Goal: Task Accomplishment & Management: Use online tool/utility

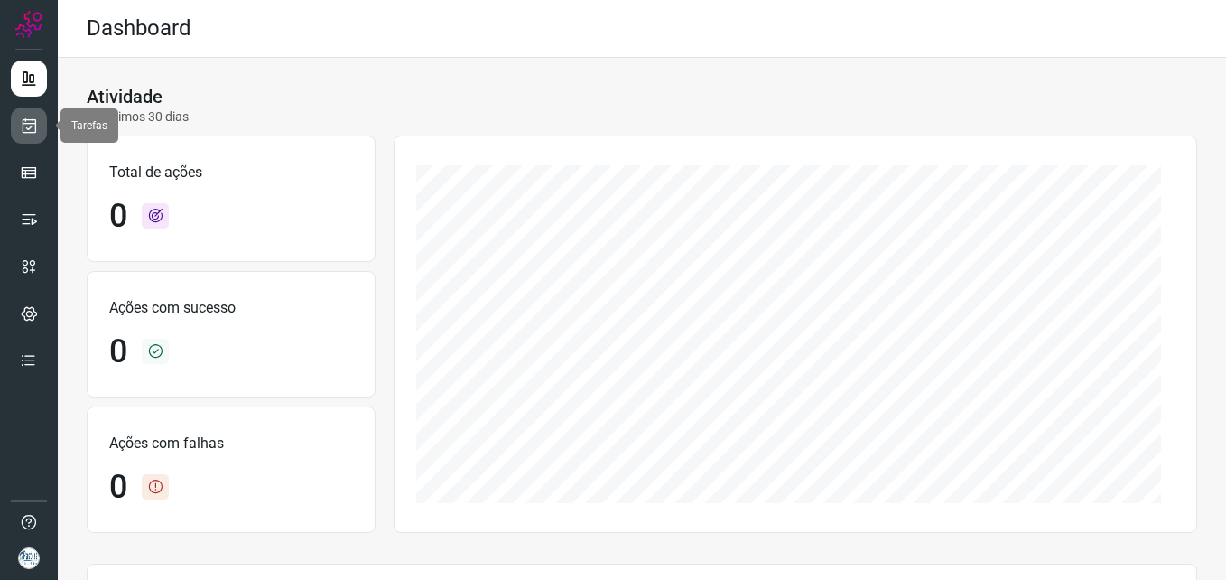
click at [24, 135] on link at bounding box center [29, 125] width 36 height 36
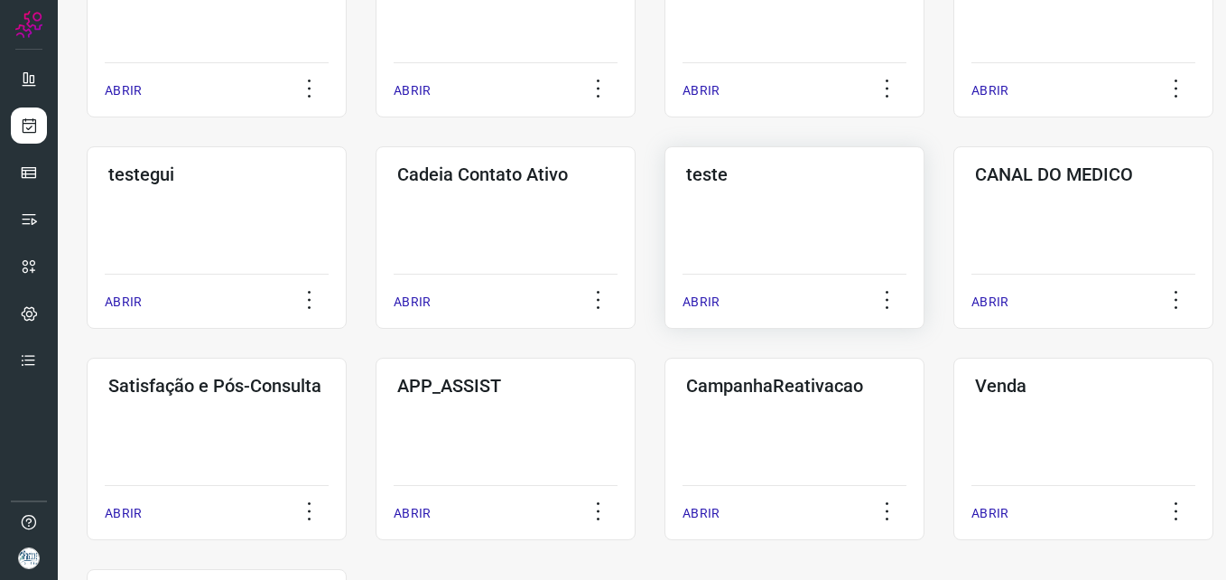
scroll to position [452, 0]
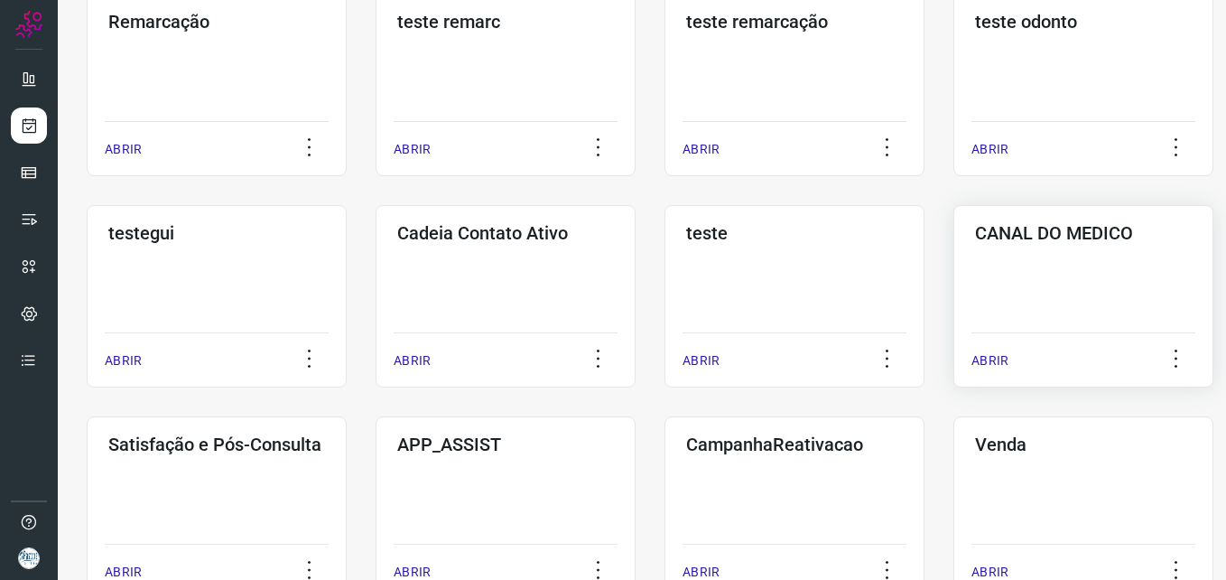
click at [998, 244] on div "CANAL DO MEDICO ABRIR" at bounding box center [1084, 296] width 260 height 182
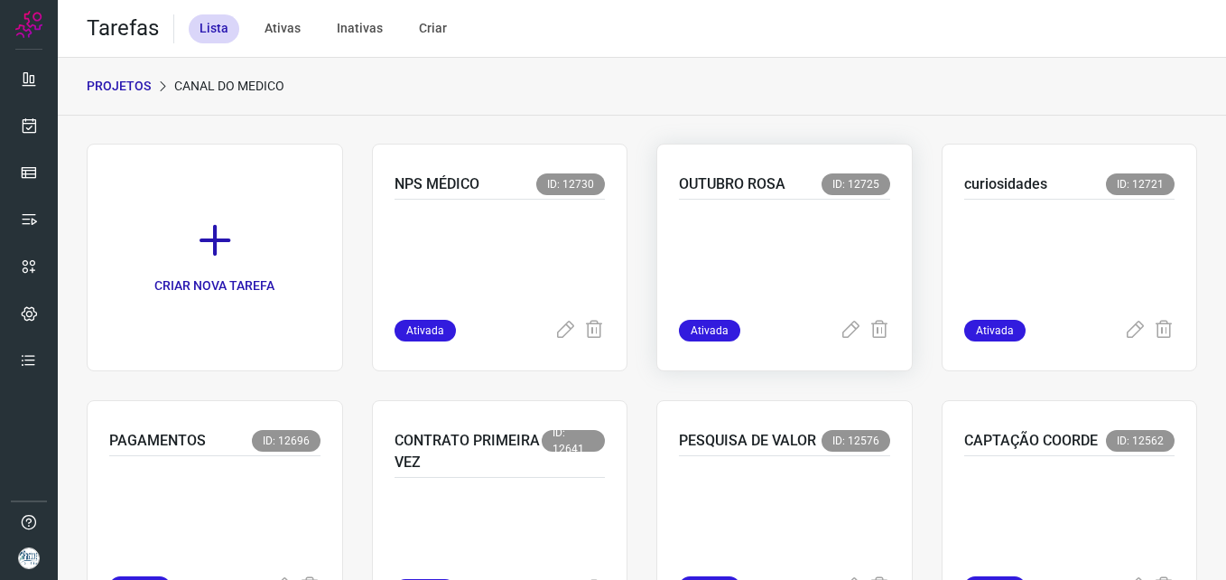
click at [753, 215] on p at bounding box center [784, 255] width 211 height 90
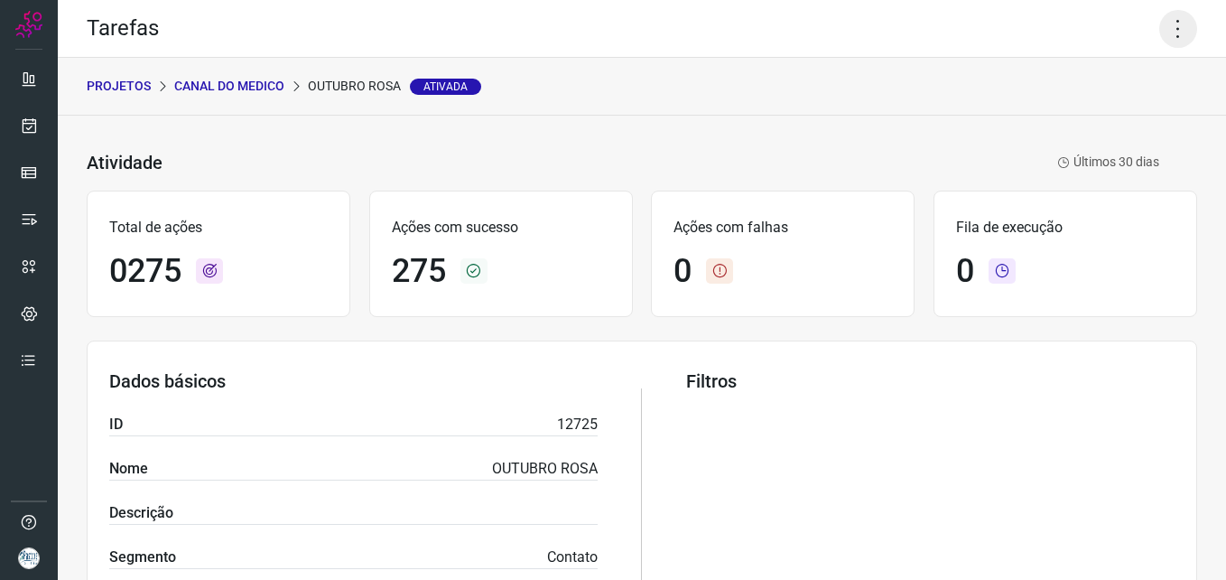
click at [1160, 29] on icon at bounding box center [1179, 29] width 38 height 38
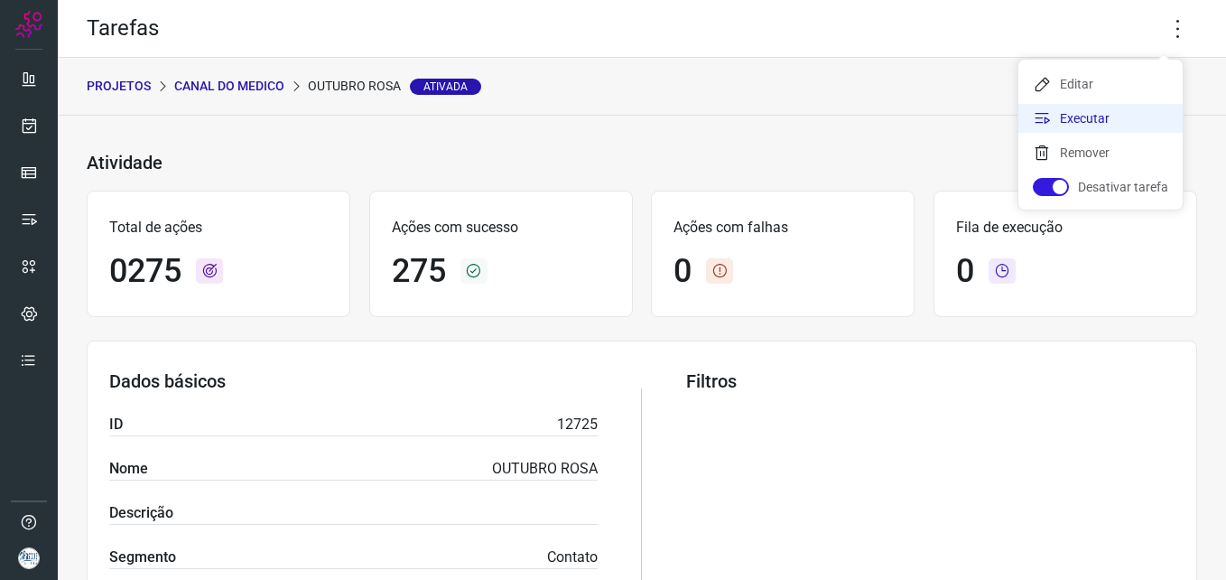
click at [1105, 109] on li "Executar" at bounding box center [1101, 118] width 164 height 29
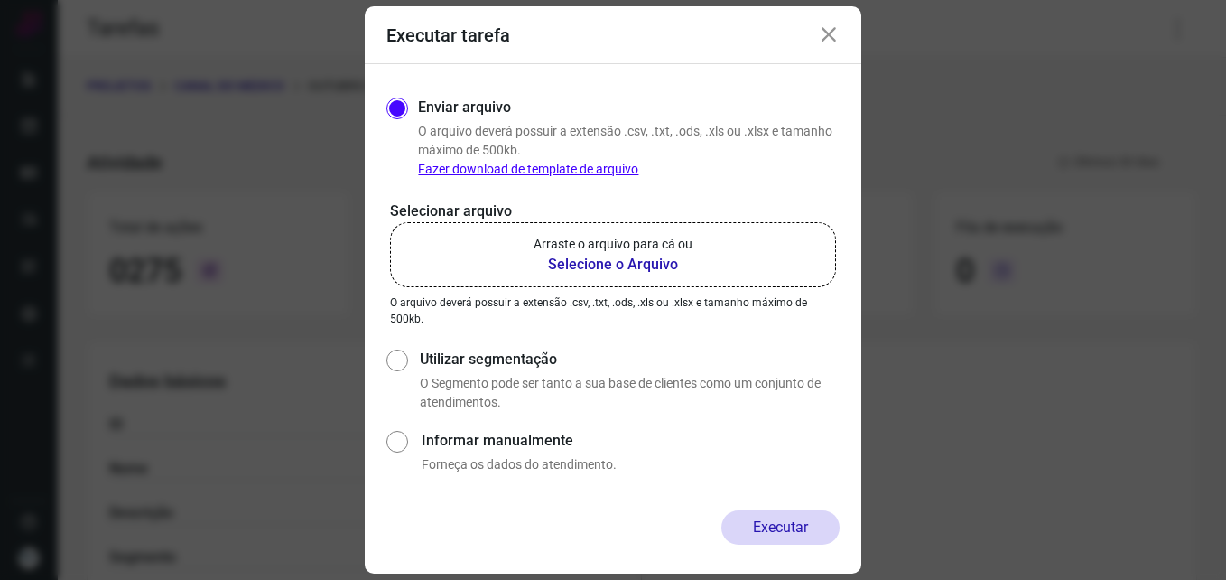
click at [624, 262] on b "Selecione o Arquivo" at bounding box center [613, 265] width 159 height 22
click at [0, 0] on input "Arraste o arquivo para cá ou Selecione o Arquivo" at bounding box center [0, 0] width 0 height 0
click at [822, 34] on icon at bounding box center [829, 35] width 22 height 22
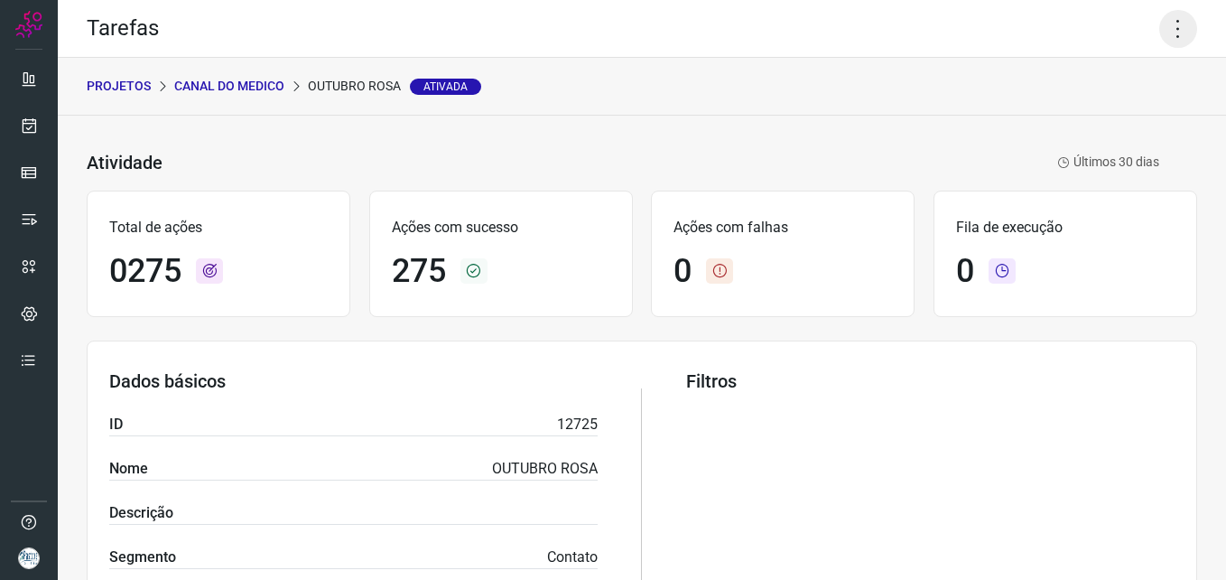
click at [1160, 28] on icon at bounding box center [1179, 29] width 38 height 38
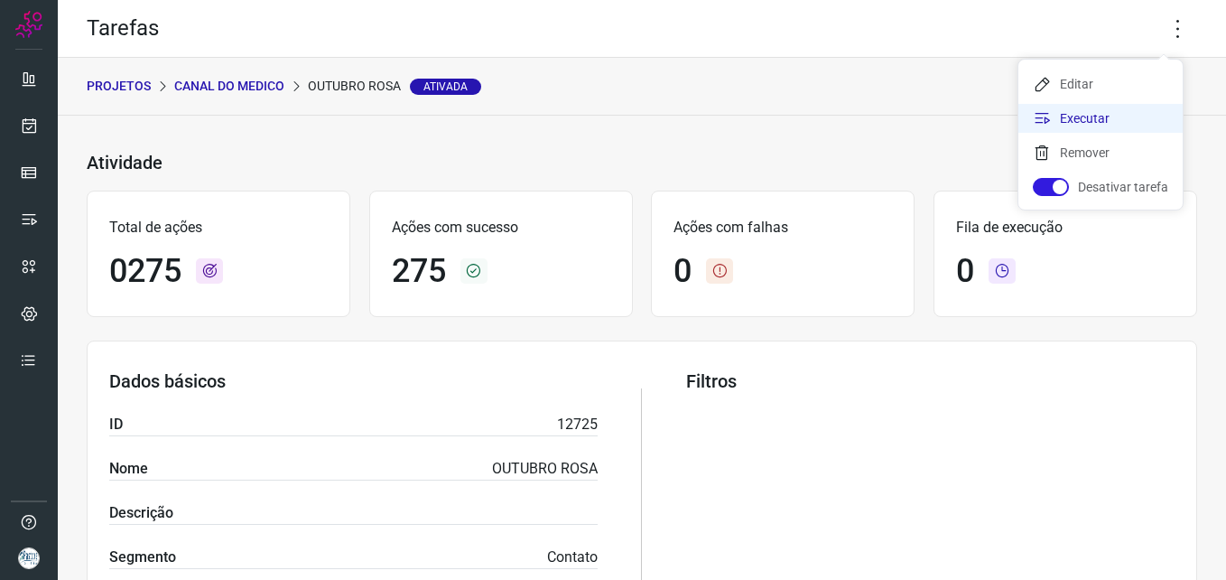
click at [1081, 118] on li "Executar" at bounding box center [1101, 118] width 164 height 29
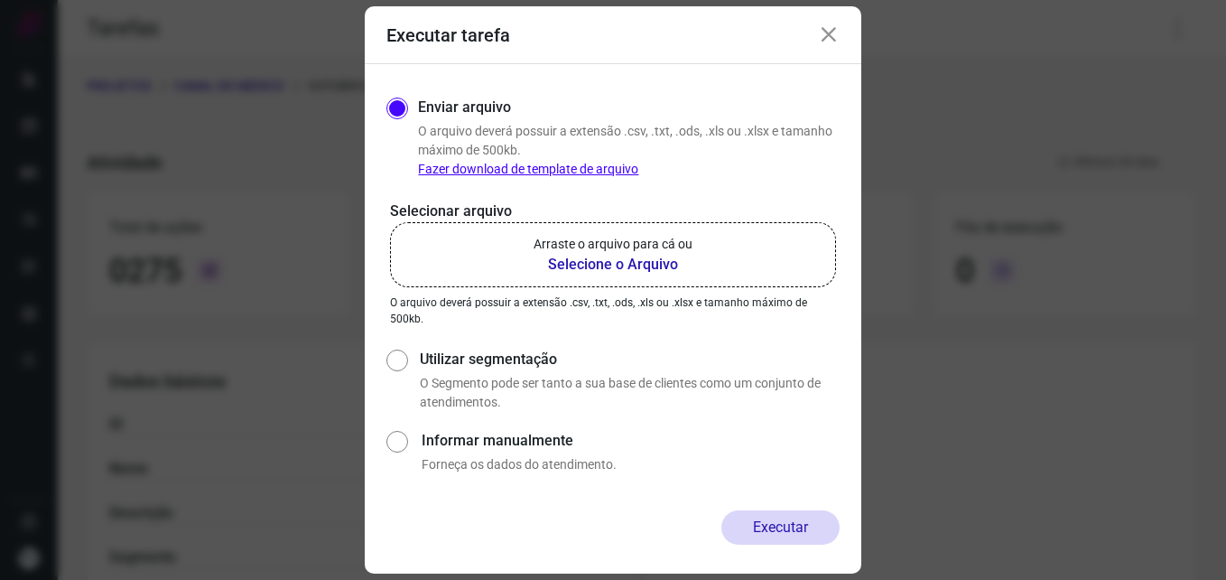
click at [639, 268] on b "Selecione o Arquivo" at bounding box center [613, 265] width 159 height 22
click at [0, 0] on input "Arraste o arquivo para cá ou Selecione o Arquivo" at bounding box center [0, 0] width 0 height 0
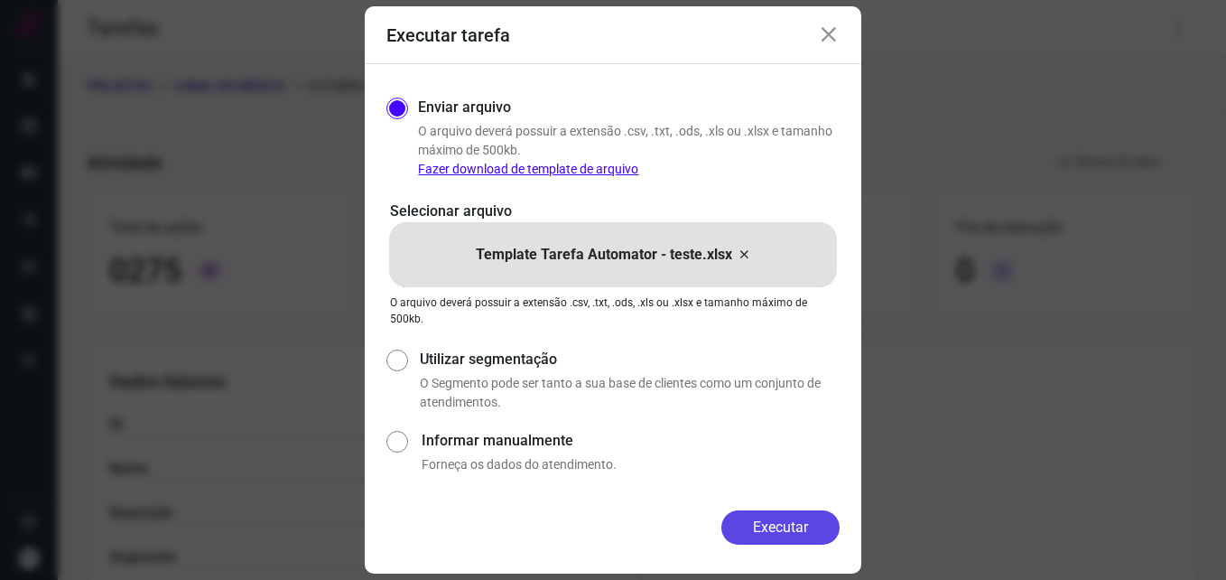
click at [796, 520] on button "Executar" at bounding box center [781, 527] width 118 height 34
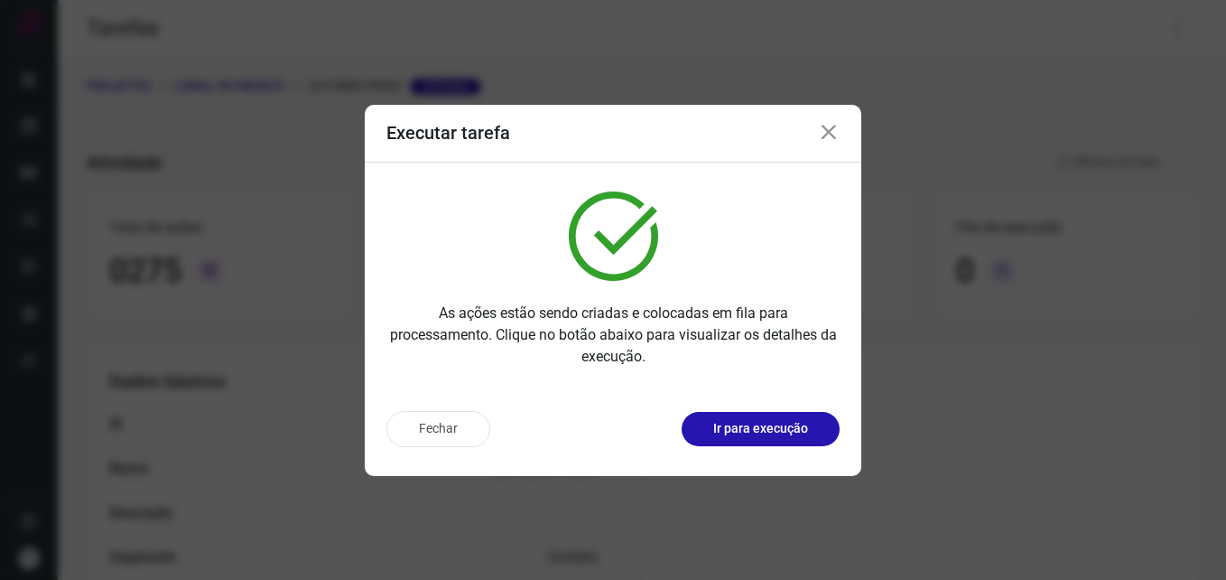
click at [789, 434] on p "Ir para execução" at bounding box center [760, 428] width 95 height 19
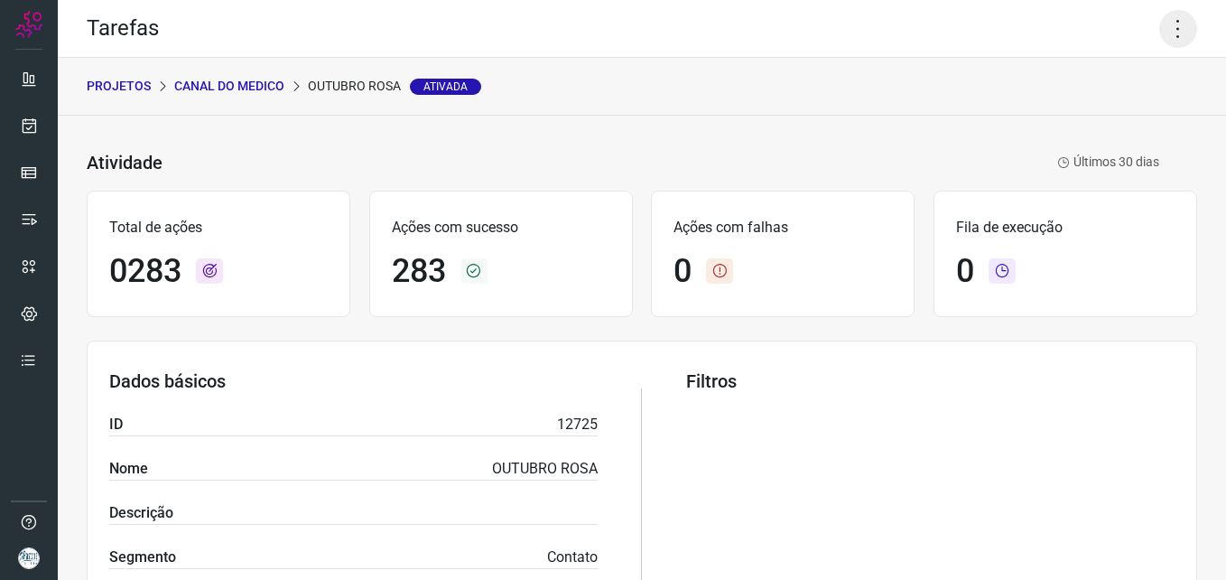
click at [1169, 24] on icon at bounding box center [1179, 29] width 38 height 38
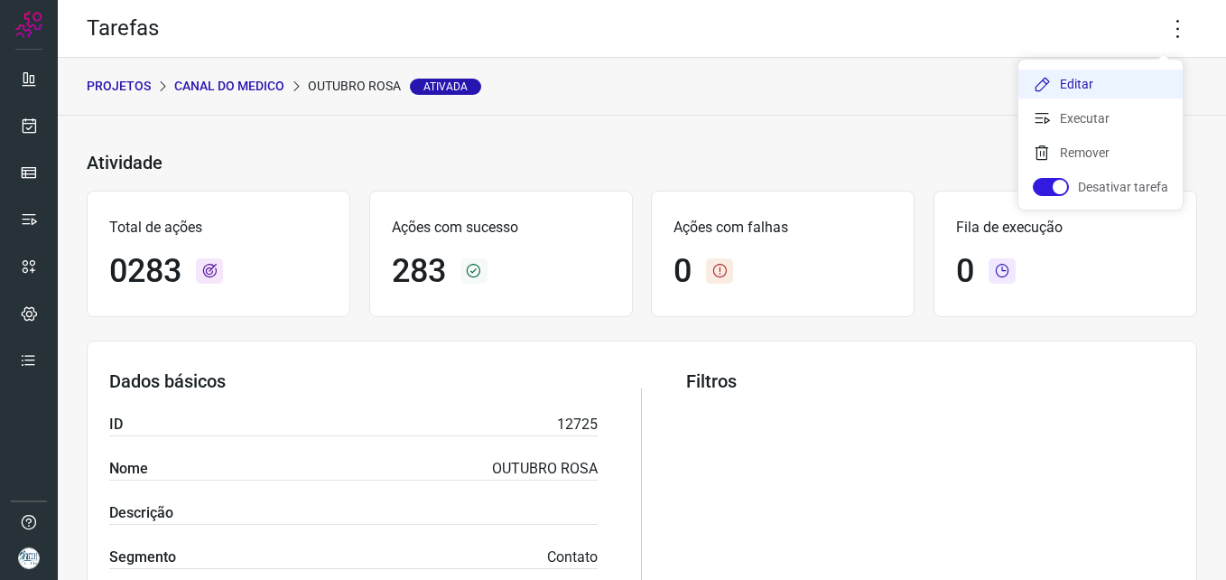
click at [1101, 90] on li "Editar" at bounding box center [1101, 84] width 164 height 29
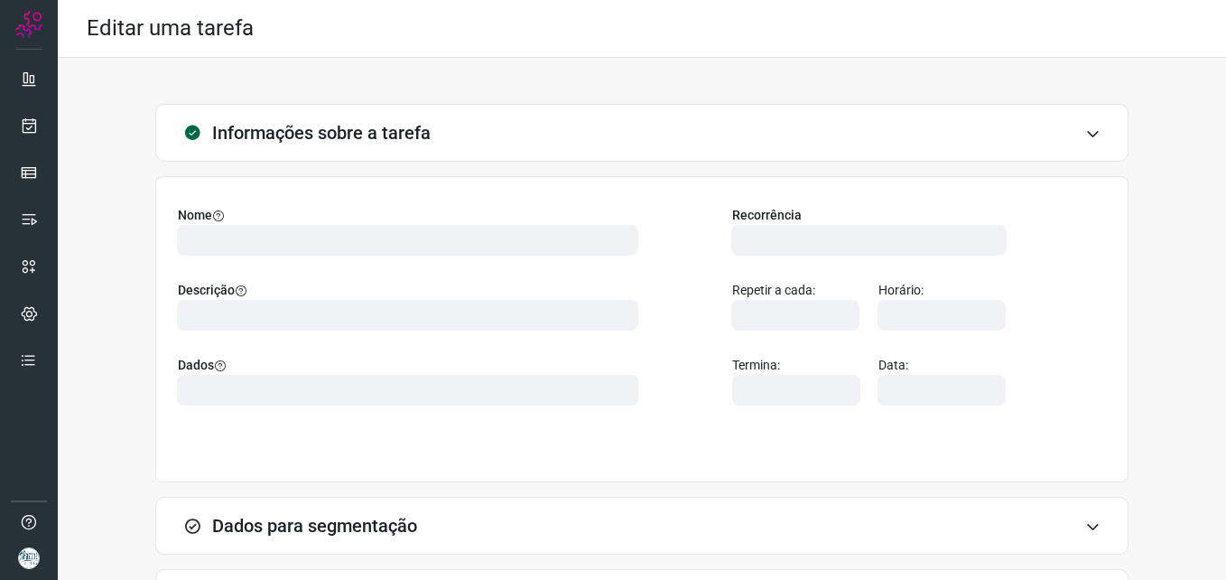
type input "568173"
type input "456155"
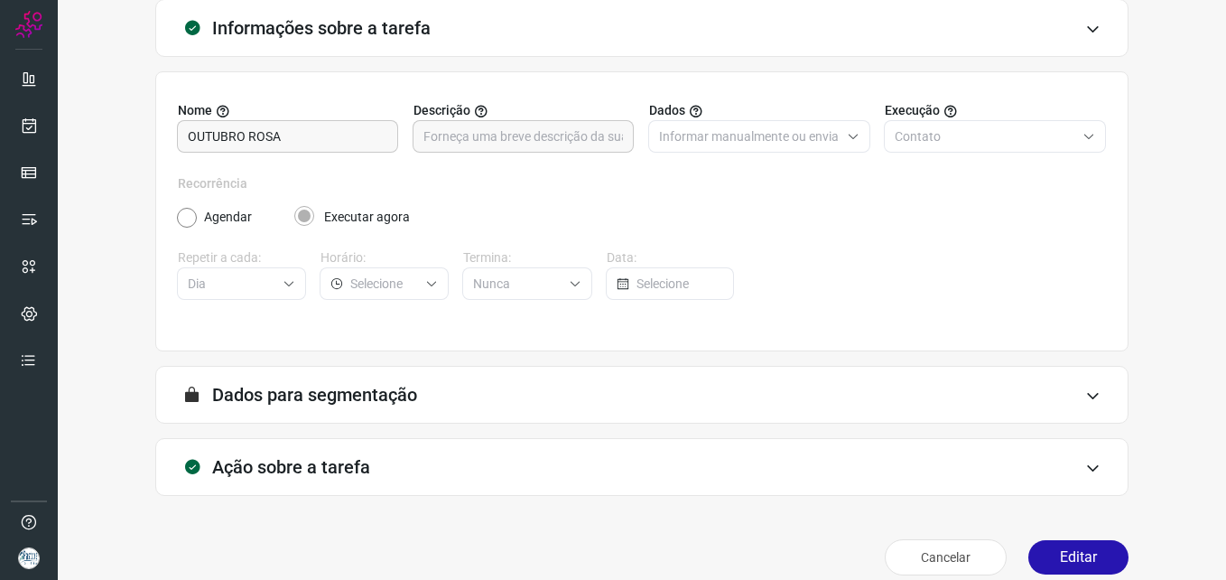
scroll to position [126, 0]
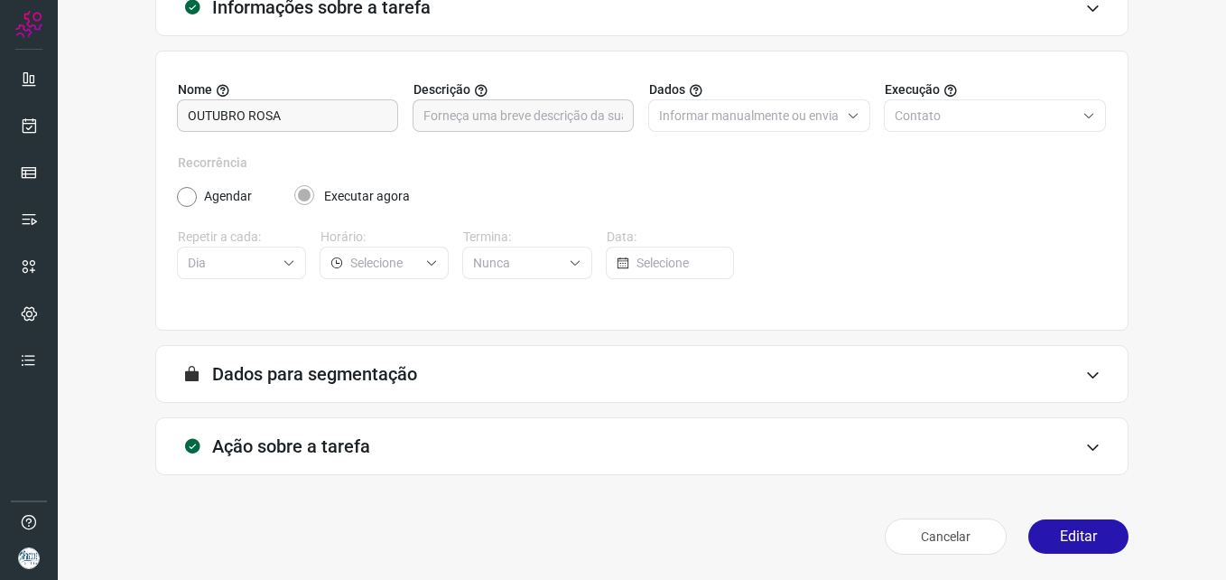
type input "Centro Médico [PERSON_NAME] - [GEOGRAPHIC_DATA]"
type input "OUTUBRO ROSA"
type input "Canal do médico"
click at [722, 444] on div "Ação sobre a tarefa" at bounding box center [642, 446] width 974 height 58
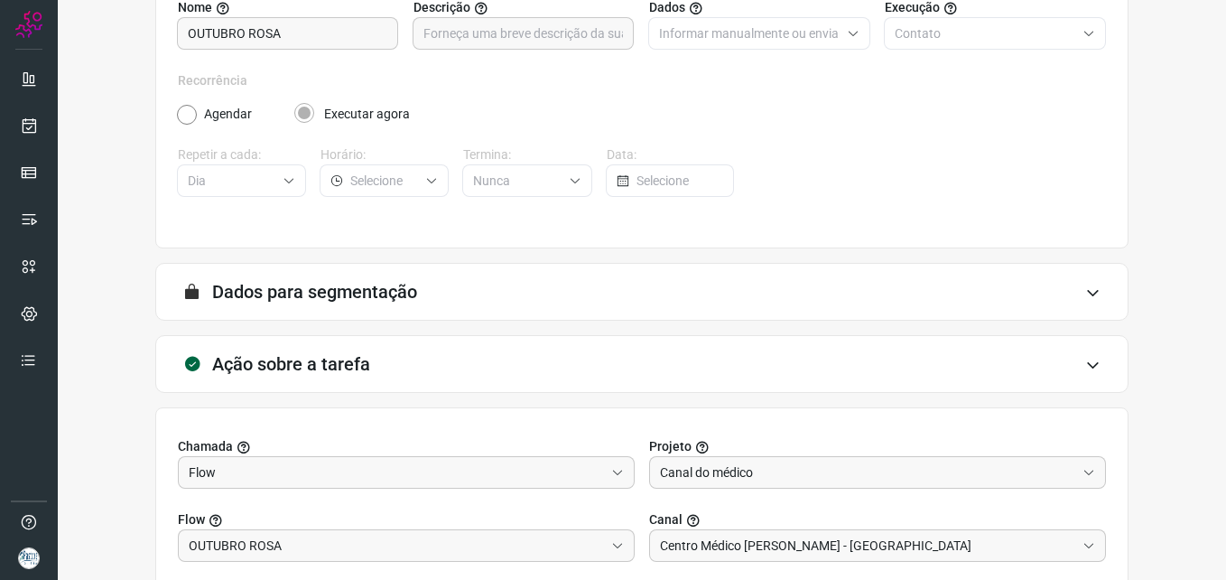
scroll to position [411, 0]
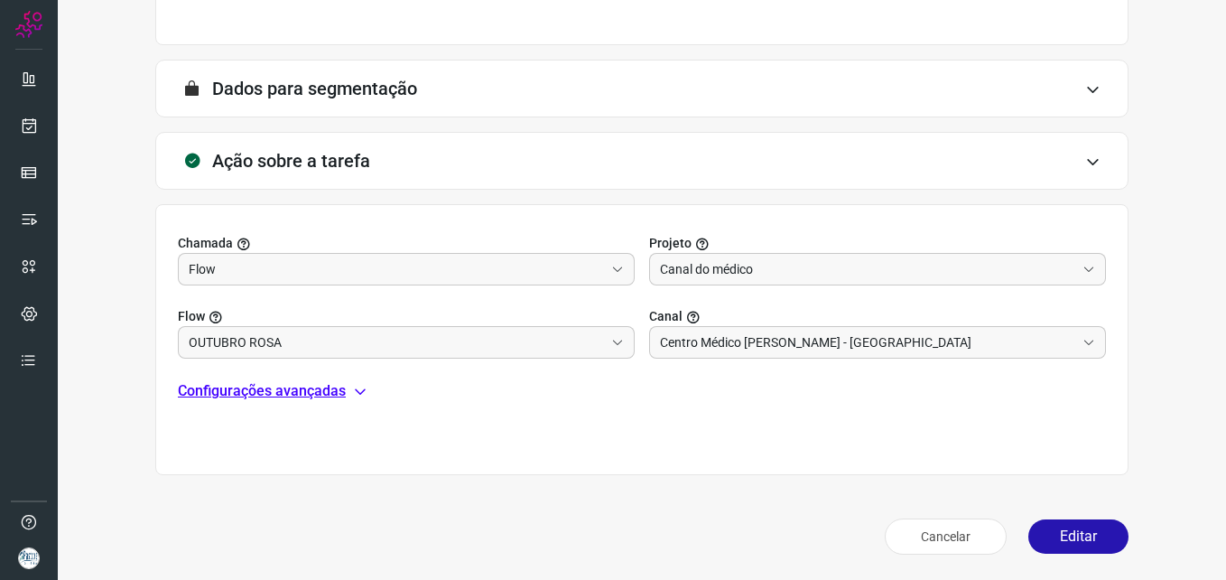
click at [321, 401] on p "Configurações avançadas" at bounding box center [262, 391] width 168 height 22
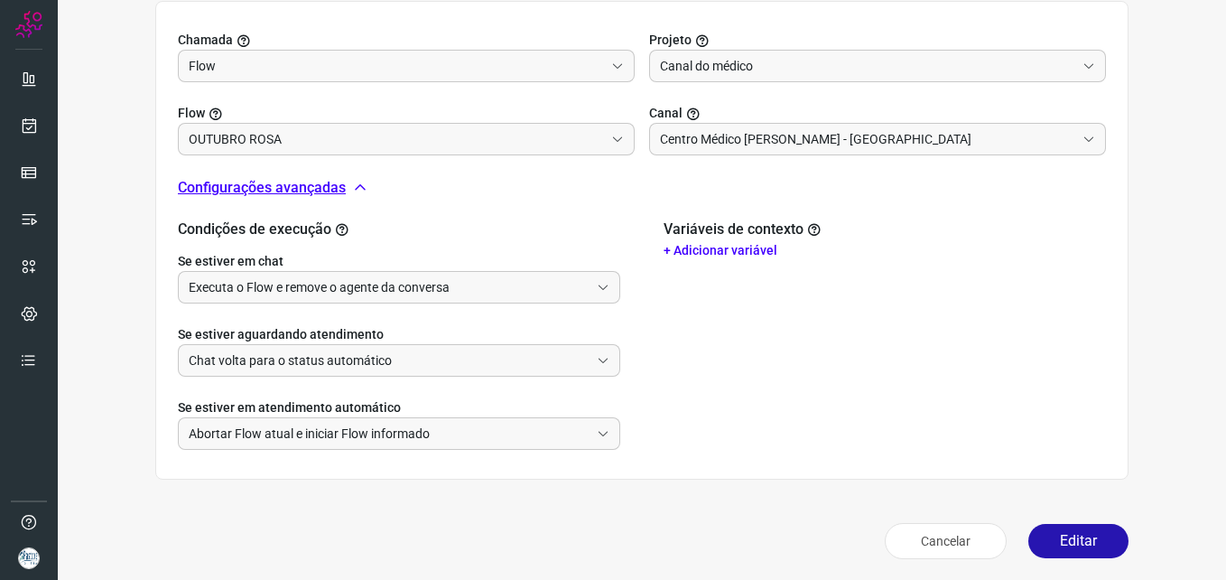
scroll to position [619, 0]
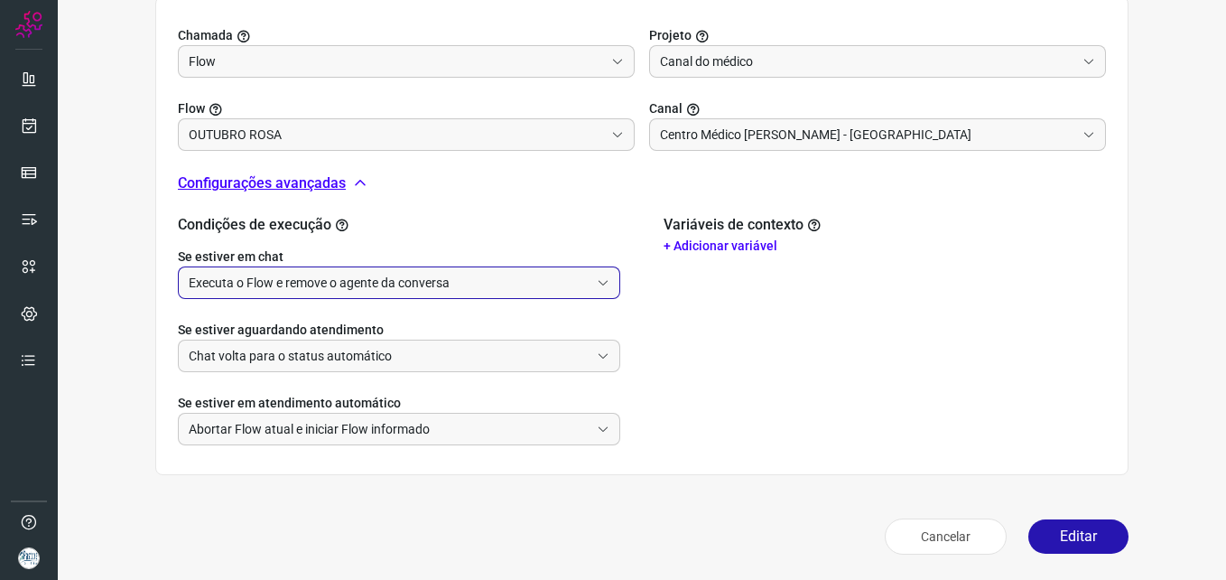
click at [479, 289] on input "Executa o Flow e remove o agente da conversa" at bounding box center [389, 282] width 401 height 31
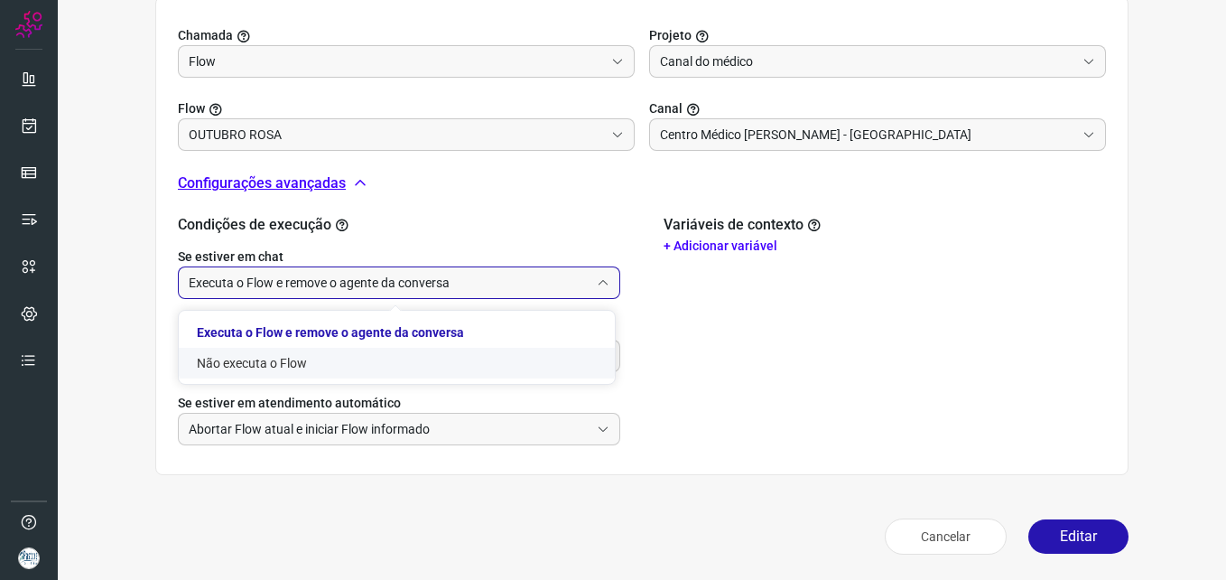
click at [373, 367] on li "Não executa o Flow" at bounding box center [397, 363] width 436 height 31
type input "Não executa o Flow"
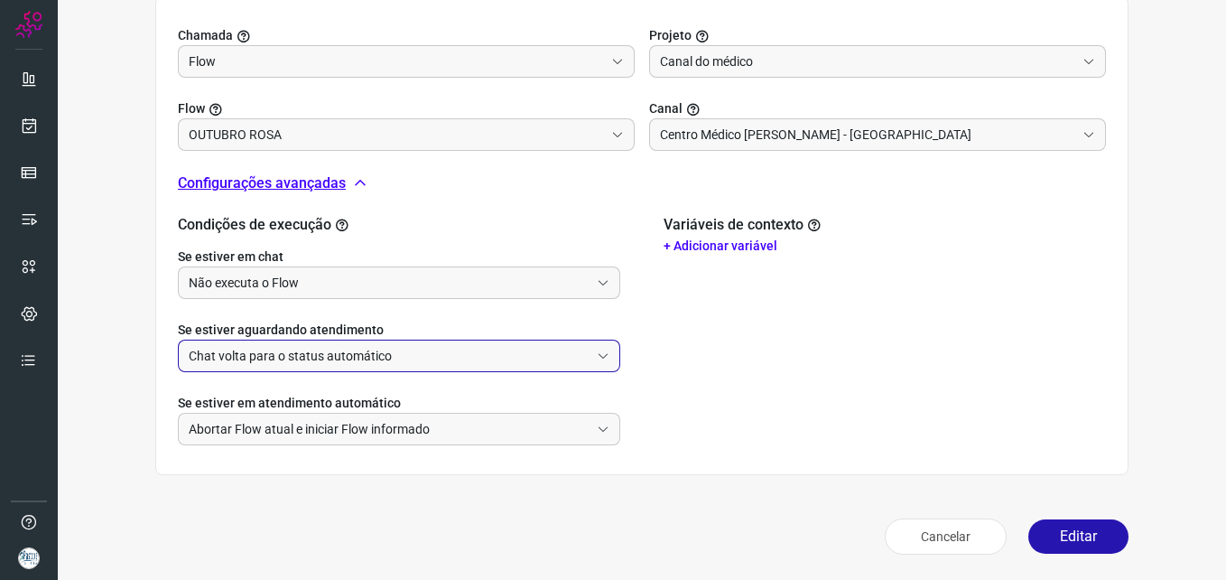
click at [405, 358] on input "Chat volta para o status automático" at bounding box center [389, 355] width 401 height 31
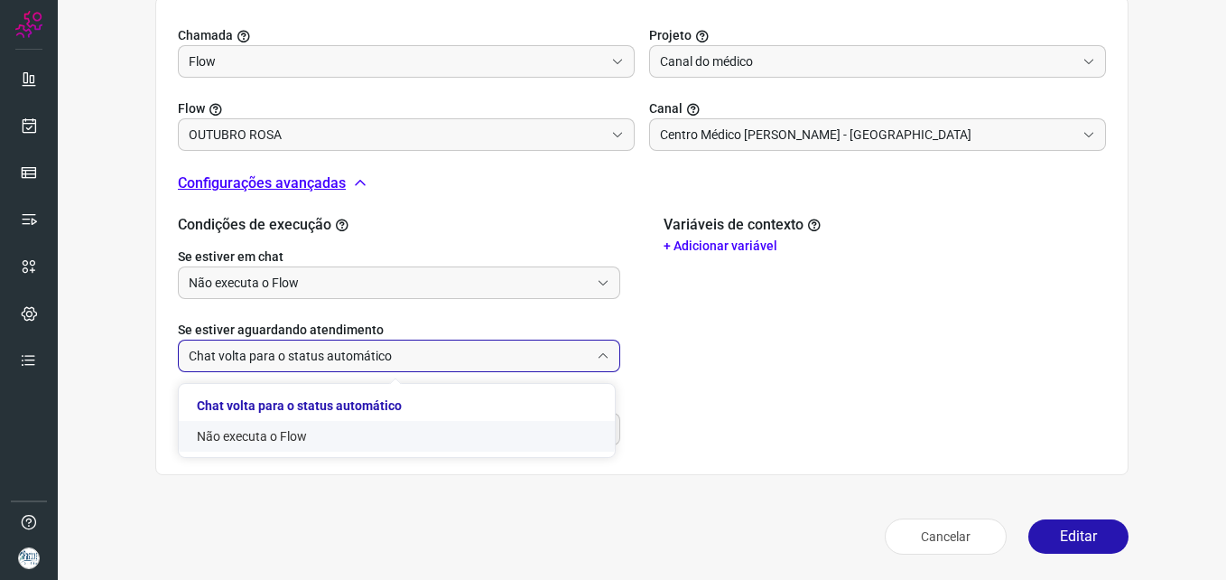
click at [308, 441] on li "Não executa o Flow" at bounding box center [397, 436] width 436 height 31
type input "Não executa o Flow"
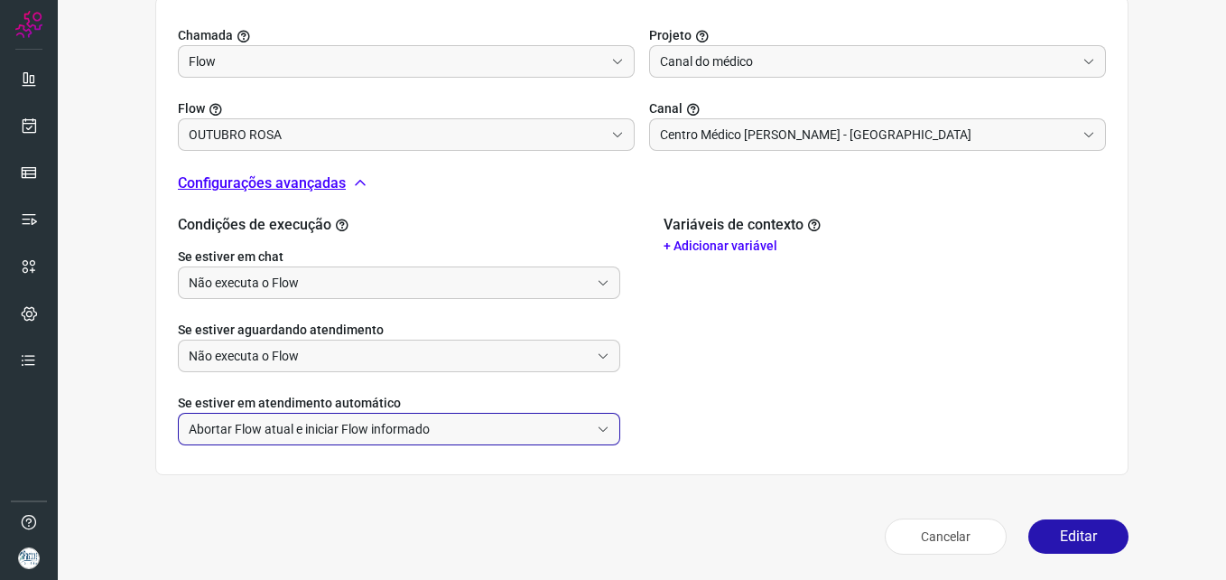
click at [438, 433] on input "Abortar Flow atual e iniciar Flow informado" at bounding box center [389, 429] width 401 height 31
click at [1037, 530] on button "Editar" at bounding box center [1079, 536] width 100 height 34
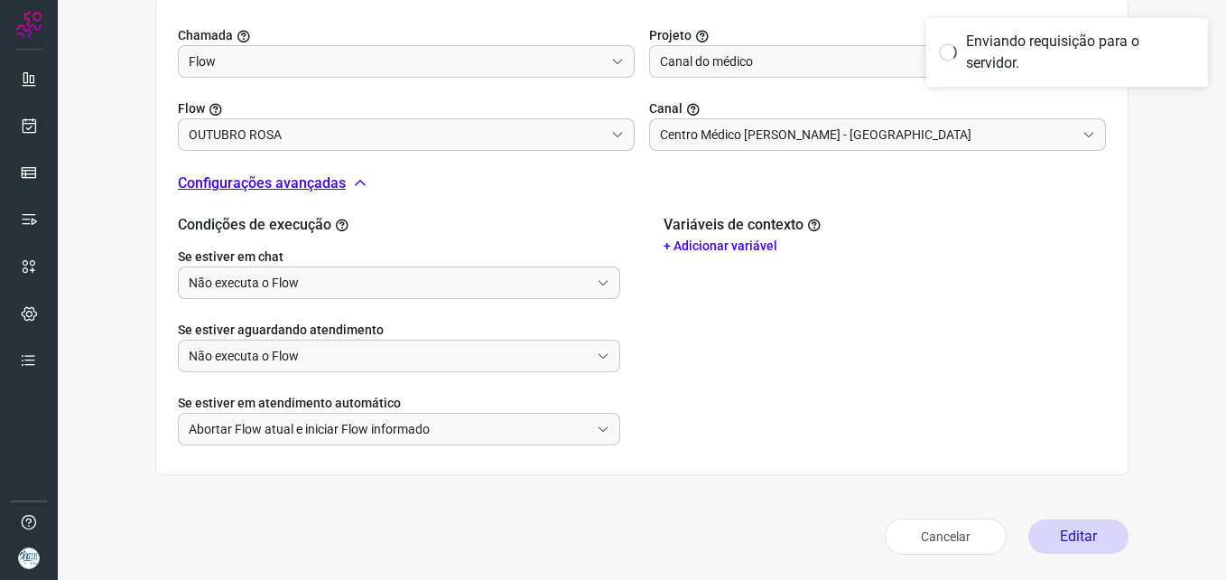
scroll to position [353, 0]
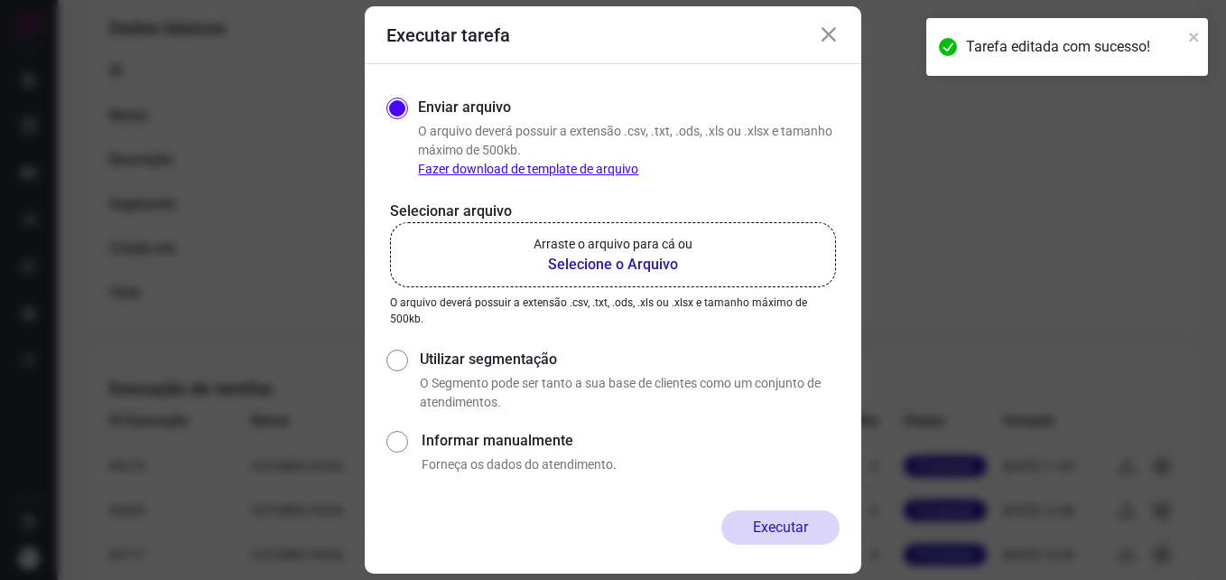
click at [605, 259] on b "Selecione o Arquivo" at bounding box center [613, 265] width 159 height 22
click at [0, 0] on input "Arraste o arquivo para cá ou Selecione o Arquivo" at bounding box center [0, 0] width 0 height 0
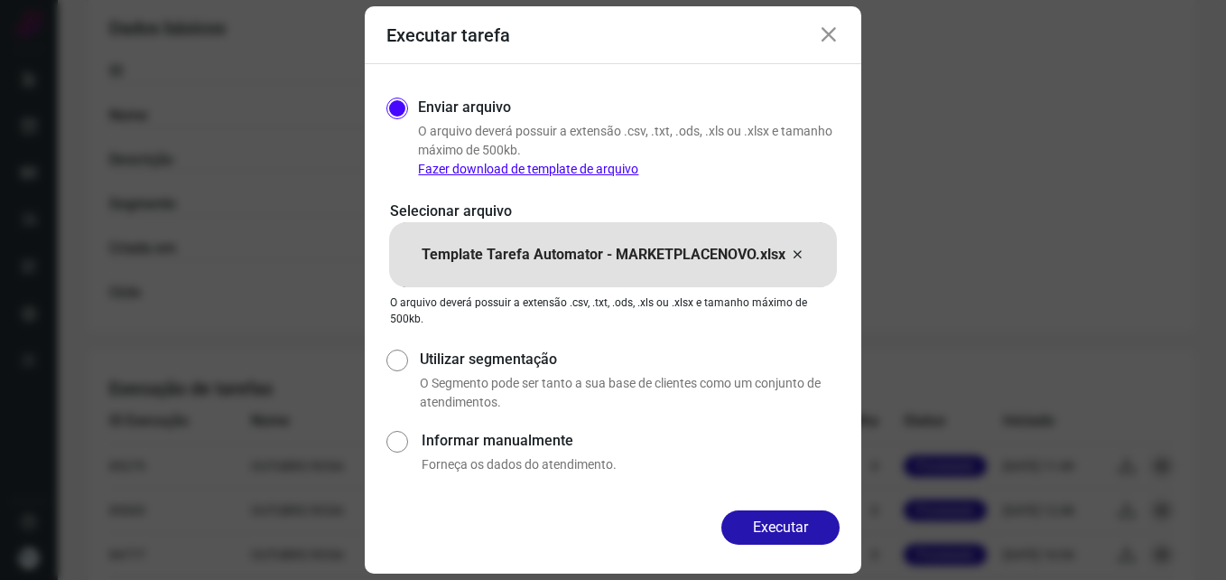
click at [773, 532] on button "Executar" at bounding box center [781, 527] width 118 height 34
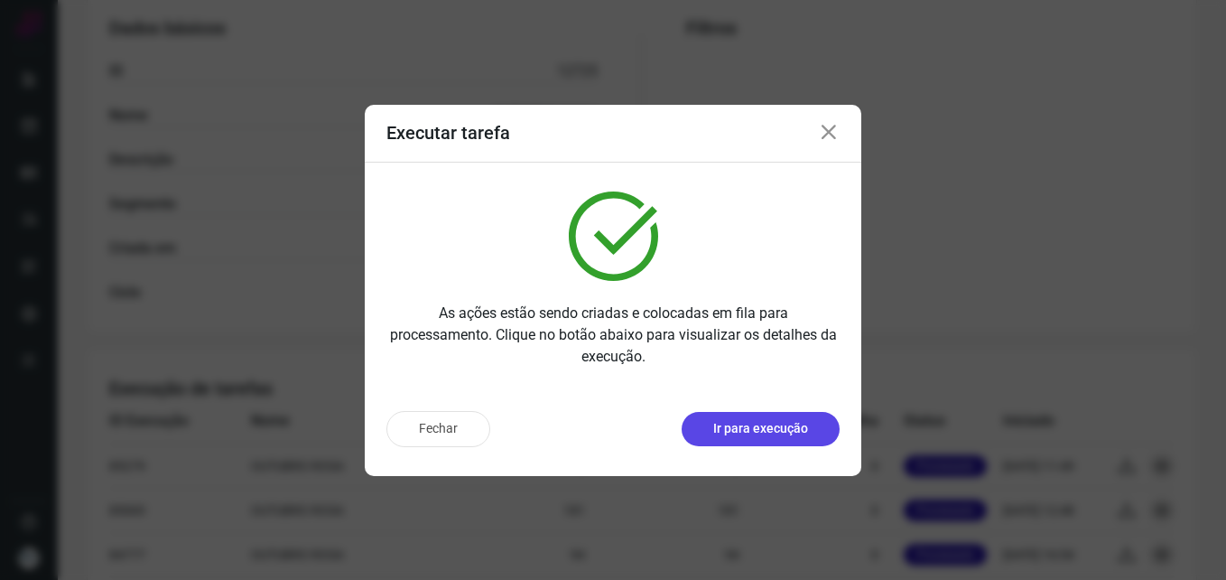
click at [772, 435] on p "Ir para execução" at bounding box center [760, 428] width 95 height 19
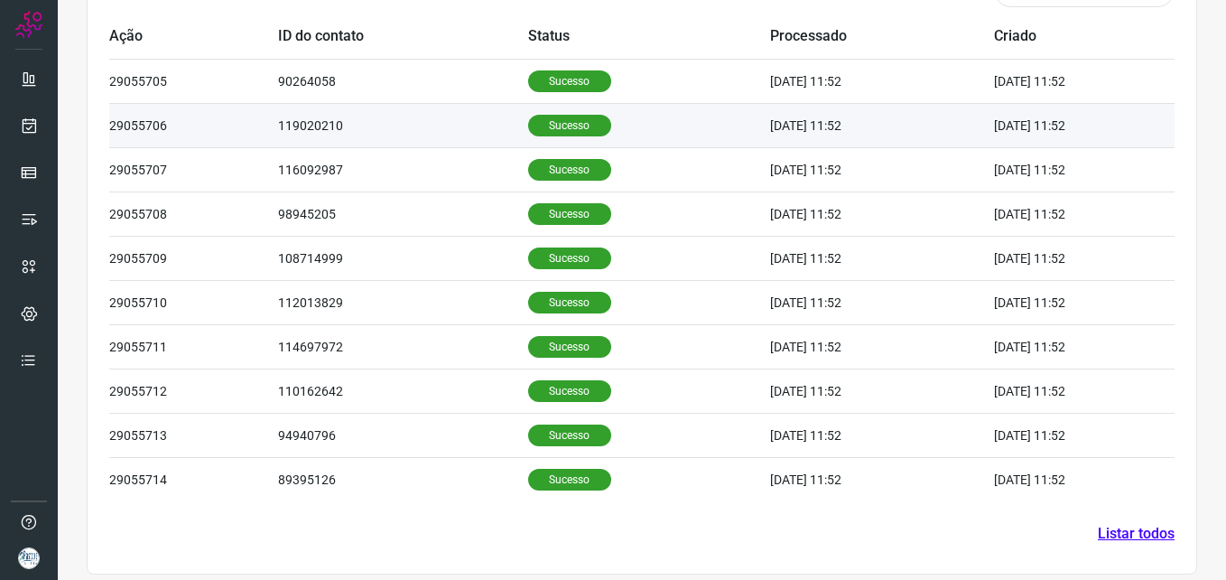
scroll to position [608, 0]
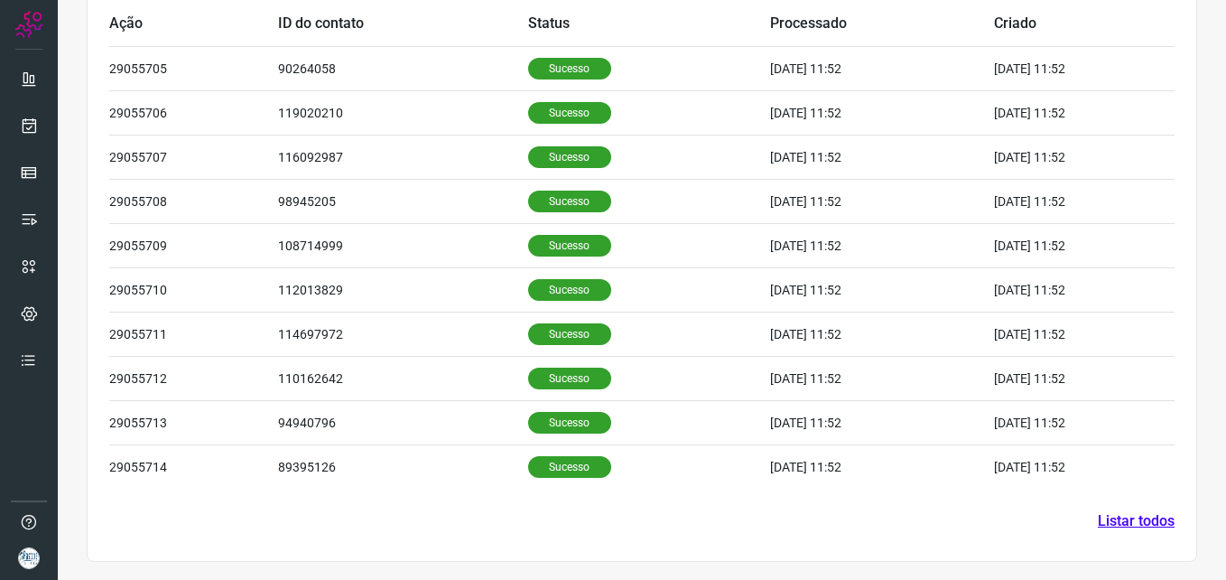
click at [1102, 523] on link "Listar todos" at bounding box center [1136, 521] width 77 height 22
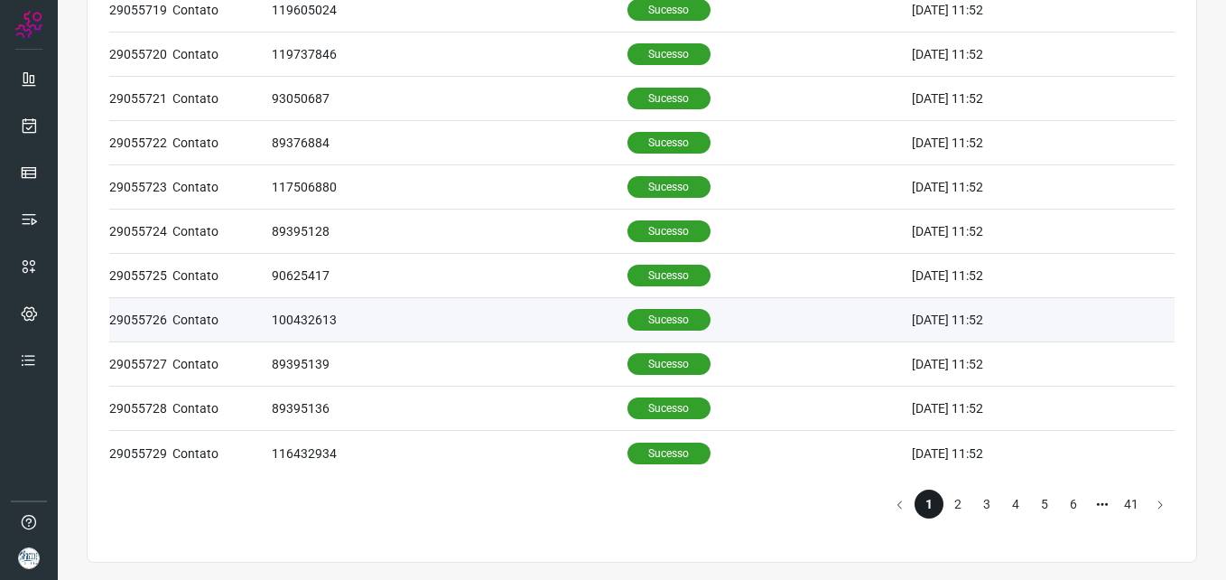
scroll to position [790, 0]
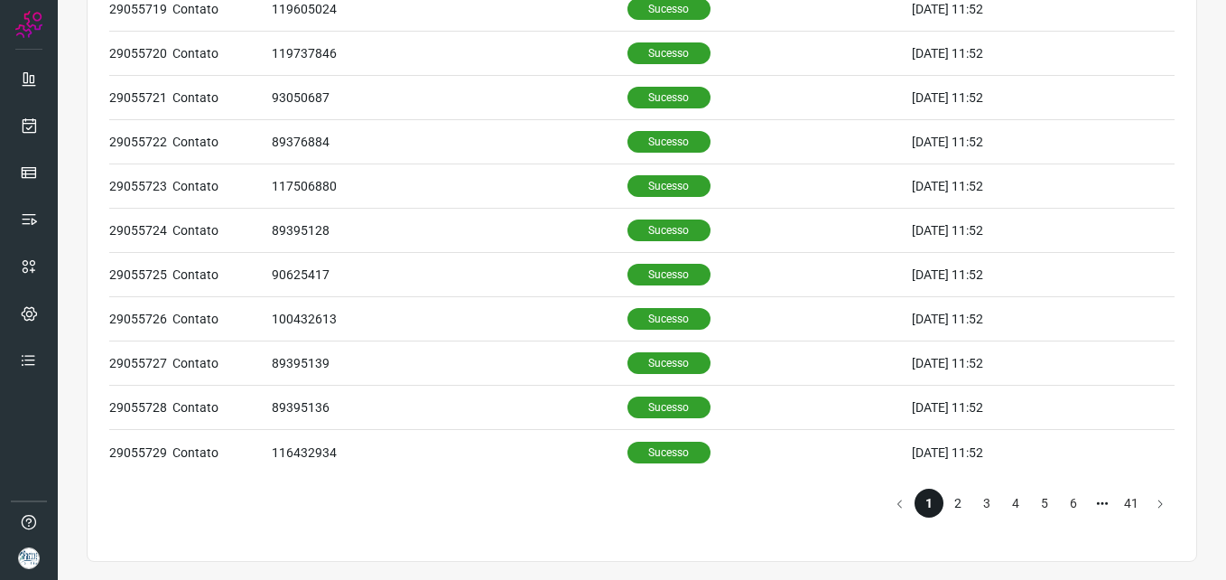
click at [950, 497] on li "2" at bounding box center [958, 503] width 29 height 29
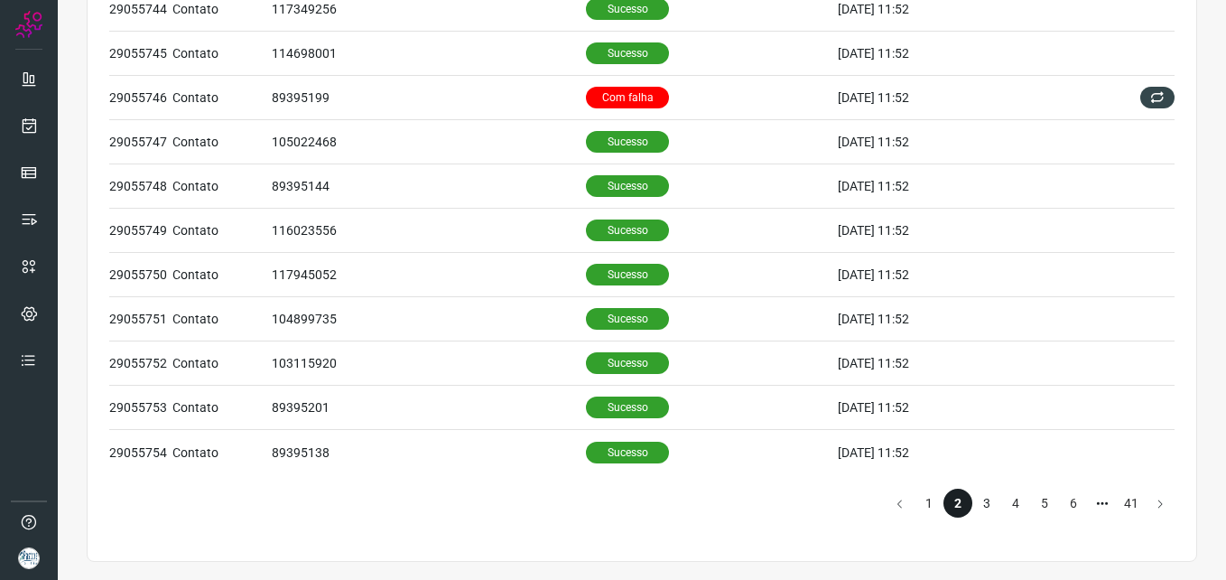
click at [983, 506] on li "3" at bounding box center [987, 503] width 29 height 29
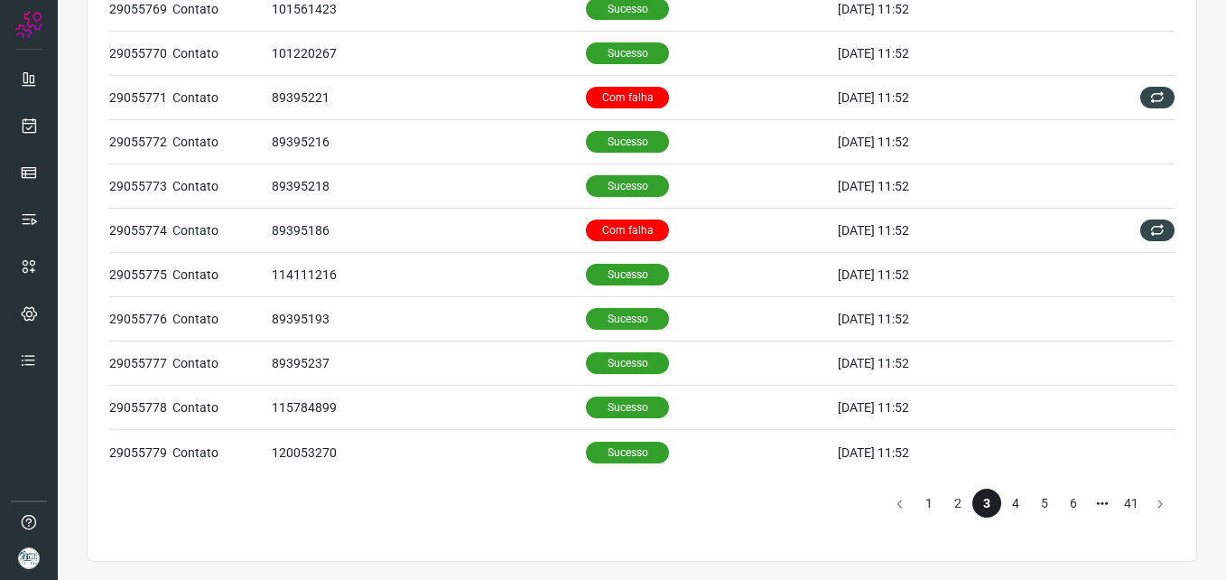
click at [1002, 505] on li "4" at bounding box center [1016, 503] width 29 height 29
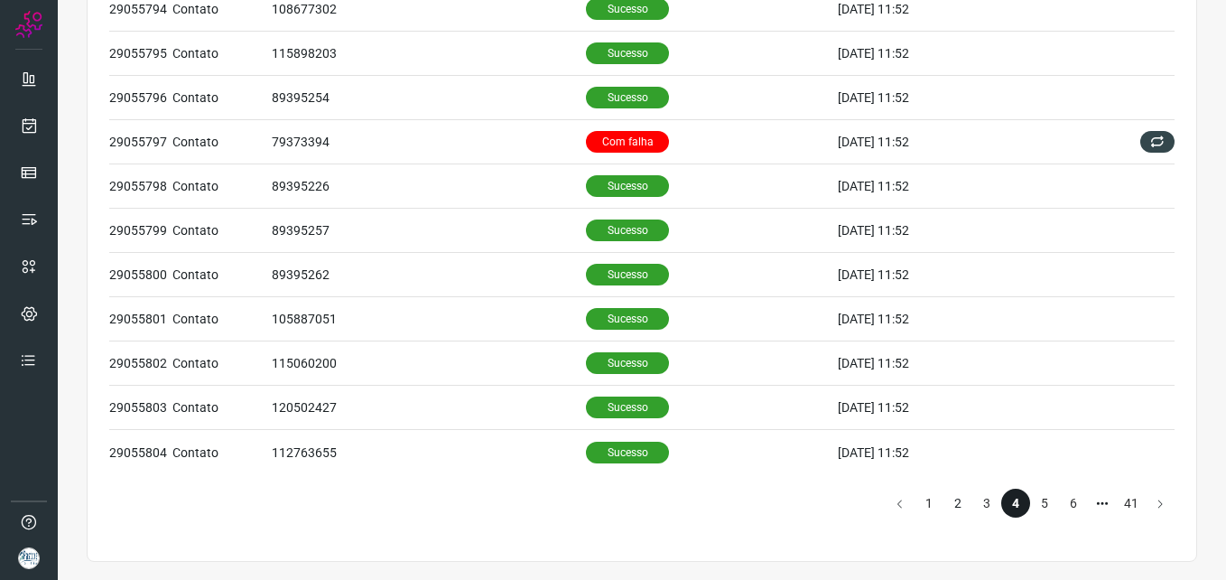
click at [948, 505] on li "2" at bounding box center [958, 503] width 29 height 29
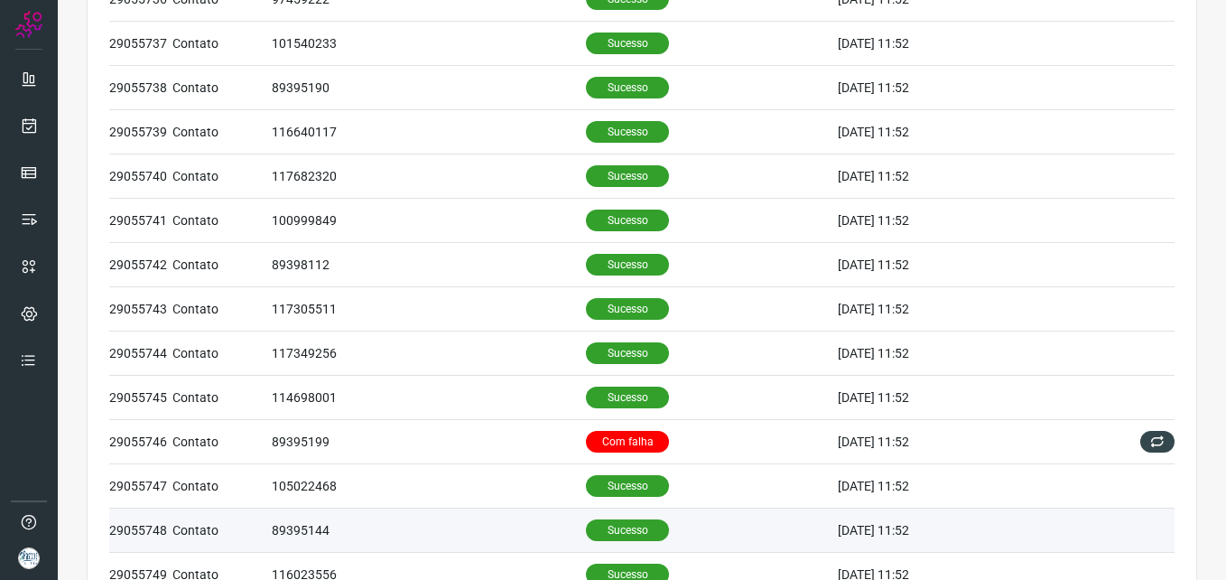
scroll to position [429, 0]
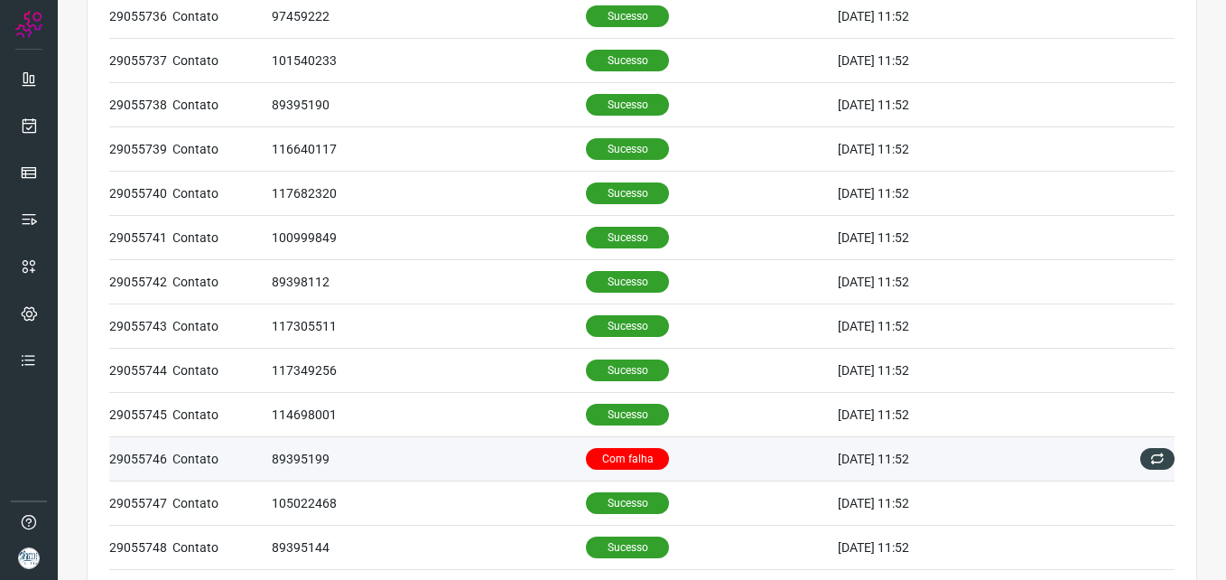
click at [727, 456] on td "Com falha" at bounding box center [712, 459] width 252 height 44
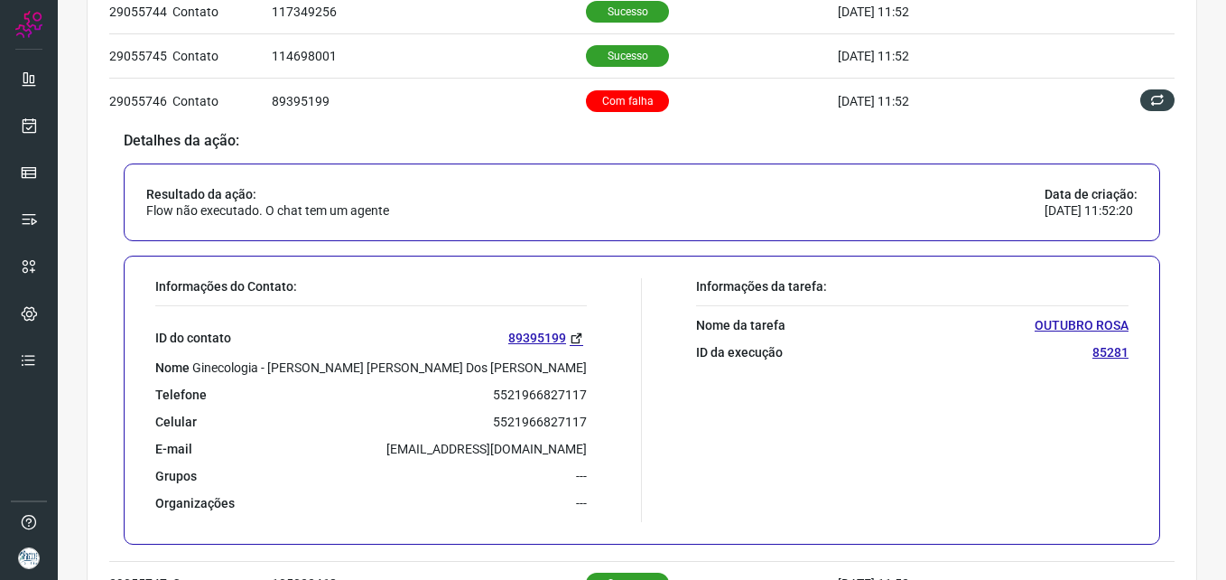
scroll to position [790, 0]
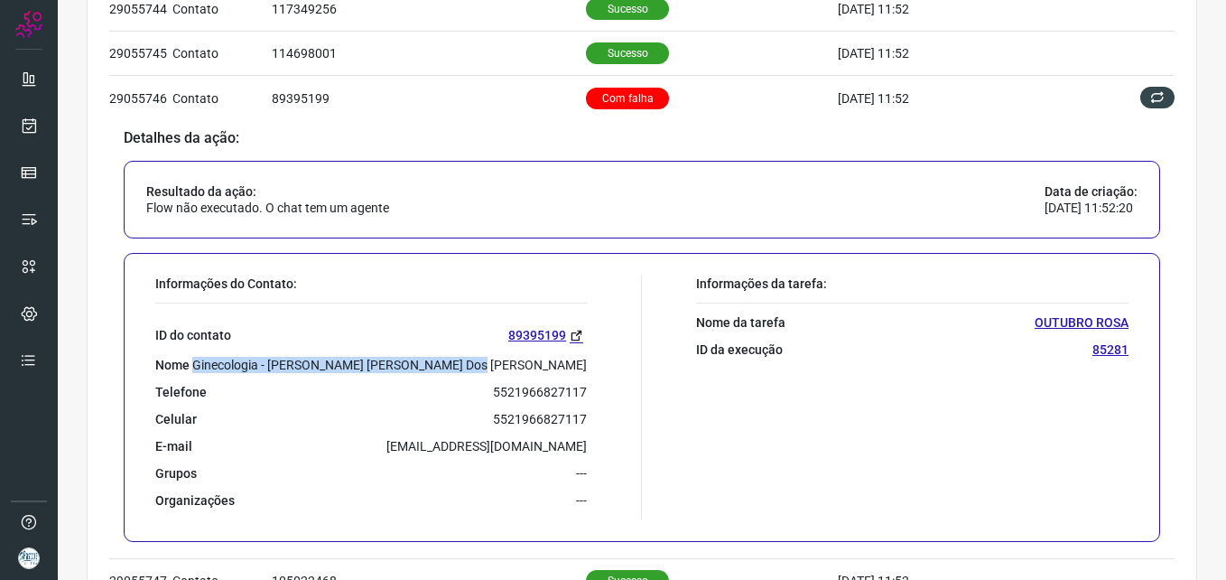
drag, startPoint x: 312, startPoint y: 359, endPoint x: 589, endPoint y: 355, distance: 276.4
click at [589, 355] on div "Informações do Contato: ID do contato 89395199 Nome Ginecologia - [PERSON_NAME]…" at bounding box center [394, 397] width 496 height 244
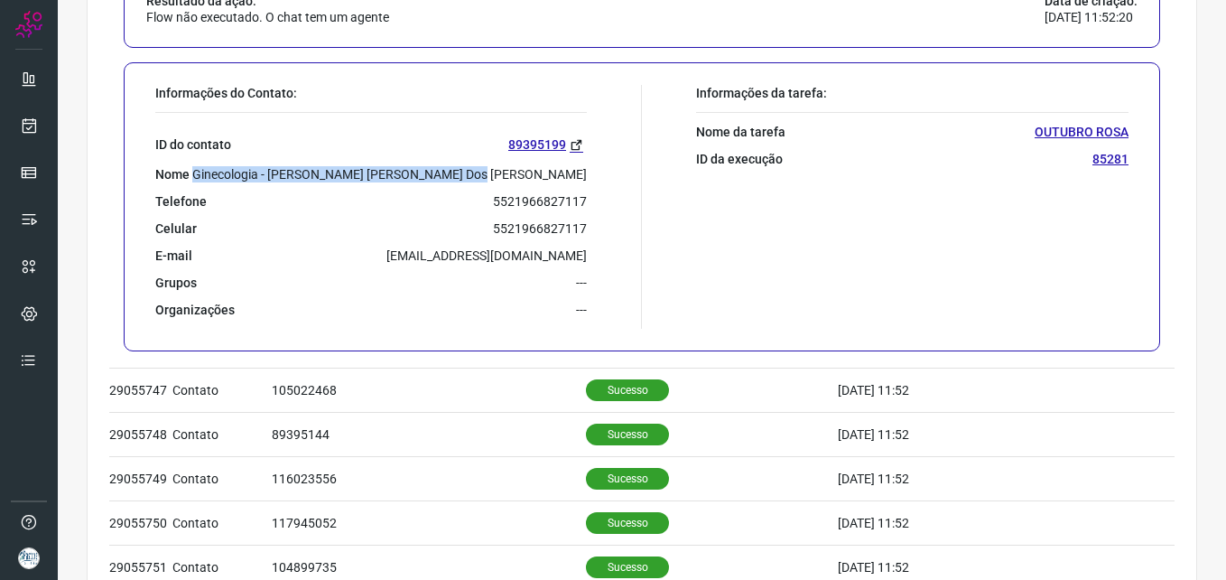
scroll to position [881, 0]
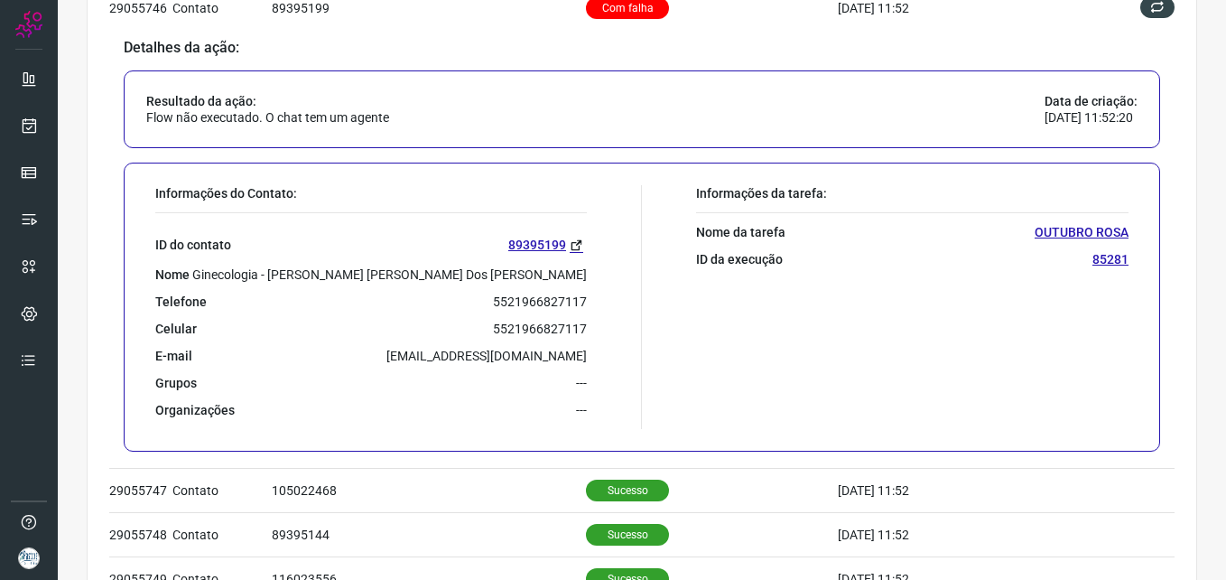
click at [553, 386] on div "Grupos ---" at bounding box center [371, 383] width 432 height 16
click at [579, 409] on p "---" at bounding box center [581, 410] width 11 height 16
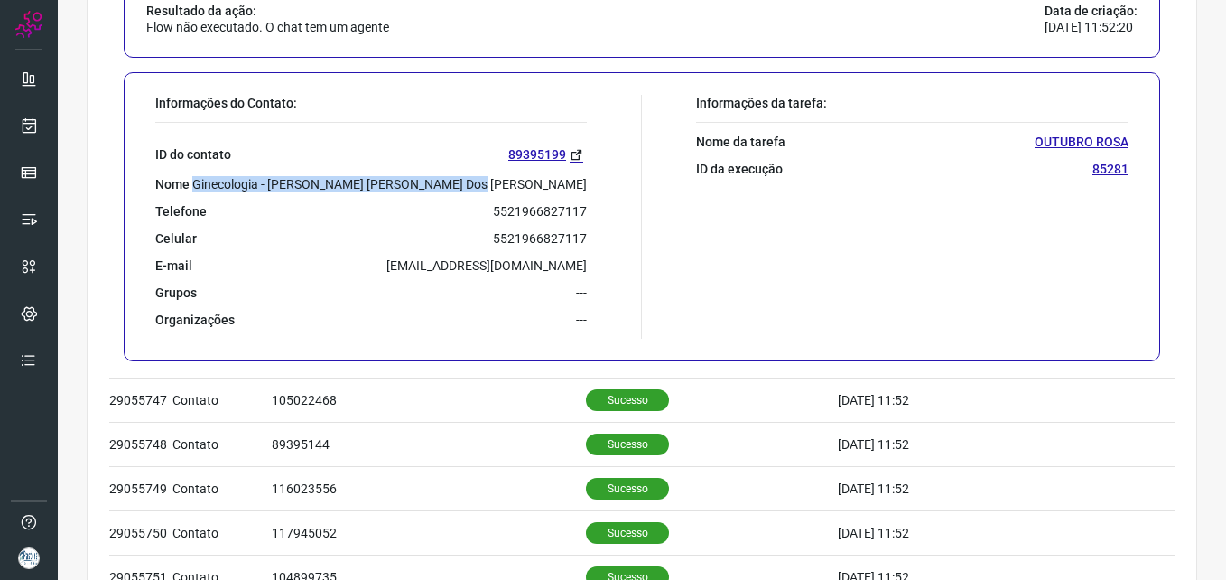
drag, startPoint x: 322, startPoint y: 186, endPoint x: 592, endPoint y: 178, distance: 269.2
click at [592, 178] on div "Informações do Contato: ID do contato 89395199 Nome Ginecologia - [PERSON_NAME]…" at bounding box center [394, 217] width 496 height 244
copy p "Ginecologia - [PERSON_NAME] [PERSON_NAME] Dos [PERSON_NAME]"
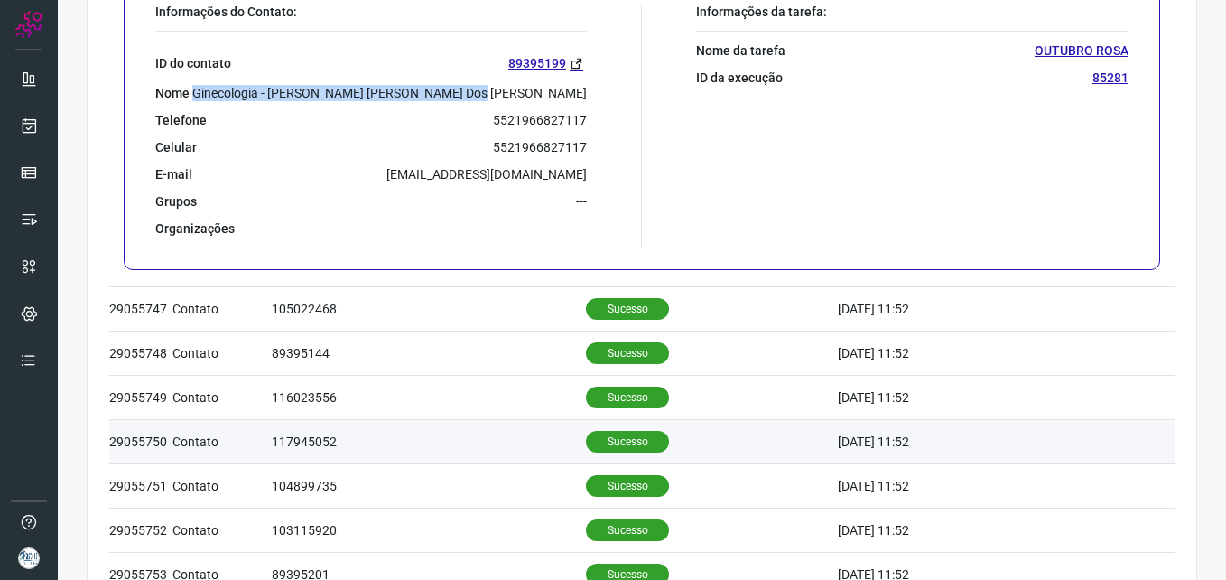
scroll to position [1228, 0]
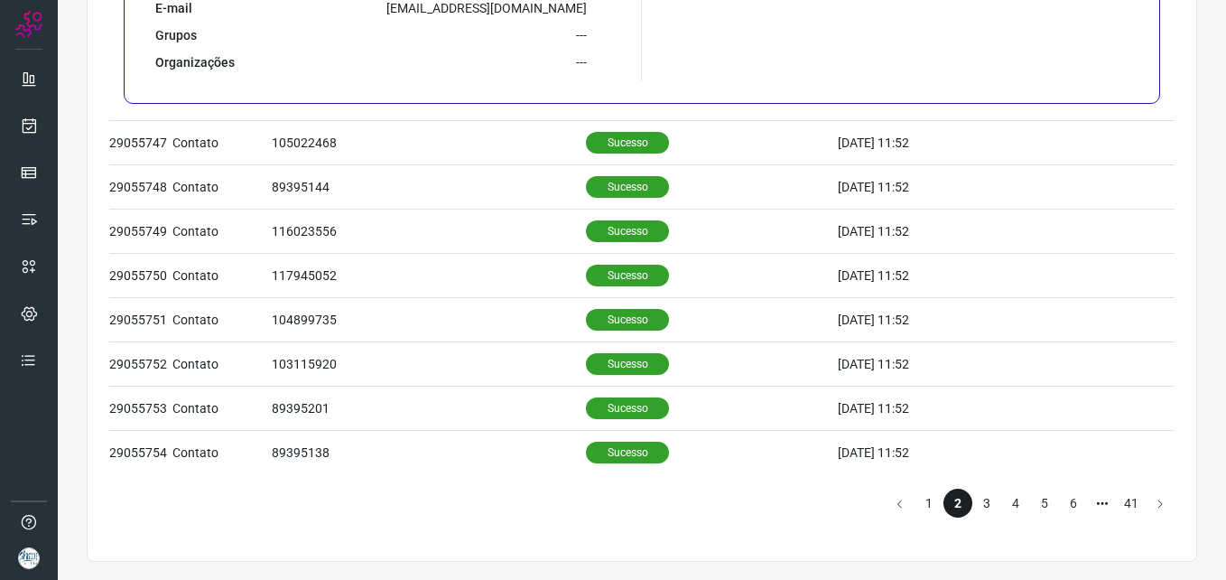
click at [973, 504] on li "3" at bounding box center [987, 503] width 29 height 29
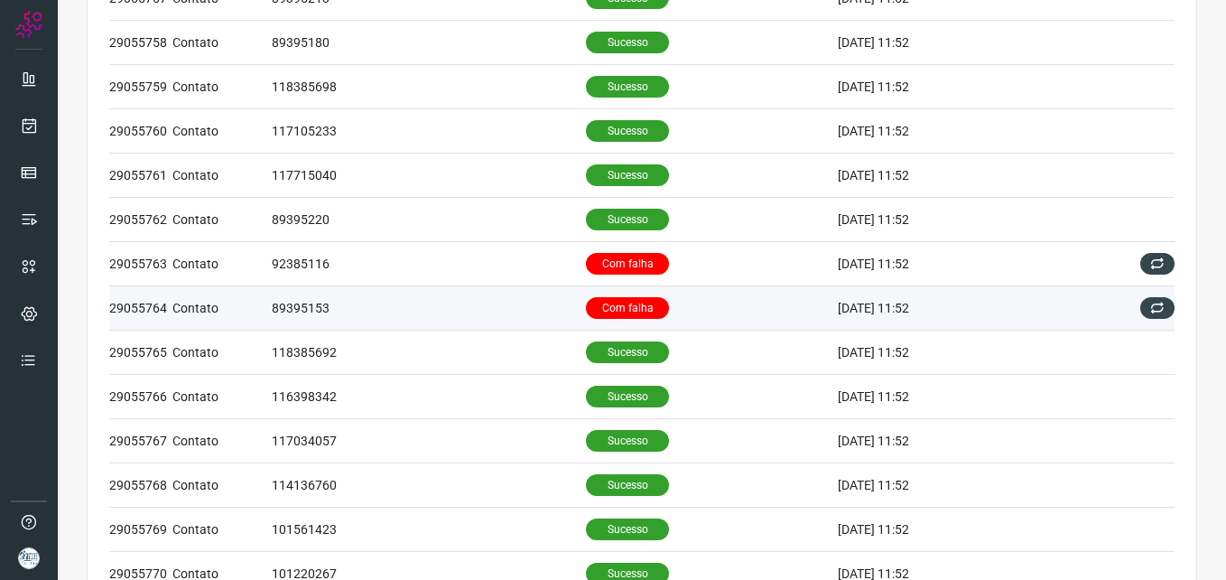
scroll to position [271, 0]
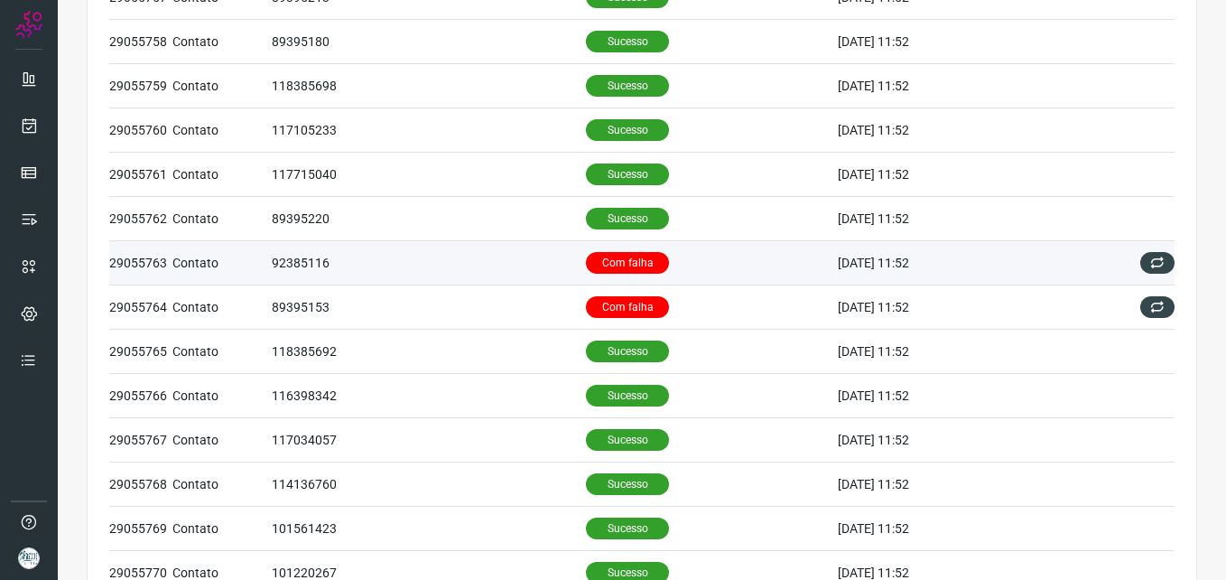
click at [700, 260] on td "Com falha" at bounding box center [712, 263] width 252 height 44
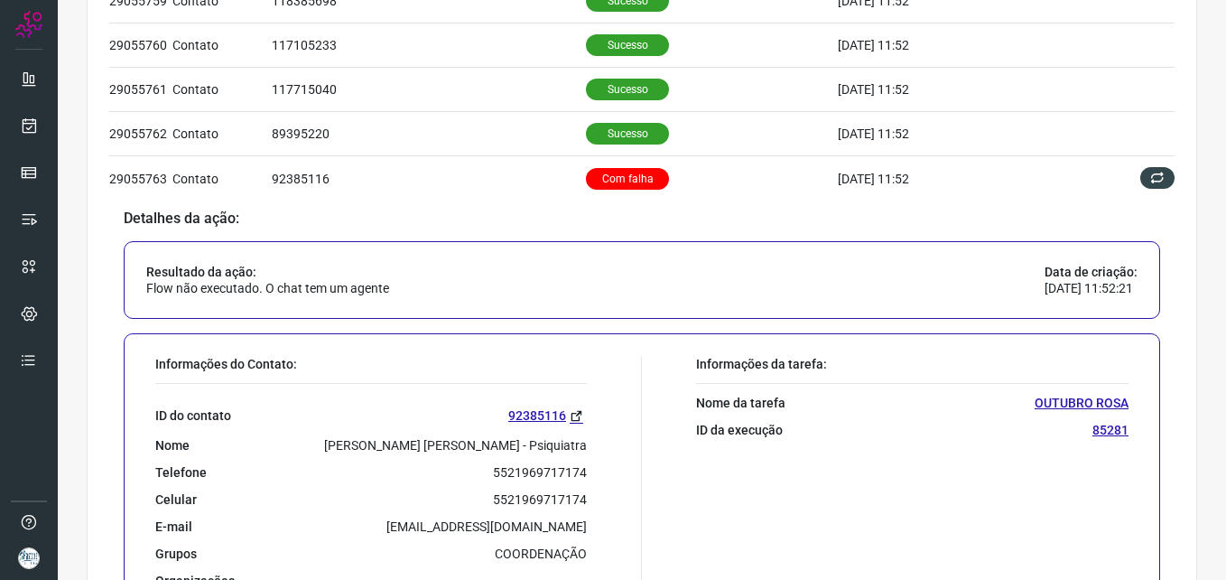
scroll to position [542, 0]
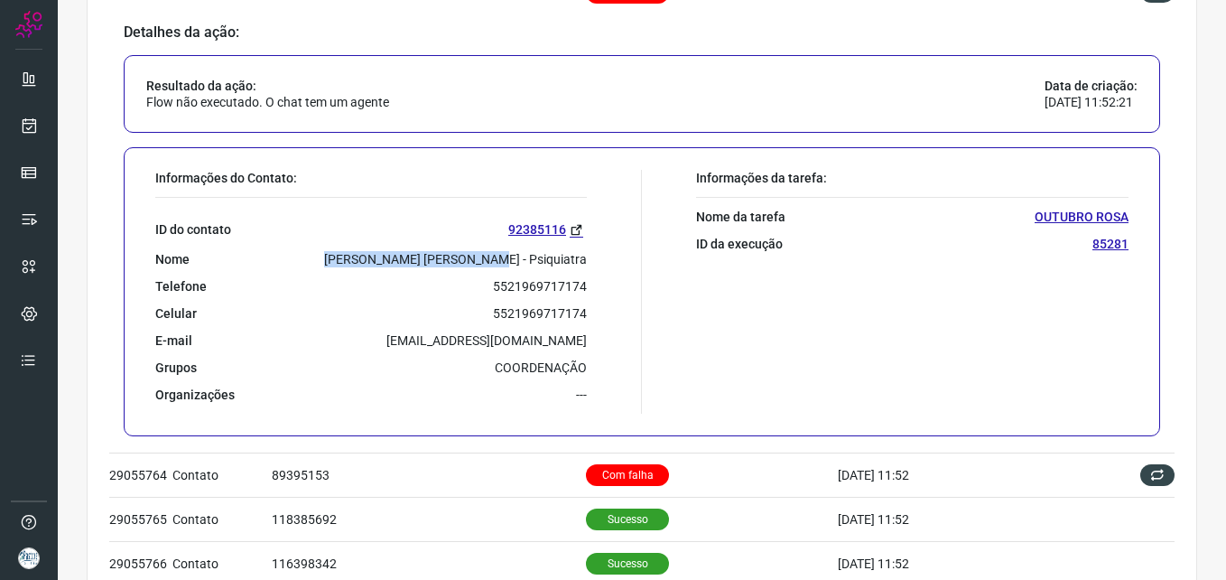
drag, startPoint x: 437, startPoint y: 256, endPoint x: 587, endPoint y: 257, distance: 149.9
click at [587, 257] on div "Informações do Contato: ID do contato 92385116 Nome [PERSON_NAME] [PERSON_NAME]…" at bounding box center [394, 292] width 496 height 244
copy p "[PERSON_NAME] [PERSON_NAME] - Psiquiatra"
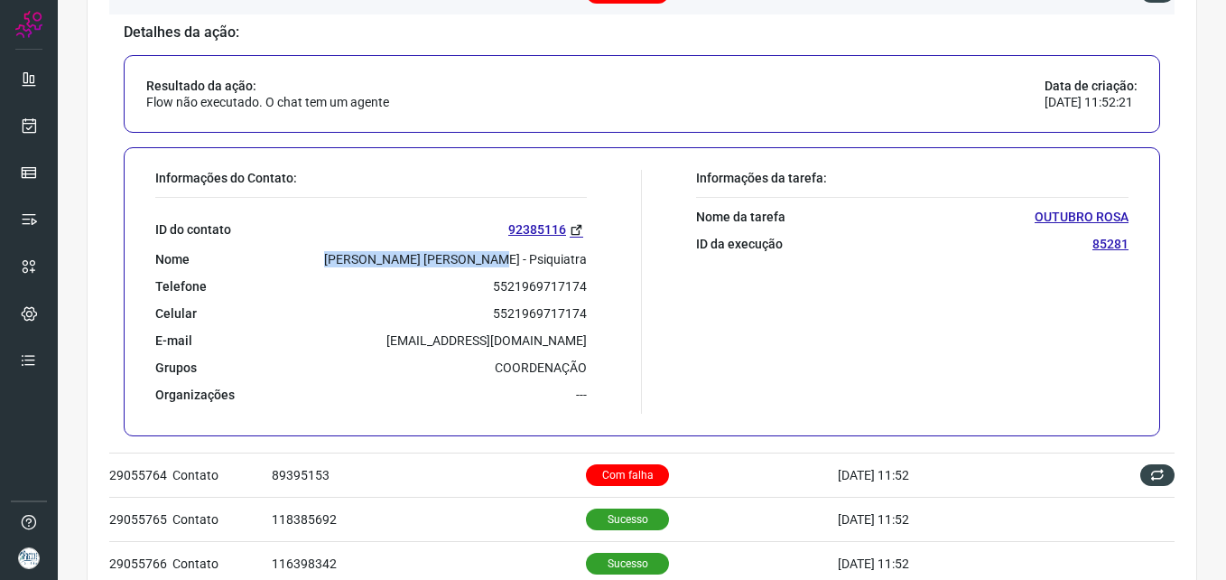
copy p "[PERSON_NAME] [PERSON_NAME] - Psiquiatra"
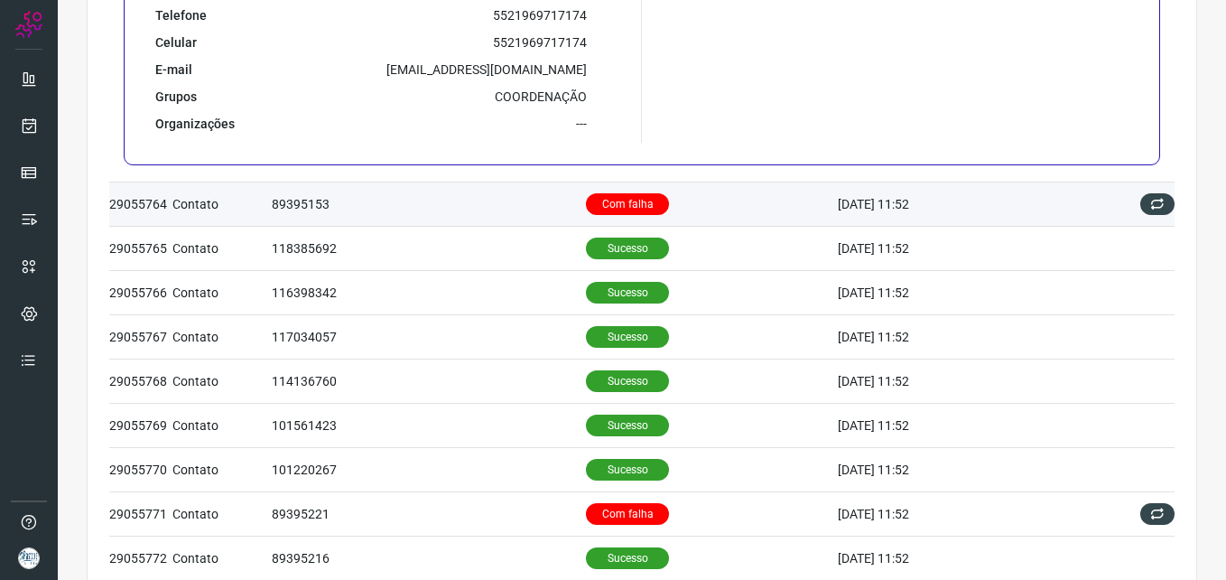
click at [469, 197] on td "89395153" at bounding box center [429, 204] width 314 height 44
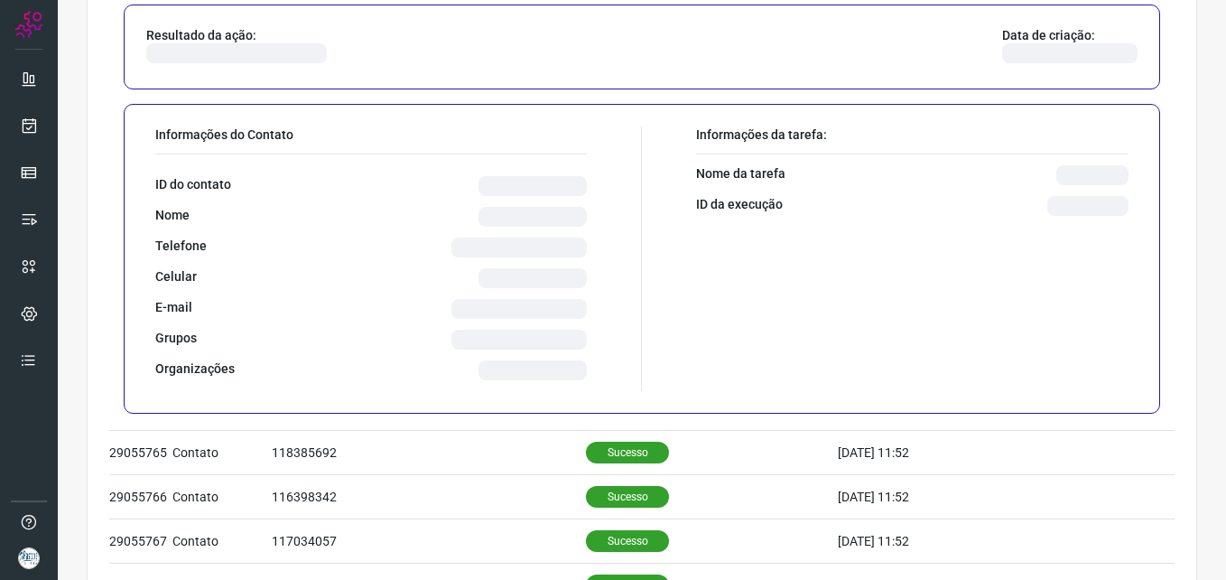
scroll to position [646, 0]
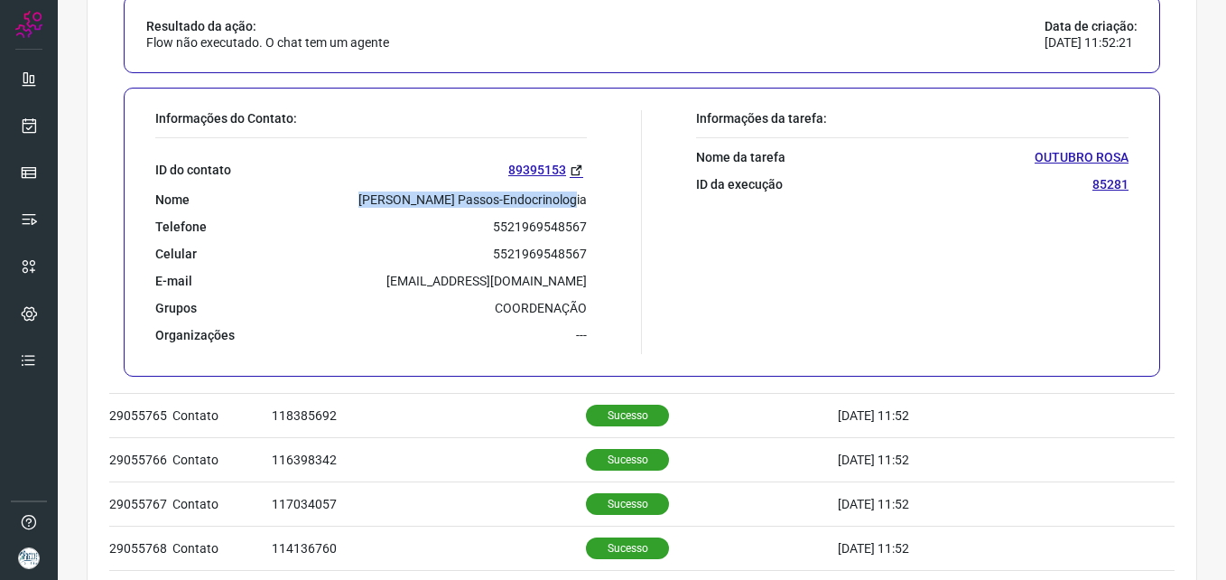
drag, startPoint x: 371, startPoint y: 196, endPoint x: 601, endPoint y: 191, distance: 229.4
click at [601, 191] on div "Informações do Contato: ID do contato 89395153 Nome [PERSON_NAME] Passos-Endocr…" at bounding box center [394, 232] width 496 height 244
copy p "[PERSON_NAME] Passos-Endocrinologia"
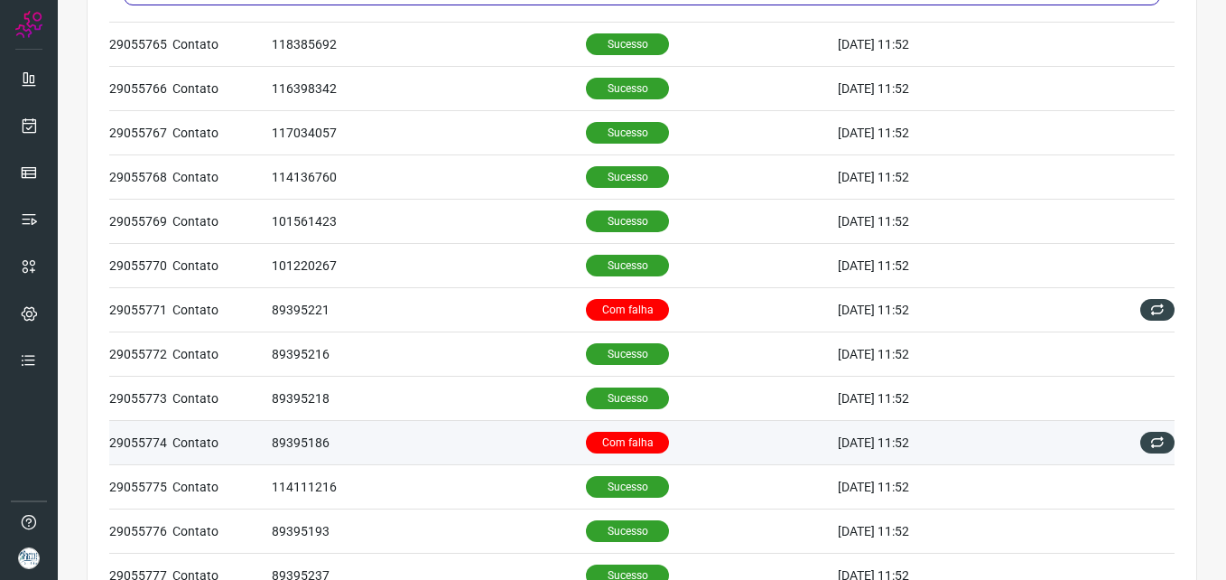
scroll to position [957, 0]
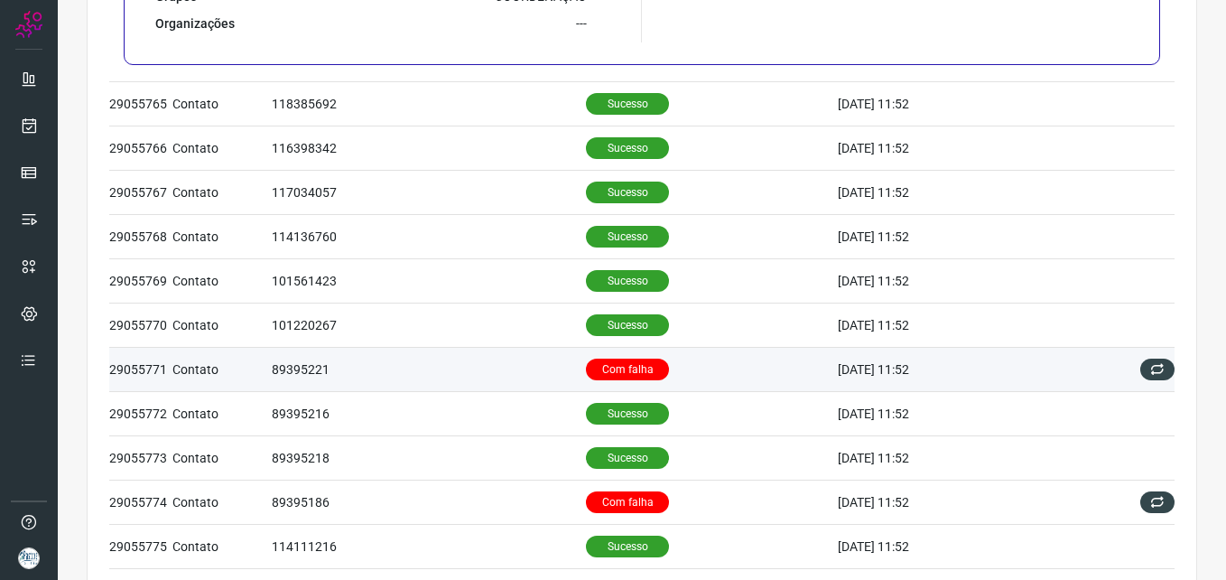
click at [451, 365] on td "89395221" at bounding box center [429, 369] width 314 height 44
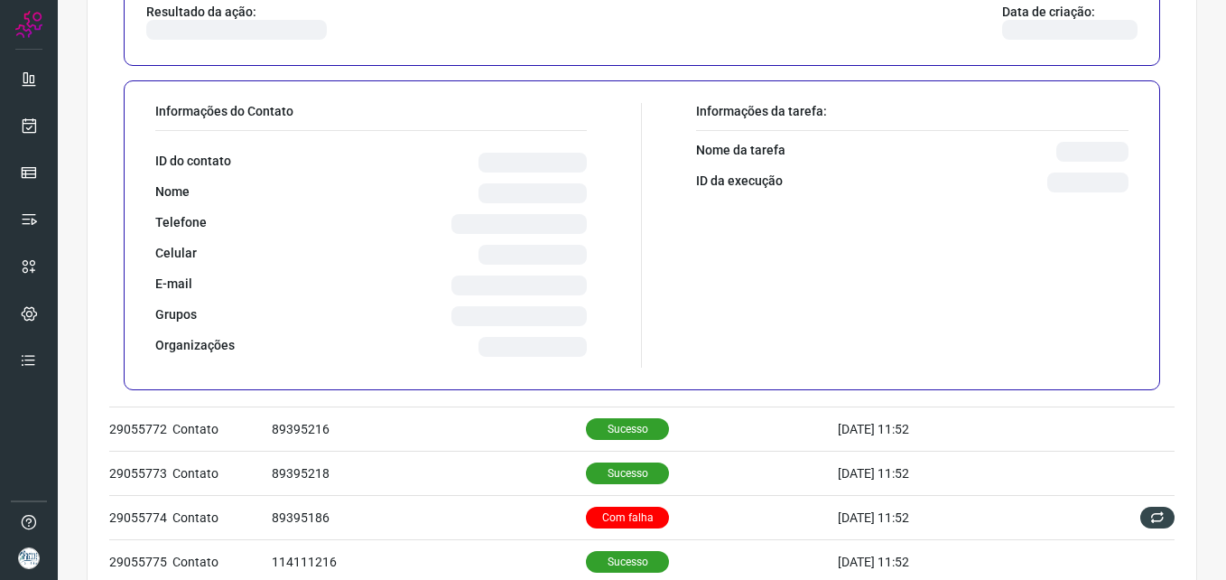
scroll to position [971, 0]
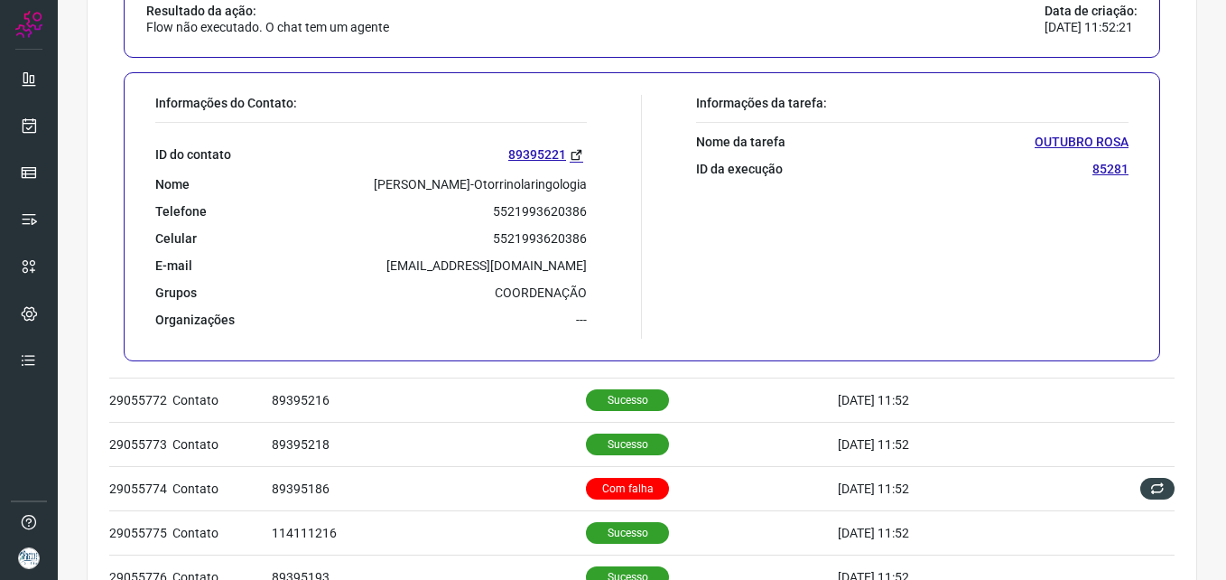
drag, startPoint x: 316, startPoint y: 179, endPoint x: 579, endPoint y: 172, distance: 262.9
click at [579, 172] on div "ID do contato 89395221 Nome [PERSON_NAME]-Otorrinolaringologia Telefone 5521993…" at bounding box center [371, 225] width 432 height 205
copy p "[PERSON_NAME]-Otorrinolaringologia"
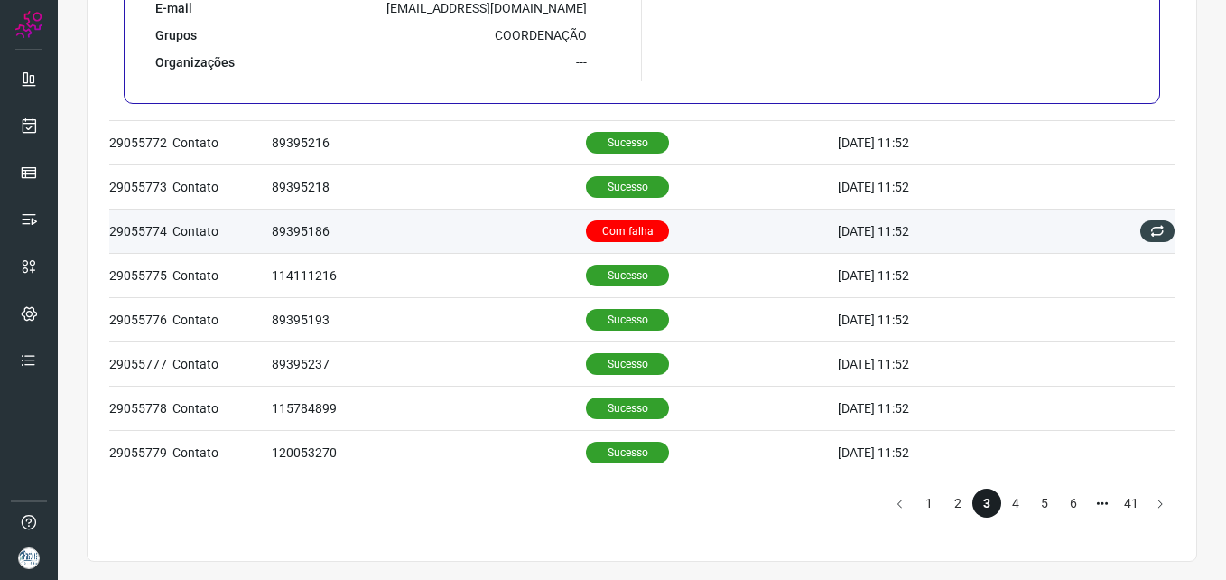
click at [485, 231] on td "89395186" at bounding box center [429, 231] width 314 height 44
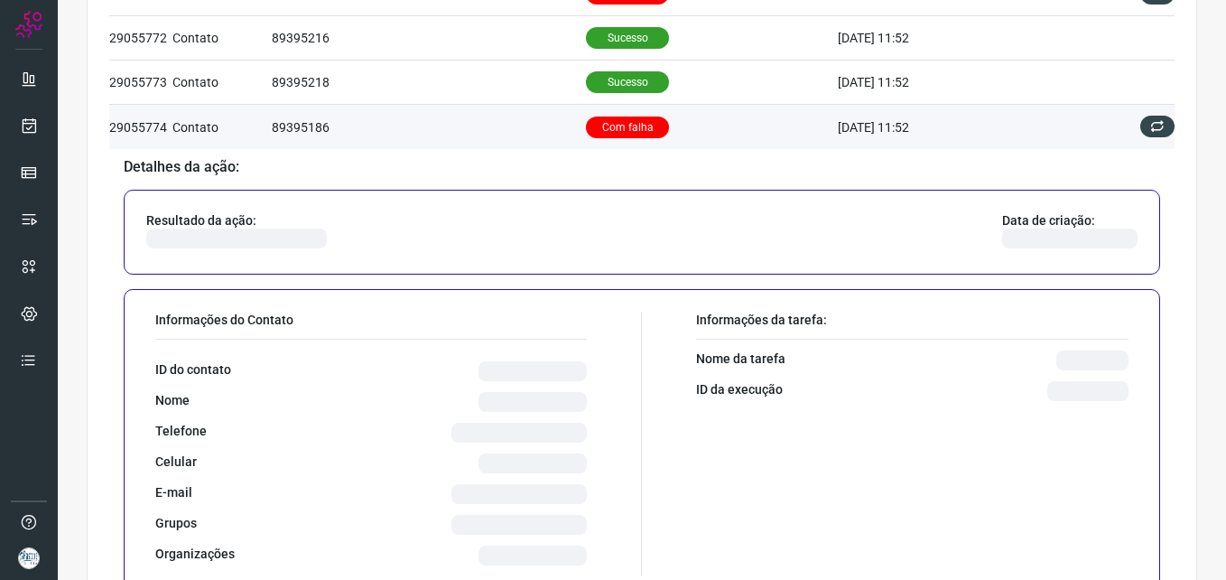
scroll to position [1228, 0]
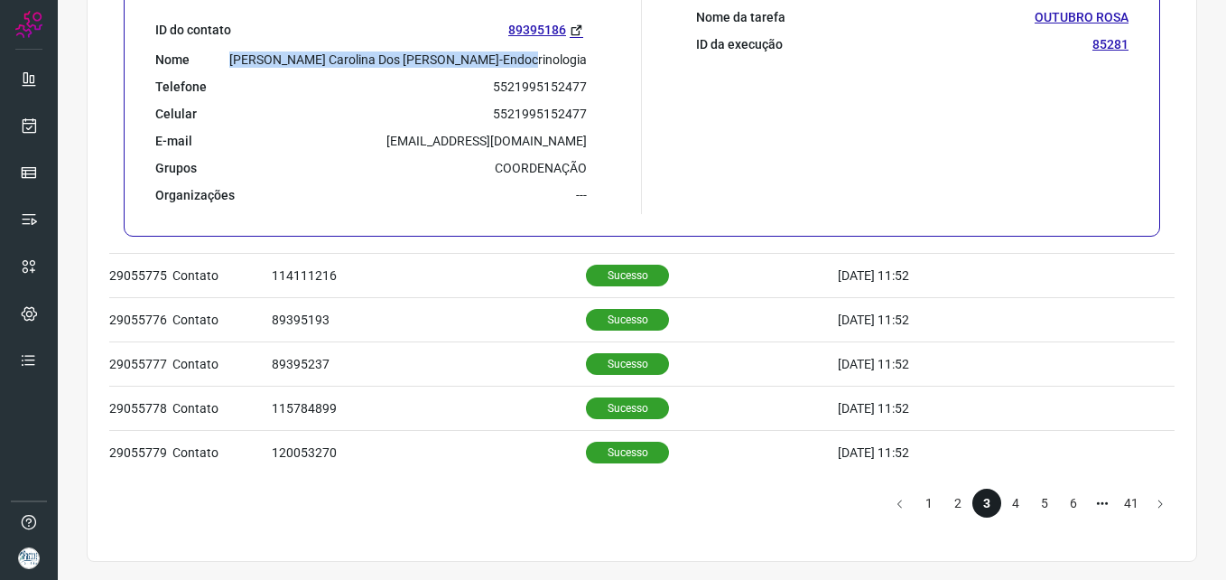
drag, startPoint x: 295, startPoint y: 55, endPoint x: 591, endPoint y: 62, distance: 295.4
click at [591, 62] on div "Informações do Contato: ID do contato 89395186 Nome [PERSON_NAME] Carolina Dos …" at bounding box center [394, 92] width 496 height 244
copy p "[PERSON_NAME] Carolina Dos [PERSON_NAME]-Endocrinologia"
click at [1002, 501] on li "4" at bounding box center [1016, 503] width 29 height 29
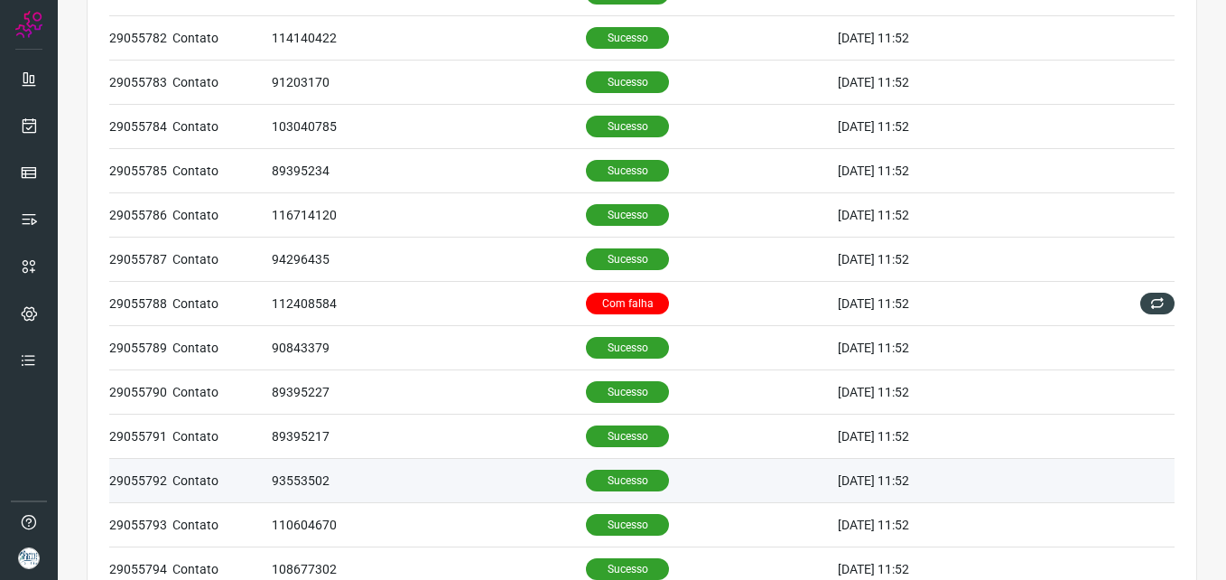
scroll to position [452, 0]
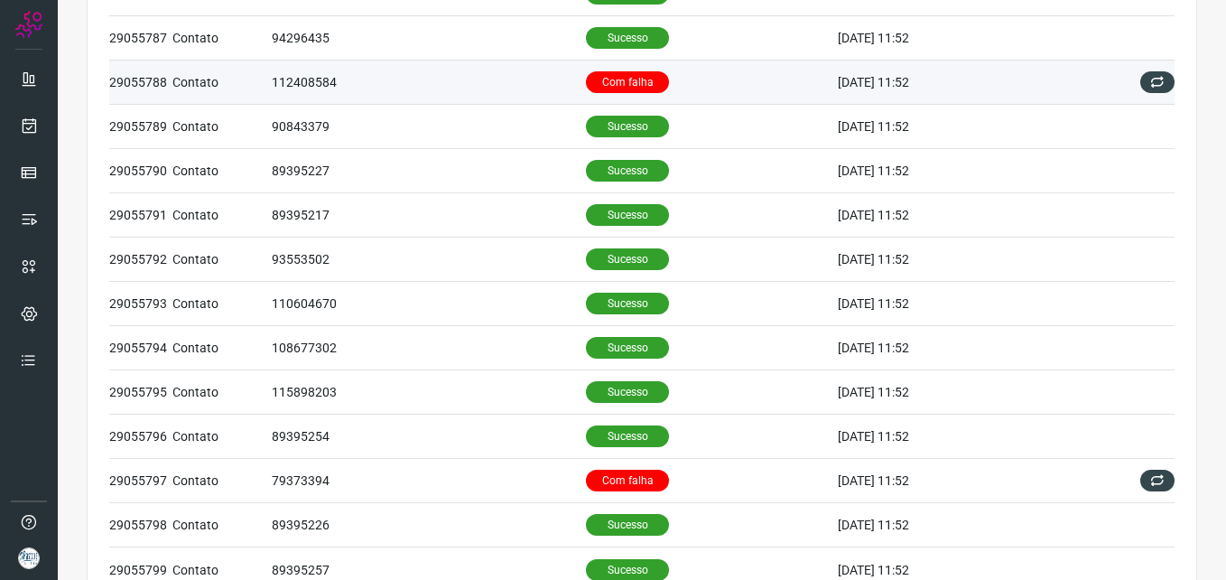
click at [510, 72] on td "112408584" at bounding box center [429, 83] width 314 height 44
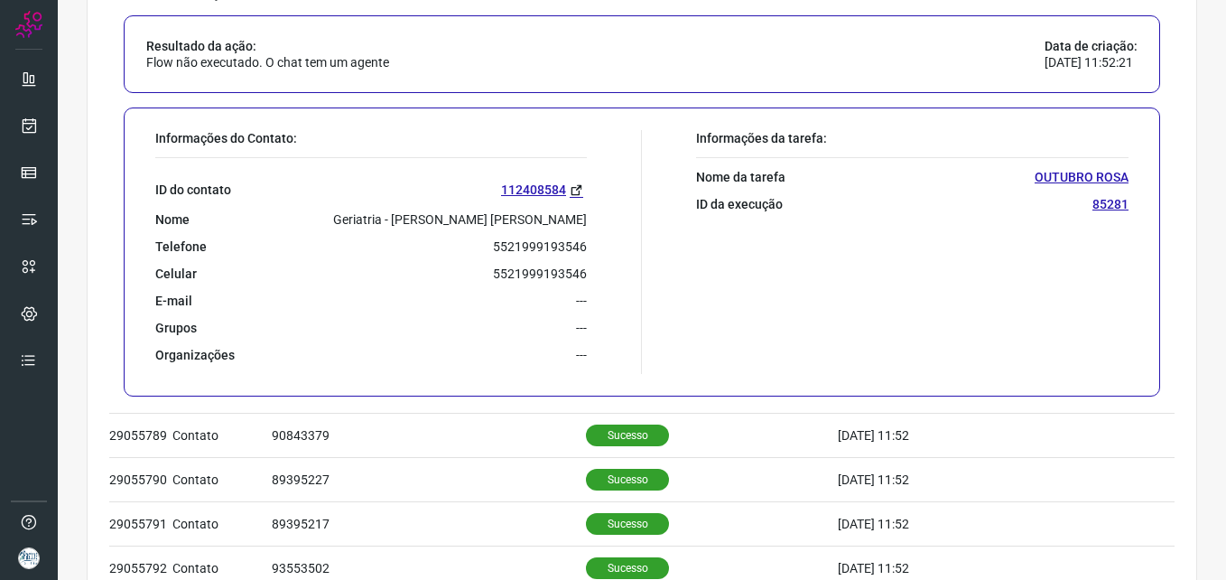
scroll to position [722, 0]
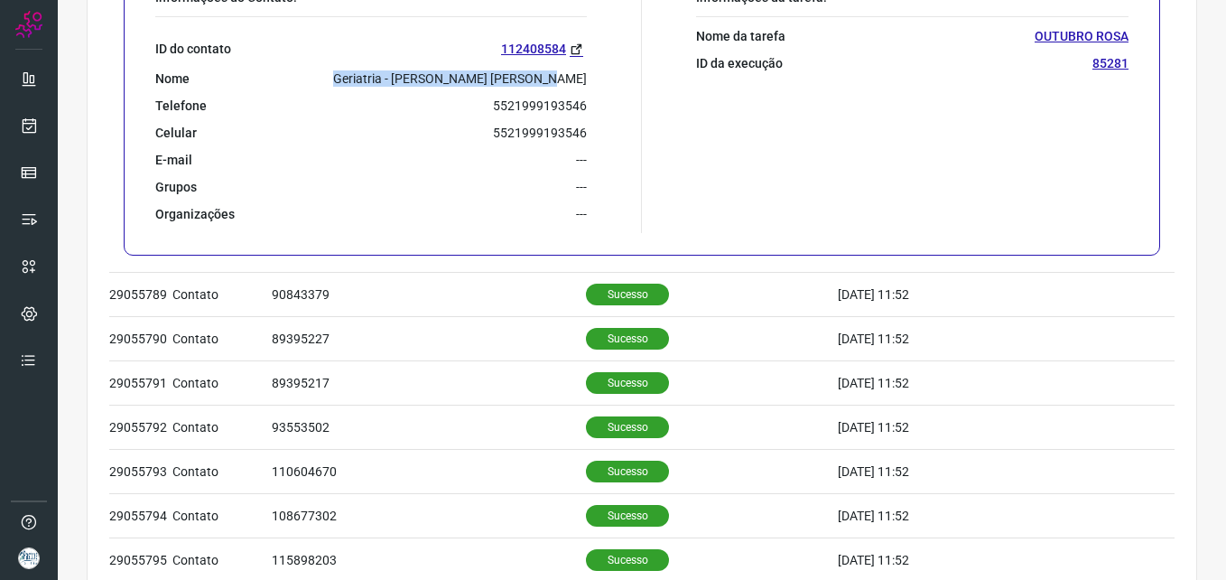
drag, startPoint x: 373, startPoint y: 69, endPoint x: 592, endPoint y: 86, distance: 219.2
click at [592, 86] on div "Informações do Contato: ID do contato 112408584 Nome Geriatria - [PERSON_NAME] …" at bounding box center [394, 111] width 496 height 244
copy p "Geriatria - [PERSON_NAME] [PERSON_NAME]"
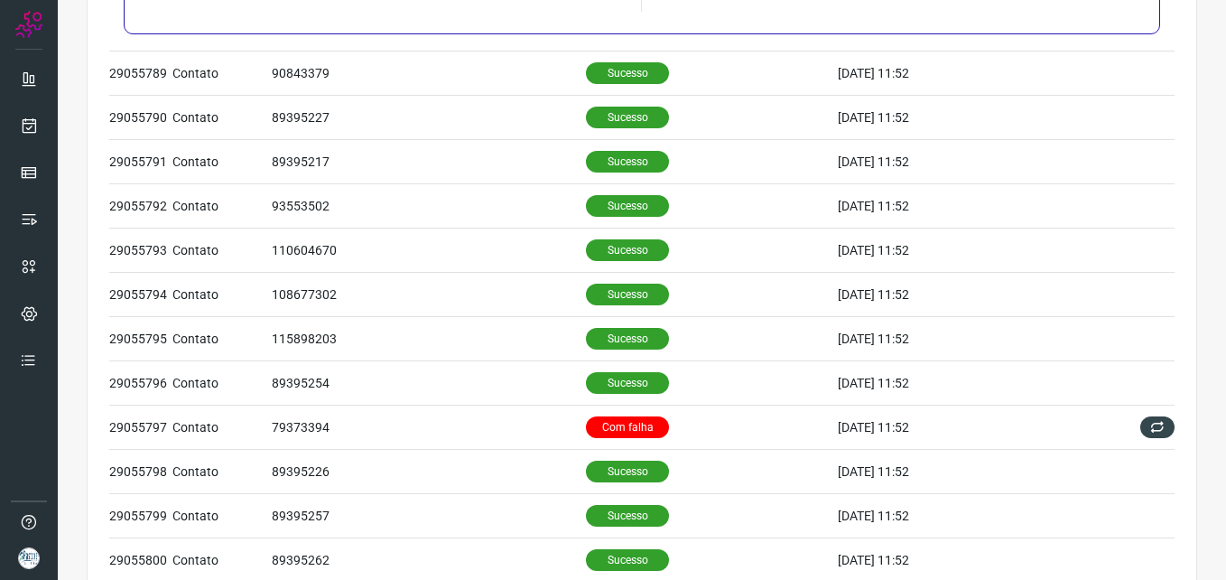
scroll to position [1174, 0]
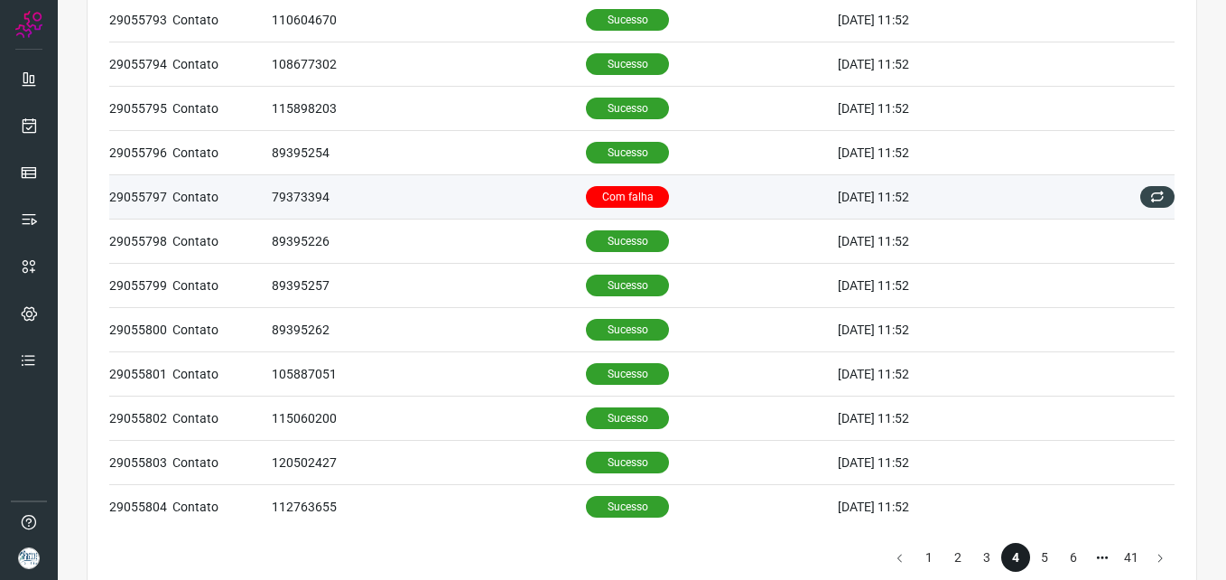
click at [502, 208] on td "79373394" at bounding box center [429, 196] width 314 height 44
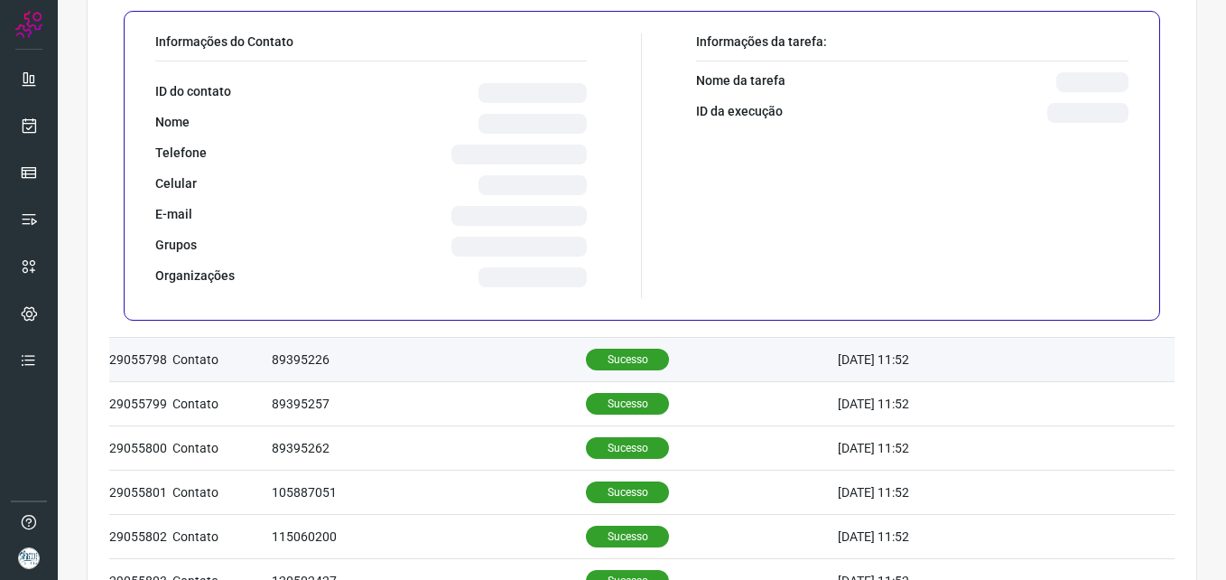
scroll to position [1096, 0]
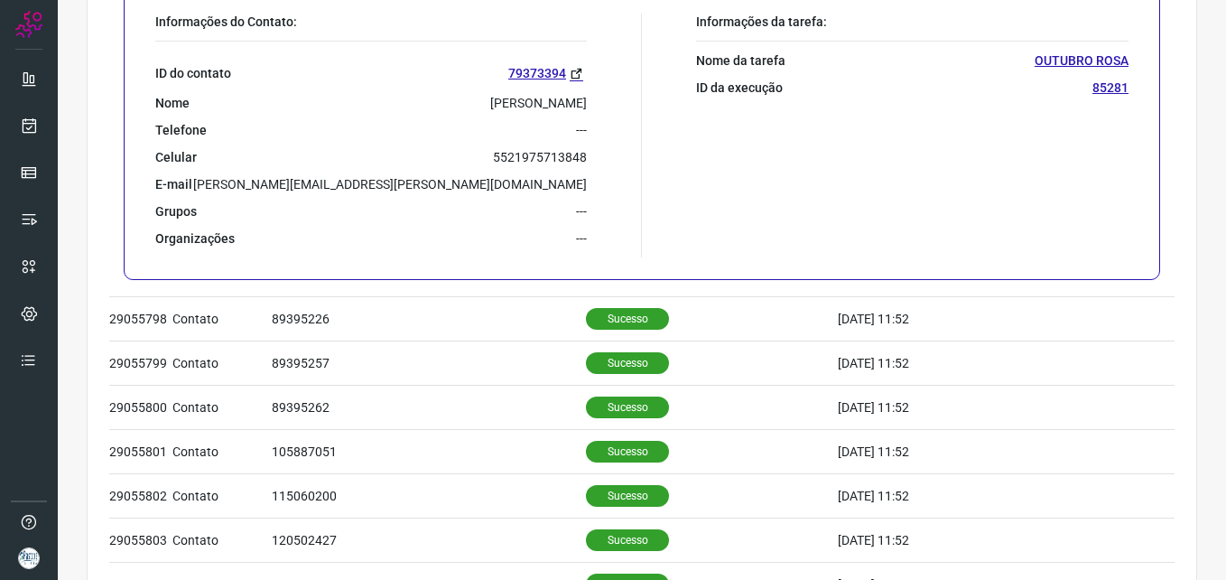
drag, startPoint x: 421, startPoint y: 105, endPoint x: 584, endPoint y: 88, distance: 164.4
click at [584, 88] on div "Informações do Contato: ID do contato 79373394 Nome [PERSON_NAME] Telefone --- …" at bounding box center [394, 136] width 496 height 244
copy p "[PERSON_NAME]"
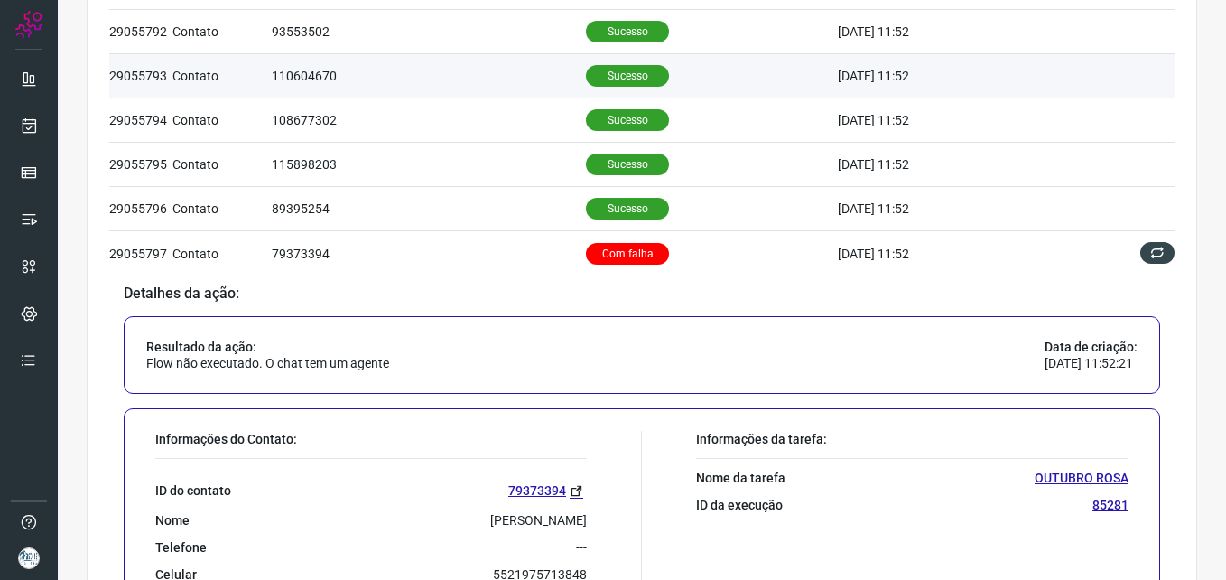
scroll to position [1228, 0]
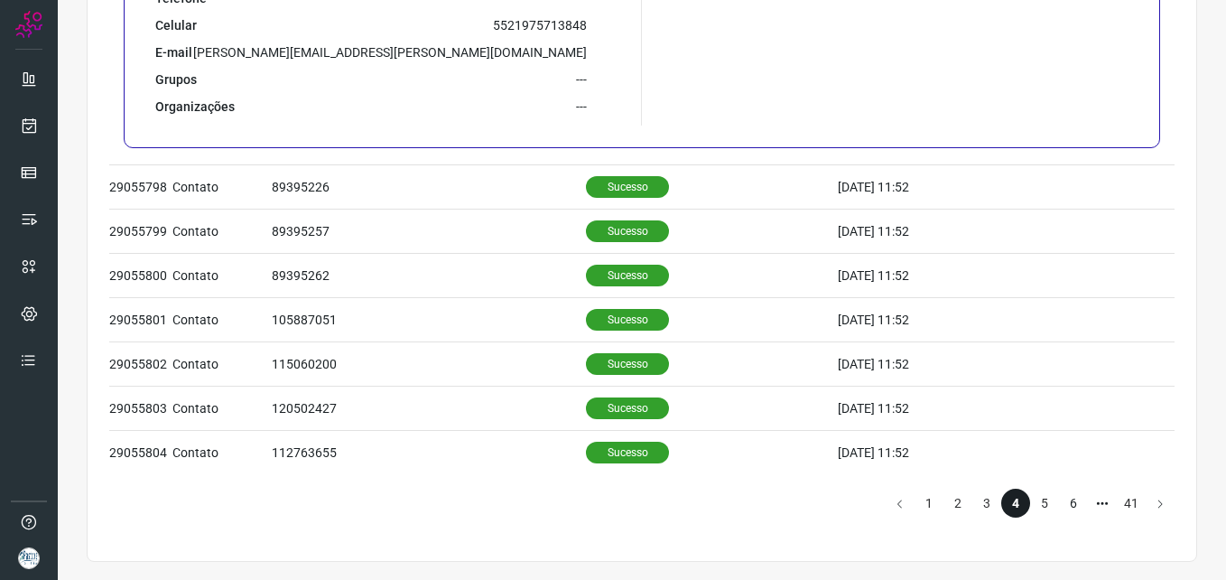
click at [1030, 503] on li "5" at bounding box center [1044, 503] width 29 height 29
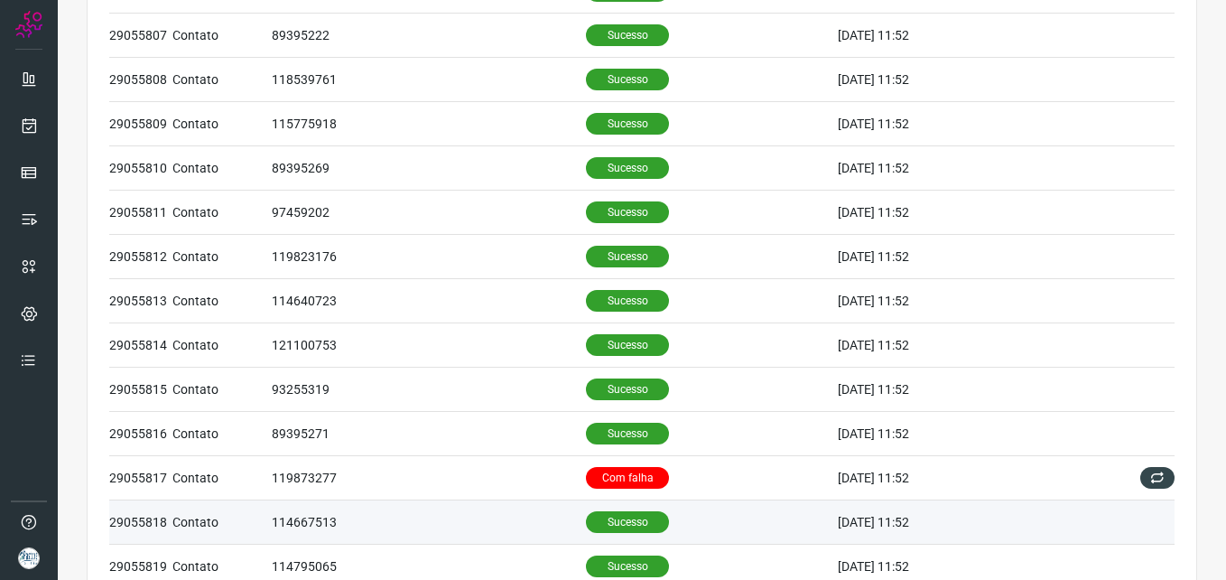
scroll to position [361, 0]
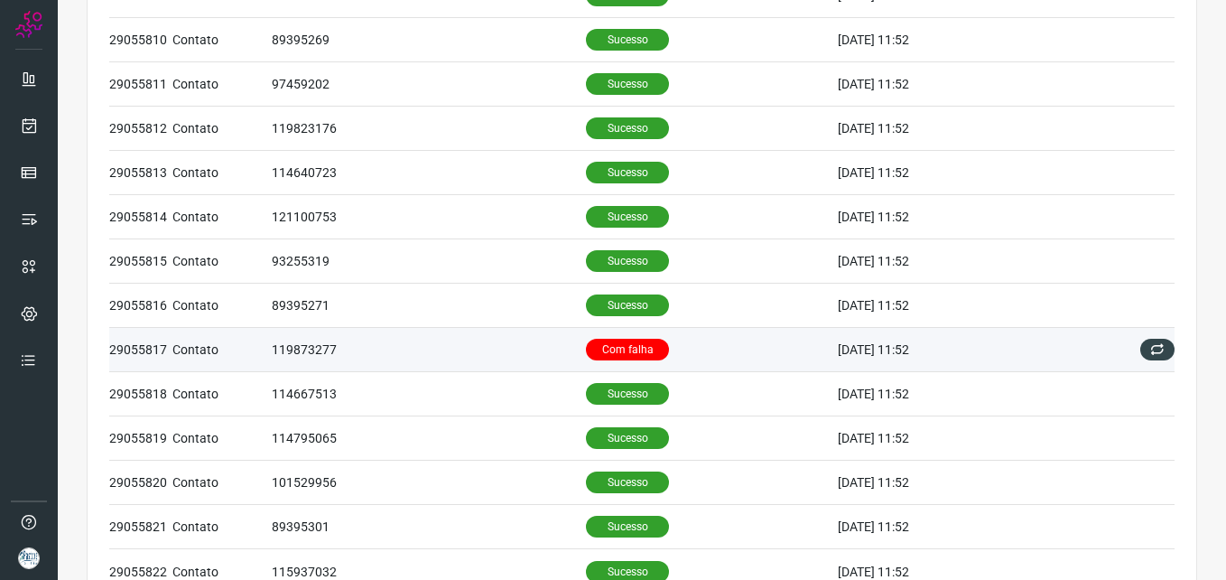
click at [518, 348] on td "119873277" at bounding box center [429, 350] width 314 height 44
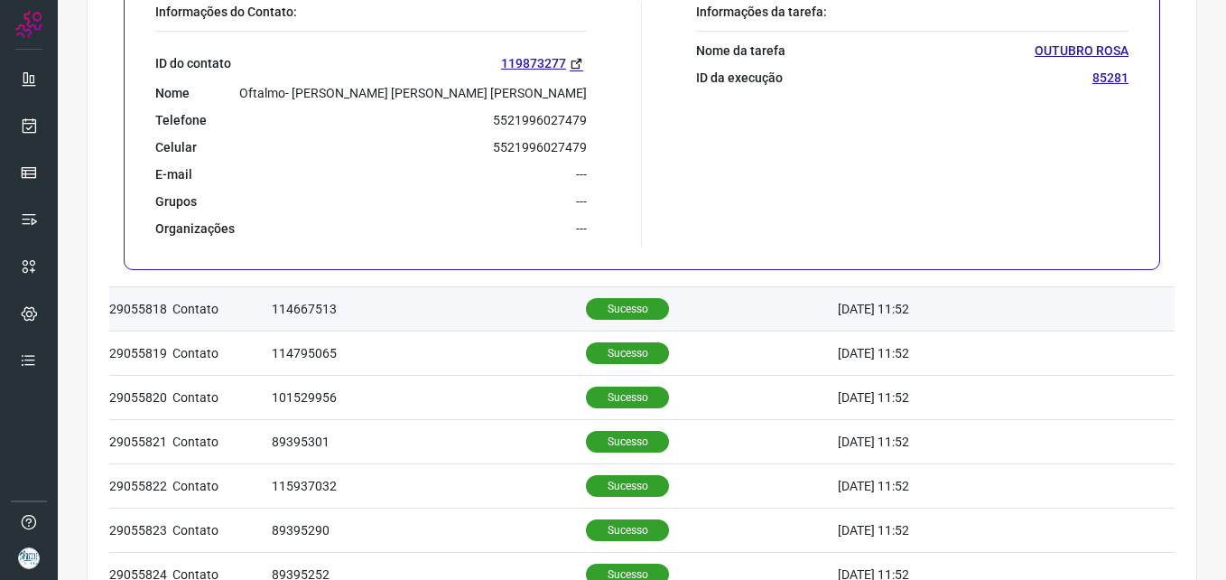
scroll to position [903, 0]
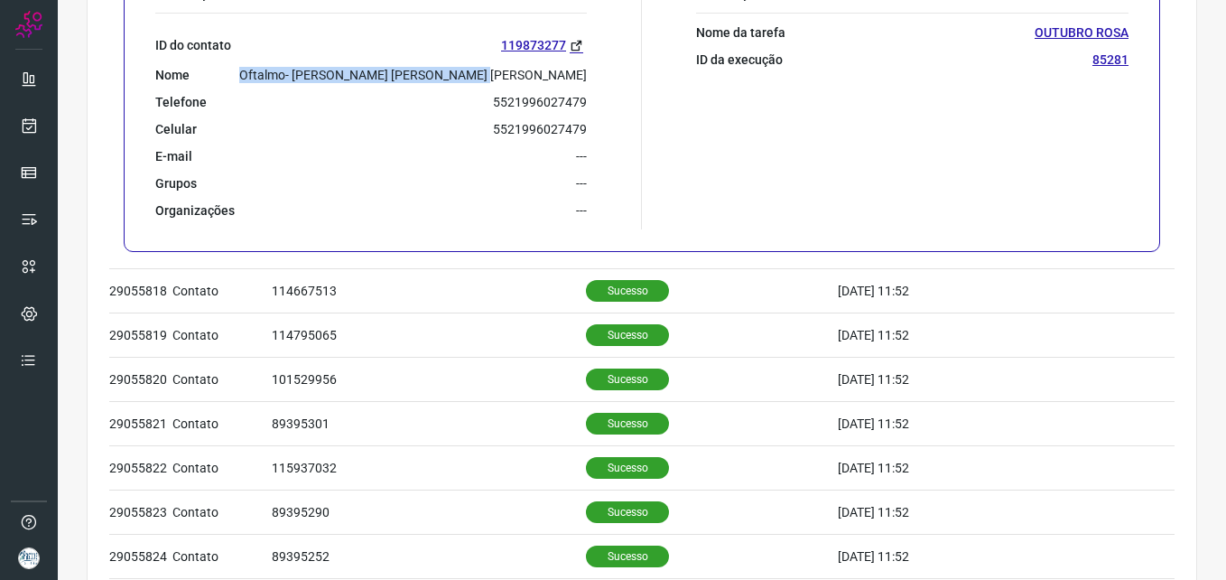
drag, startPoint x: 350, startPoint y: 64, endPoint x: 633, endPoint y: 64, distance: 282.7
click at [633, 64] on div "Informações do Contato: ID do contato 119873277 Nome Oftalmo- [PERSON_NAME] [PE…" at bounding box center [394, 108] width 496 height 244
copy p "Oftalmo- [PERSON_NAME] [PERSON_NAME] [PERSON_NAME]"
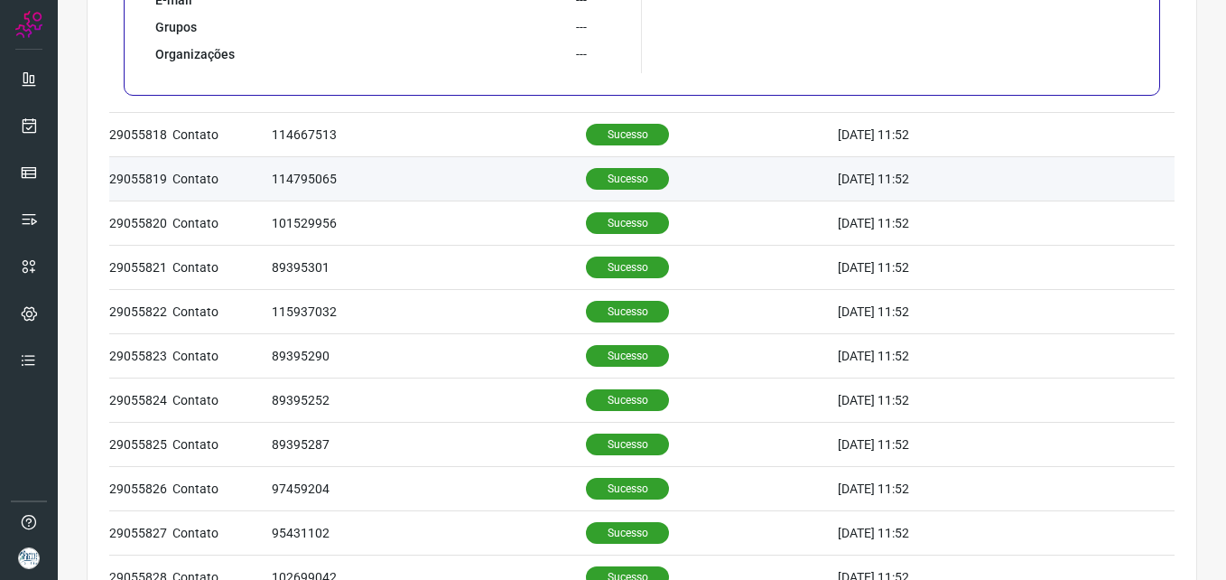
scroll to position [1228, 0]
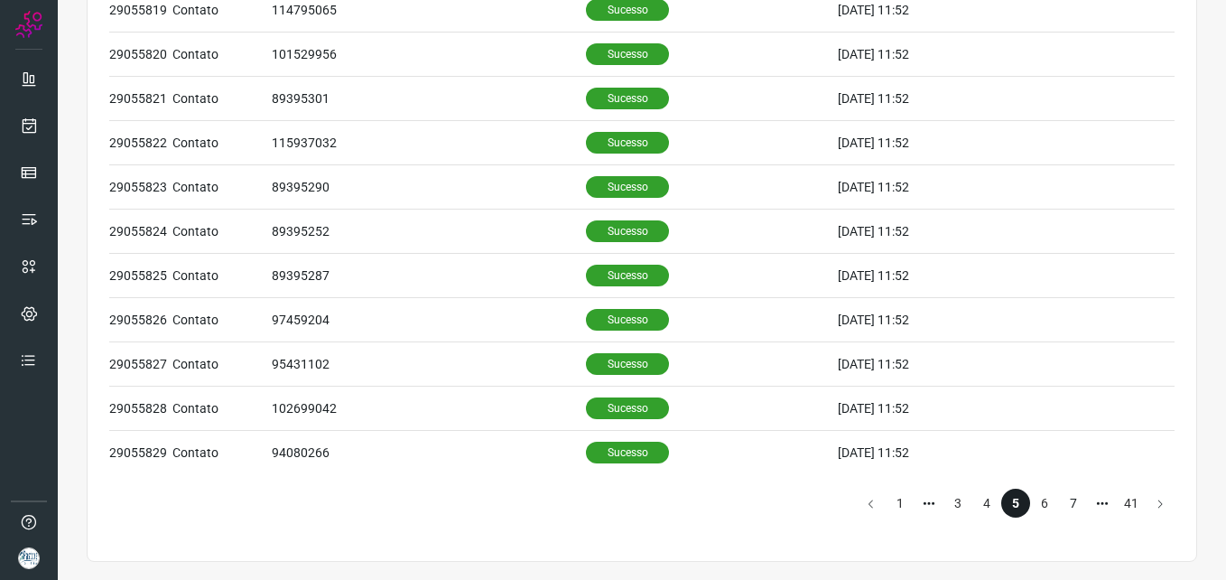
click at [1030, 491] on li "6" at bounding box center [1044, 503] width 29 height 29
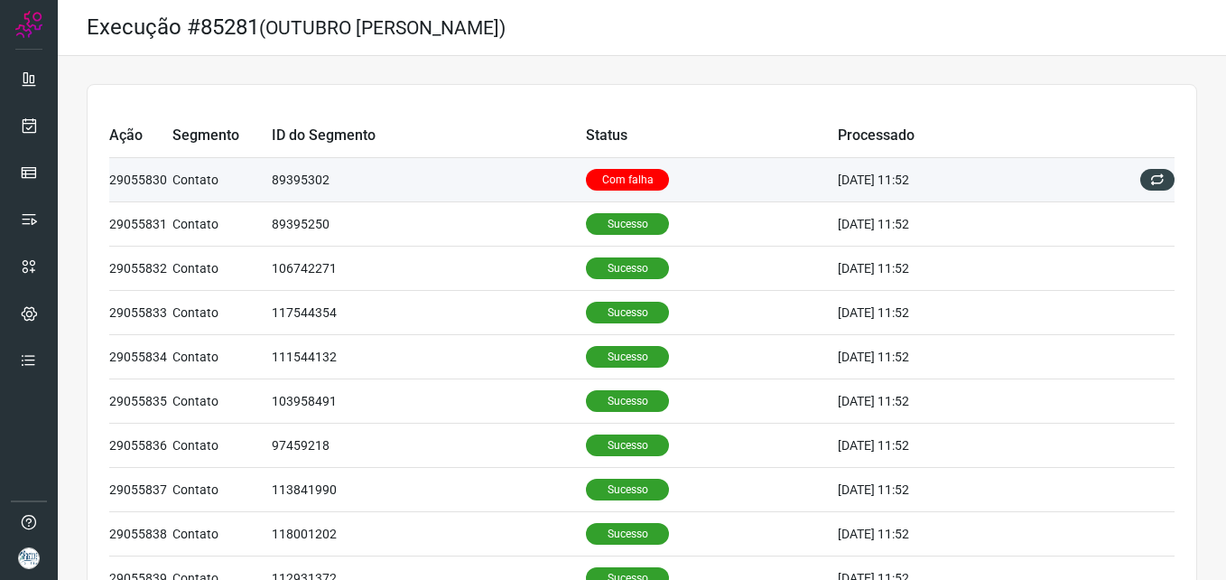
click at [697, 172] on td "Com falha" at bounding box center [712, 180] width 252 height 44
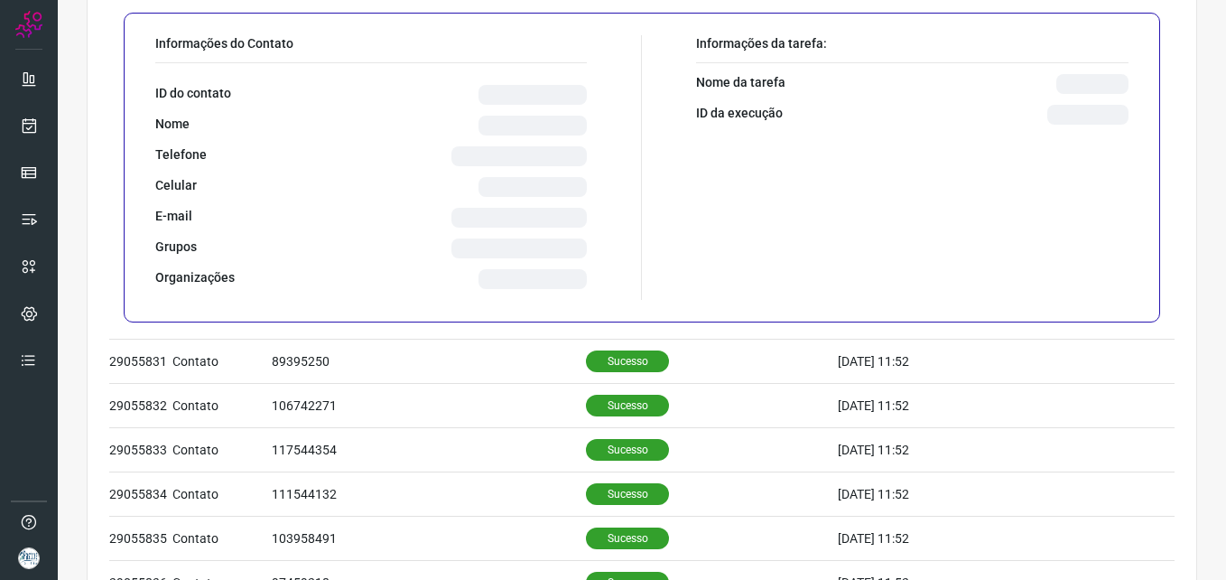
scroll to position [361, 0]
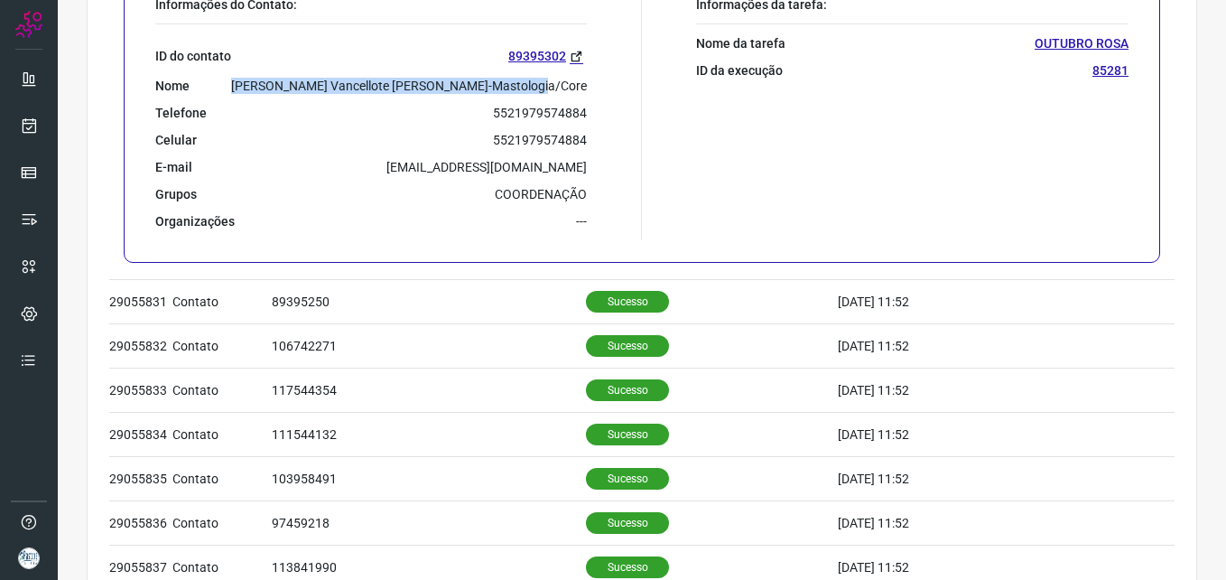
drag, startPoint x: 291, startPoint y: 89, endPoint x: 611, endPoint y: 83, distance: 320.6
click at [611, 83] on div "Informações do Contato: ID do contato 89395302 Nome [PERSON_NAME] Vancellote [P…" at bounding box center [394, 118] width 496 height 244
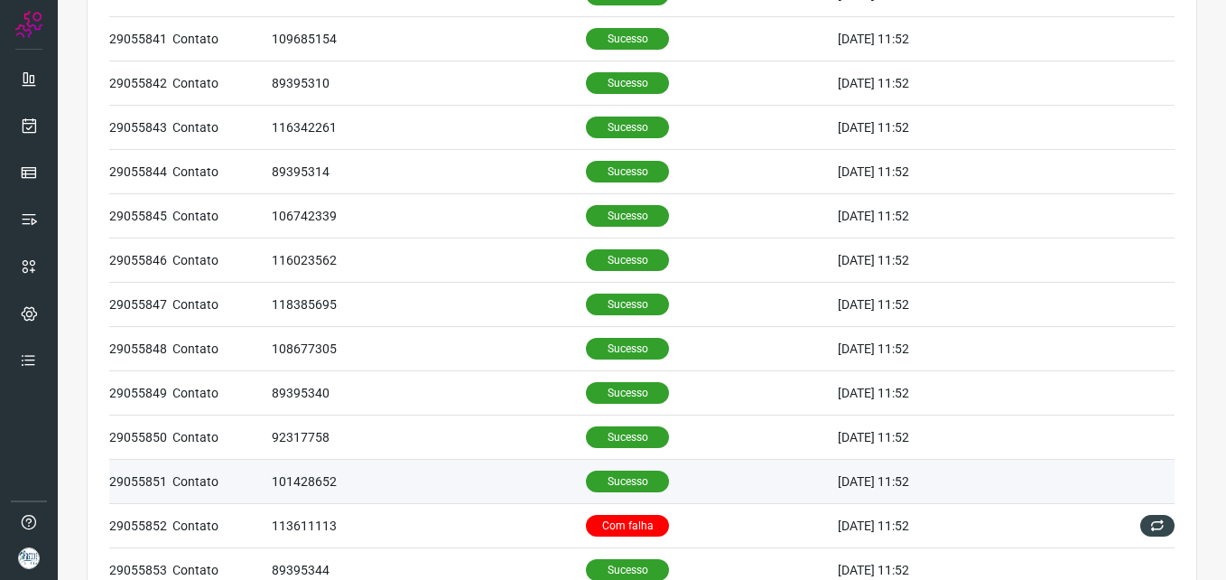
scroll to position [1228, 0]
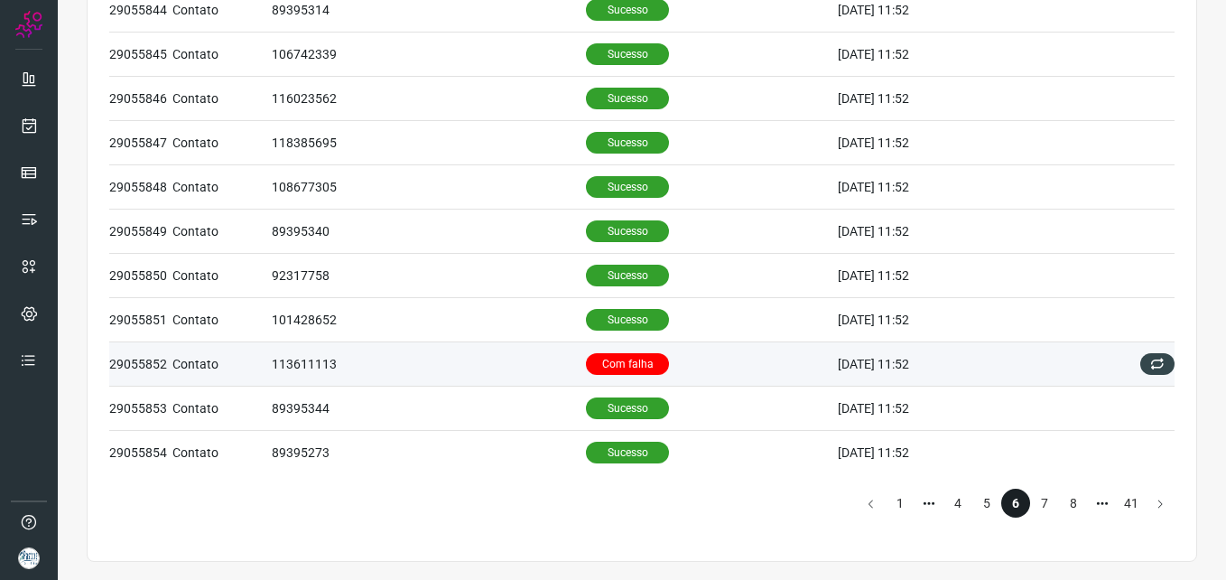
click at [700, 350] on td "Com falha" at bounding box center [712, 363] width 252 height 44
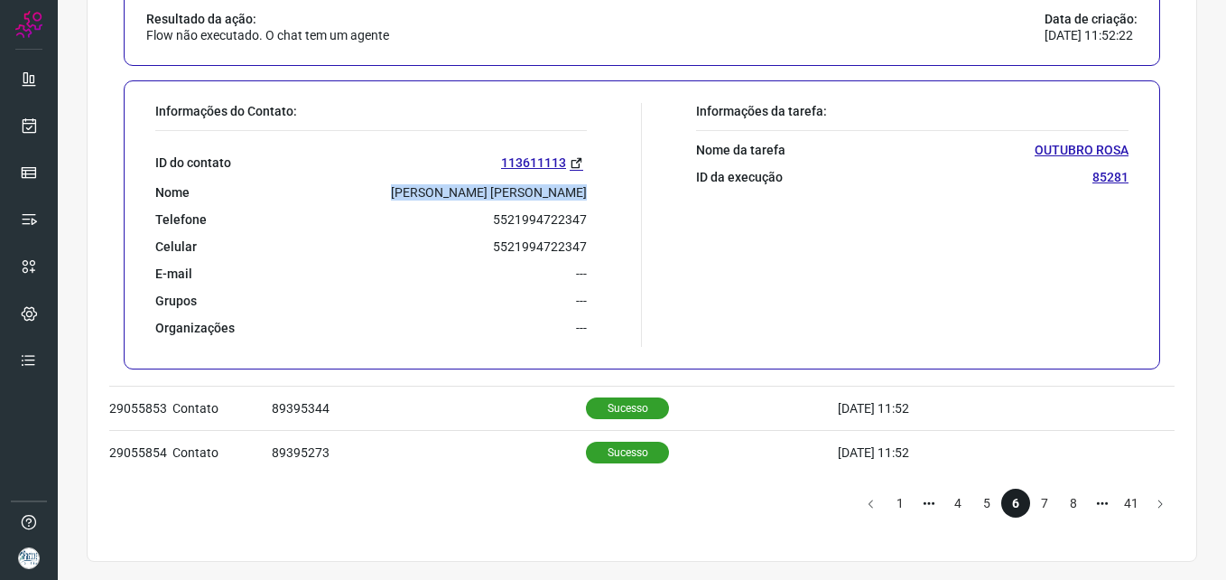
drag, startPoint x: 406, startPoint y: 187, endPoint x: 614, endPoint y: 183, distance: 207.7
click at [614, 183] on div "Informações do Contato: ID do contato 113611113 Nome [PERSON_NAME] [PERSON_NAME…" at bounding box center [394, 225] width 496 height 244
click at [1035, 502] on li "7" at bounding box center [1044, 503] width 29 height 29
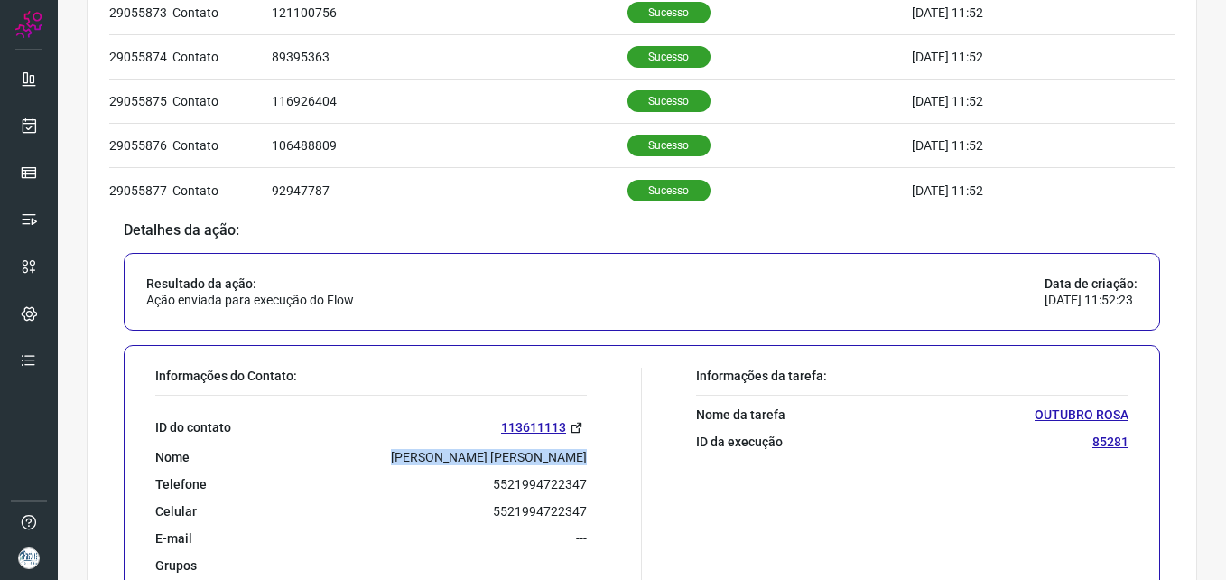
scroll to position [1228, 0]
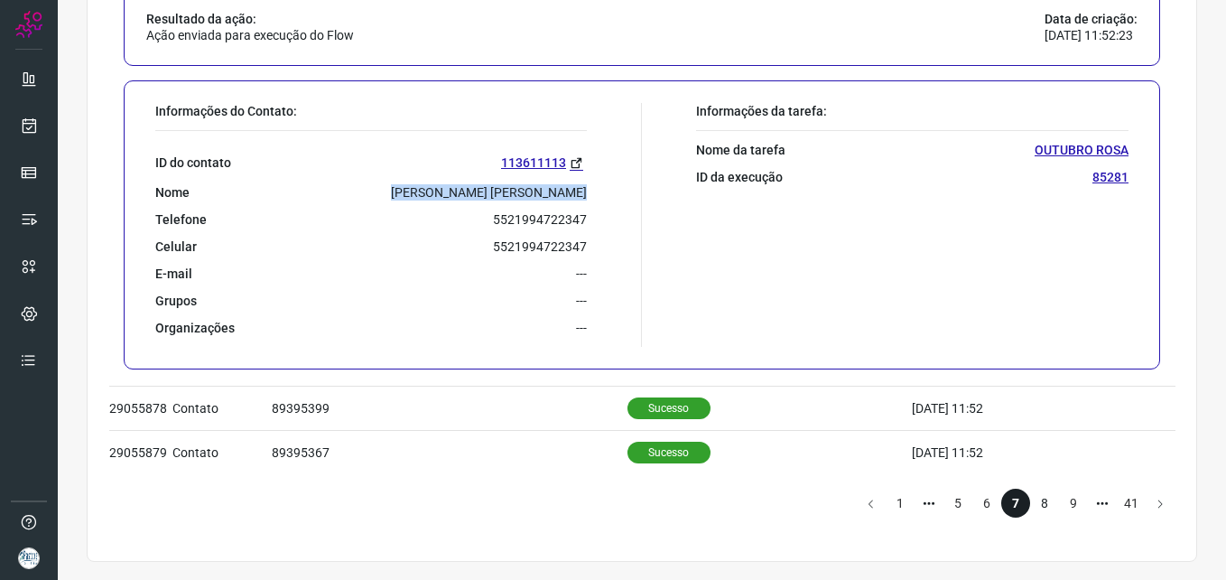
click at [1037, 501] on li "8" at bounding box center [1044, 503] width 29 height 29
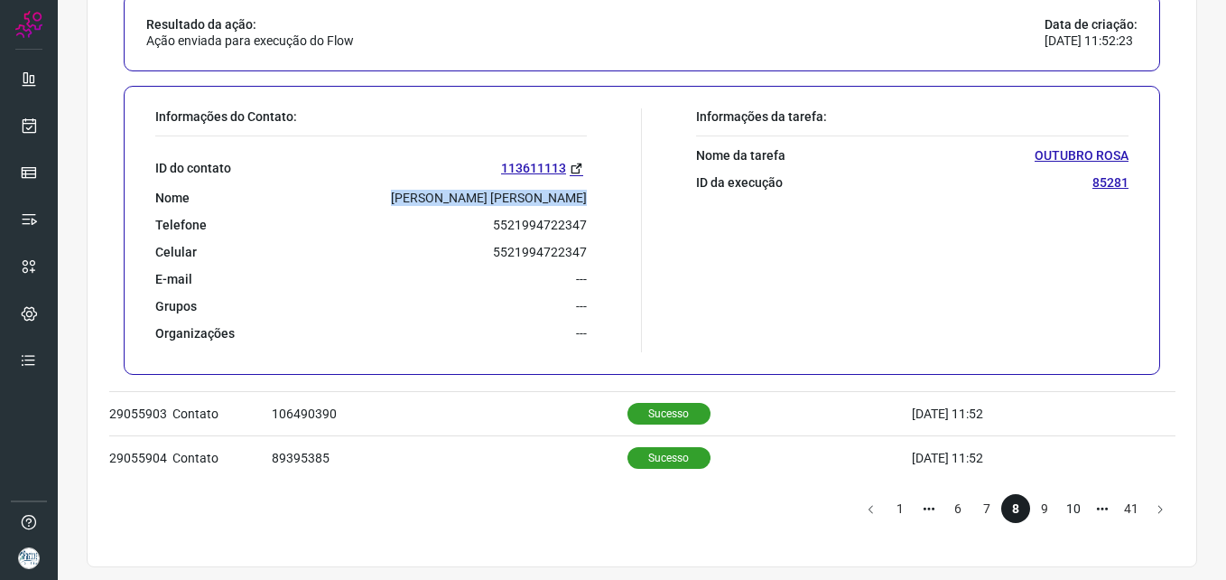
scroll to position [1228, 0]
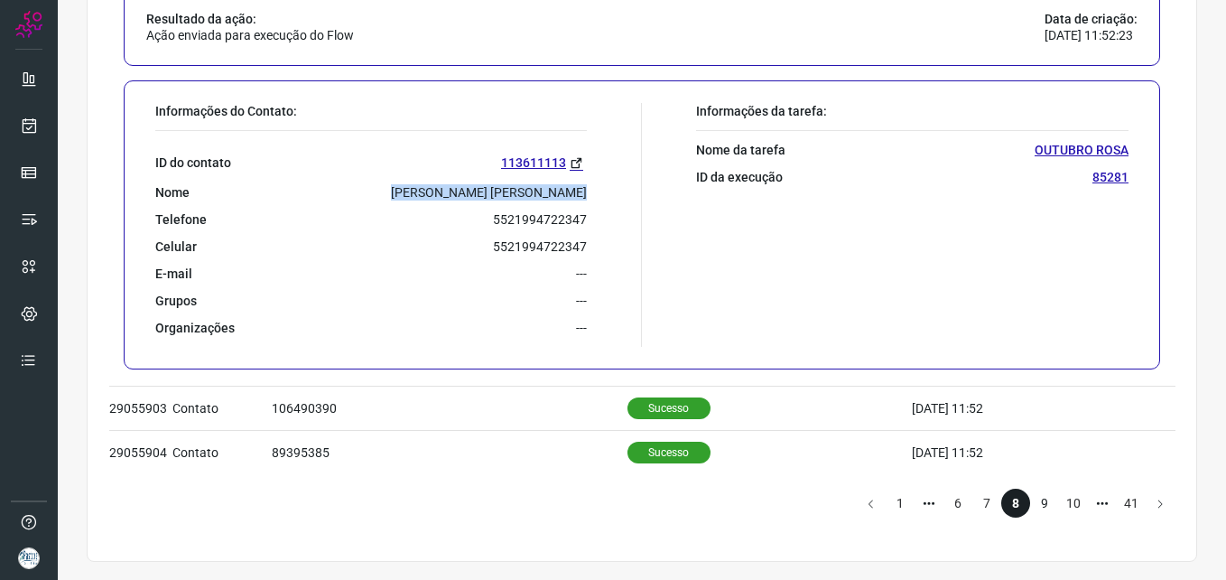
click at [1037, 513] on li "9" at bounding box center [1044, 503] width 29 height 29
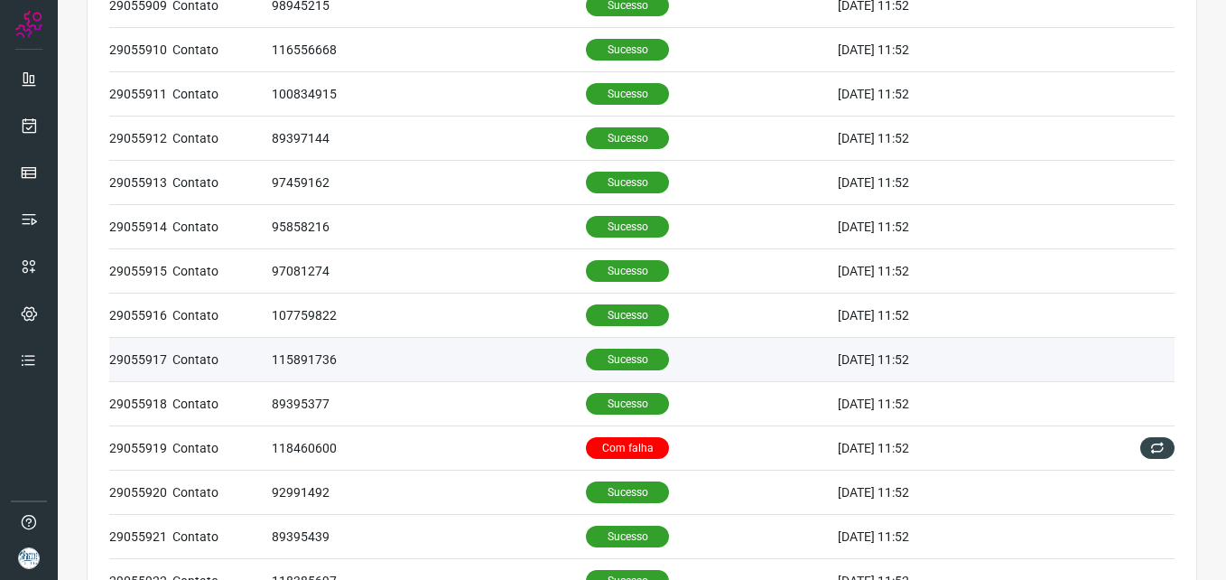
scroll to position [361, 0]
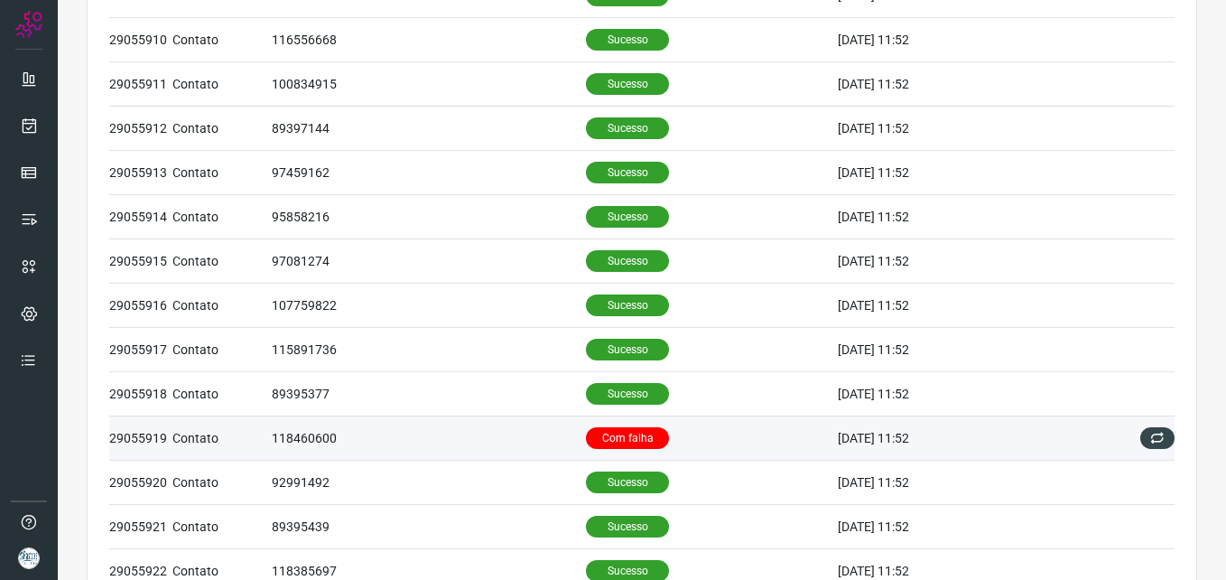
click at [735, 423] on td "Com falha" at bounding box center [712, 438] width 252 height 44
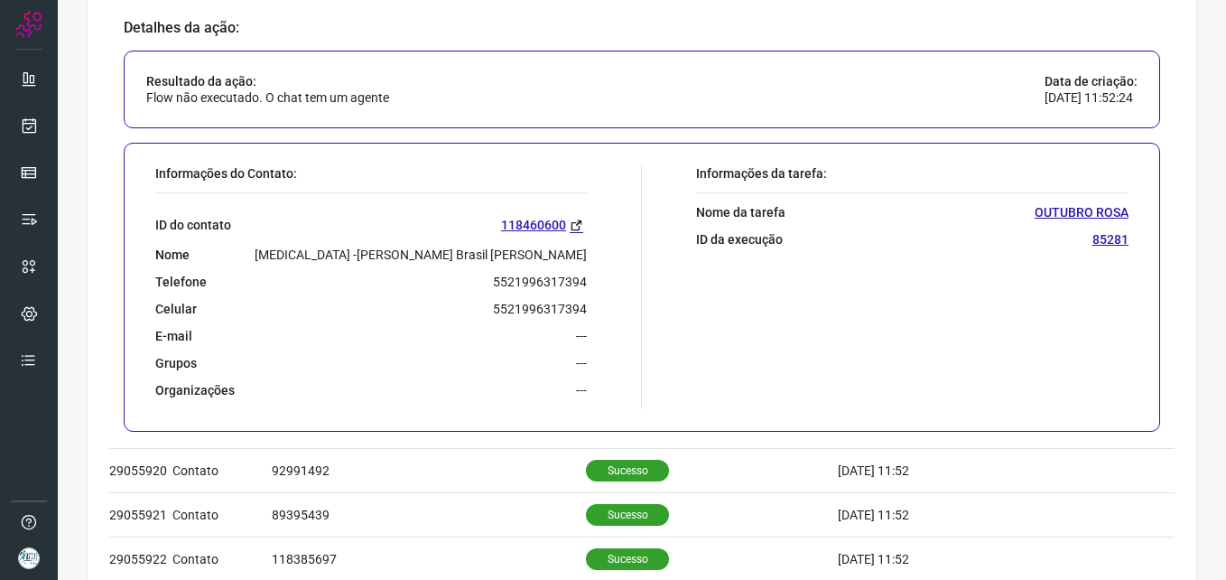
scroll to position [993, 0]
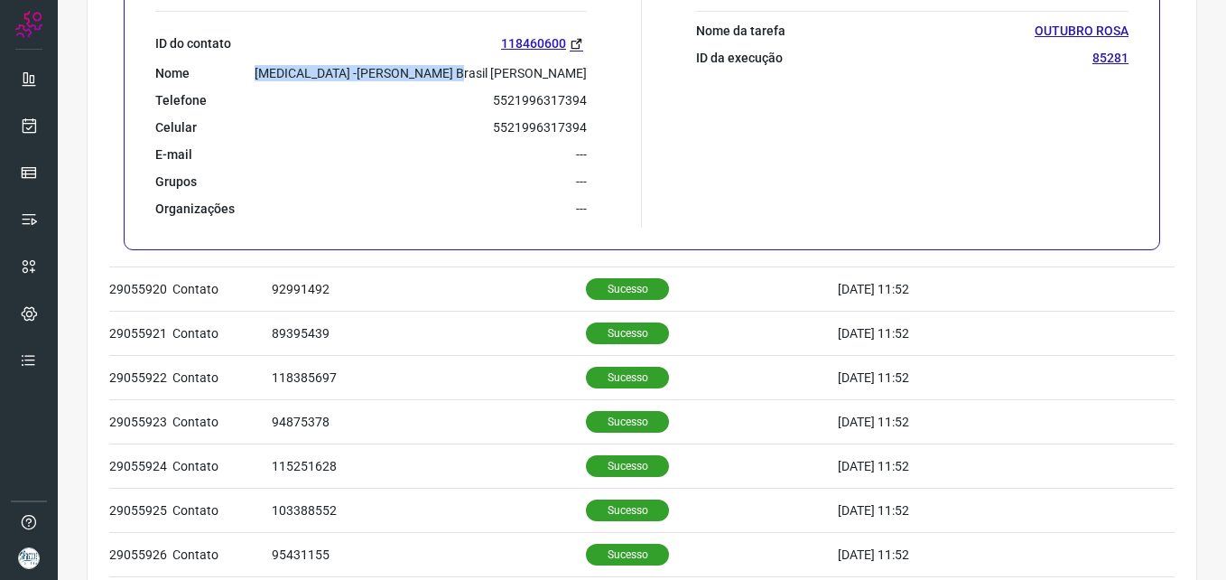
drag, startPoint x: 412, startPoint y: 65, endPoint x: 593, endPoint y: 65, distance: 181.5
click at [593, 65] on div "Informações do Contato: ID do contato 118460600 Nome [MEDICAL_DATA] -[PERSON_NA…" at bounding box center [394, 106] width 496 height 244
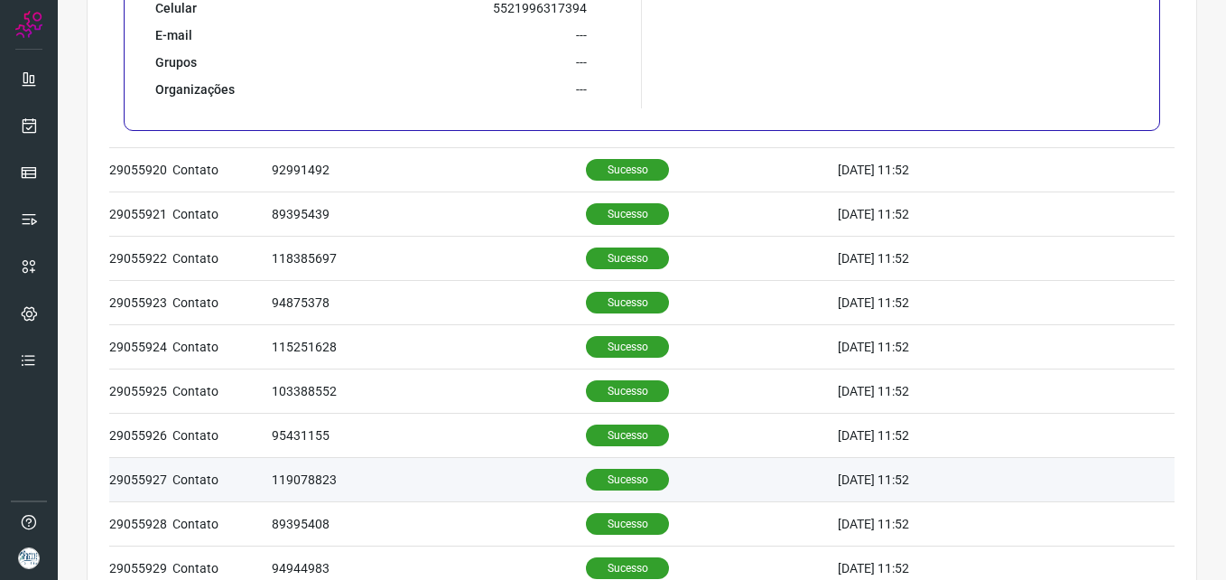
scroll to position [1228, 0]
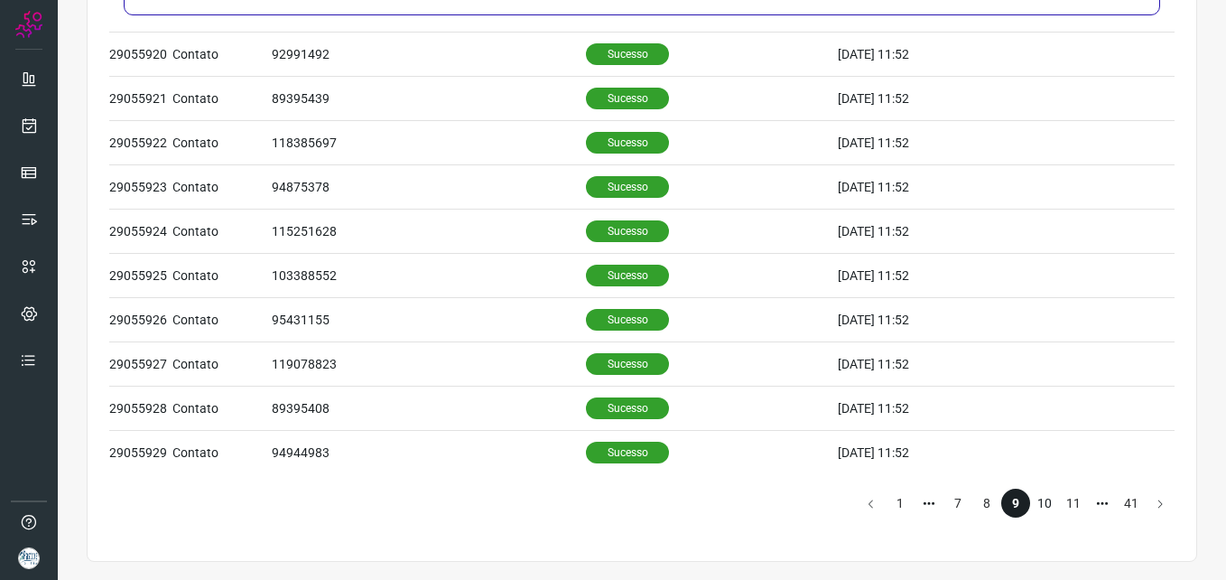
click at [1030, 502] on li "10" at bounding box center [1044, 503] width 29 height 29
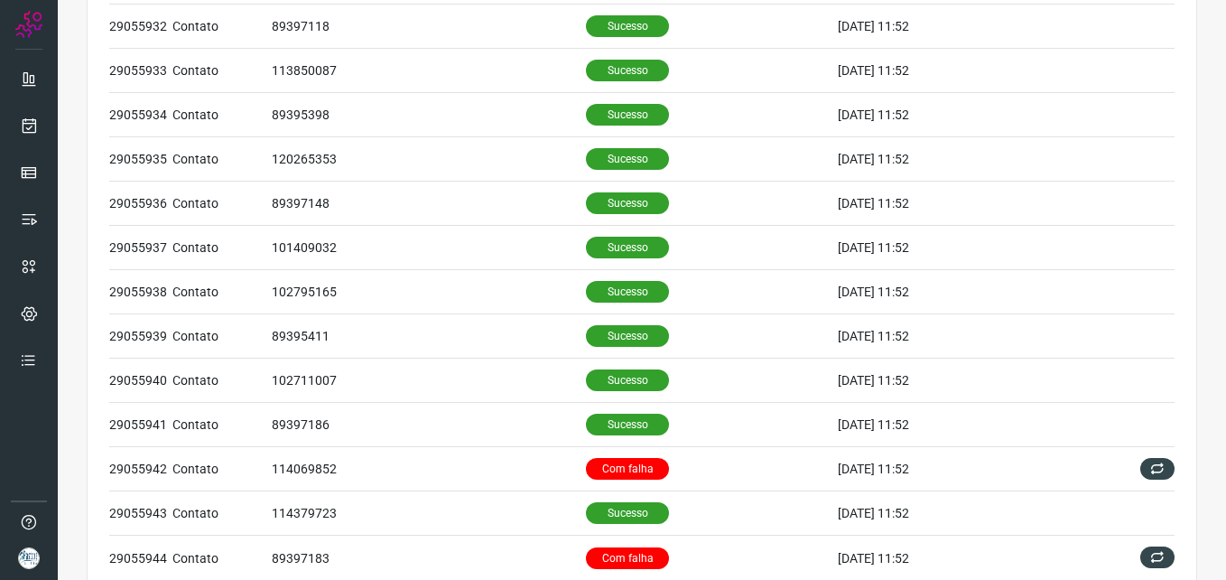
scroll to position [632, 0]
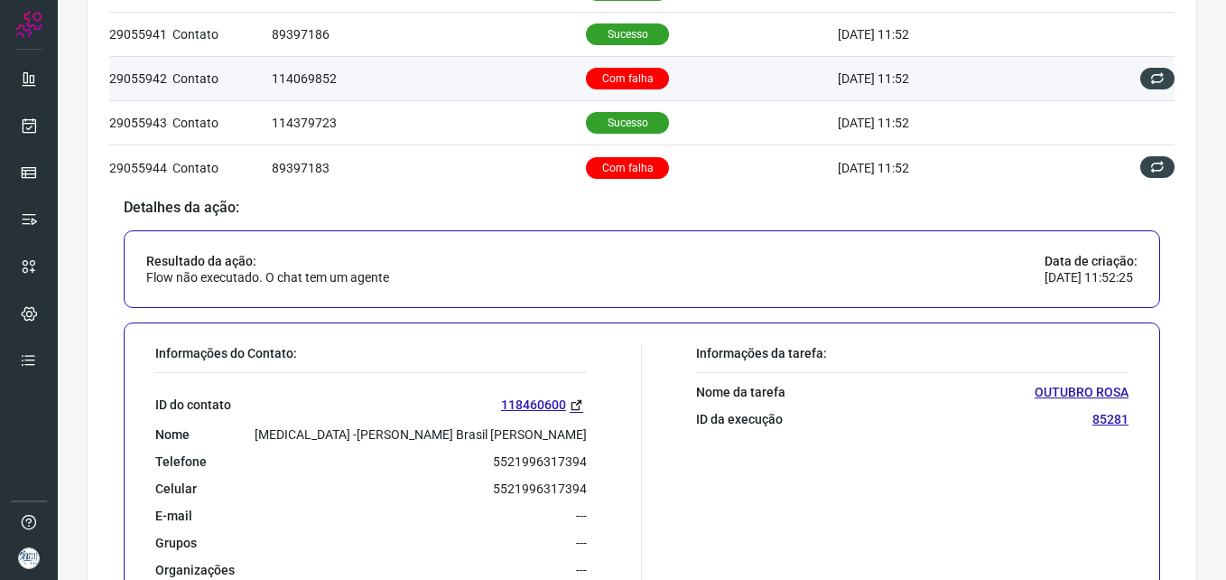
click at [705, 71] on td "Com falha" at bounding box center [712, 79] width 252 height 44
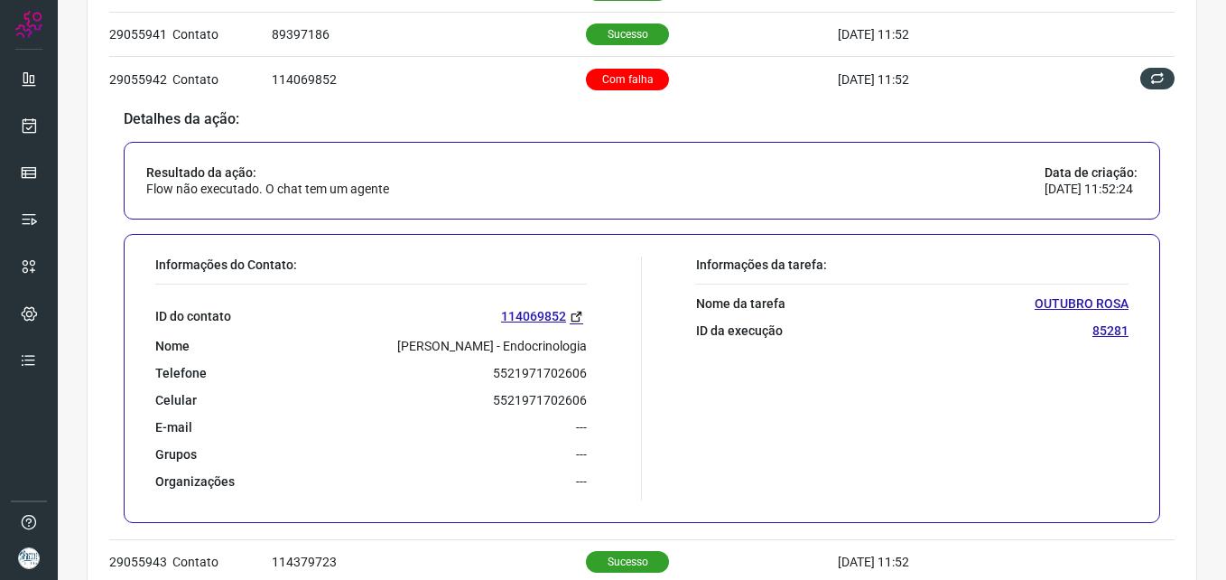
drag, startPoint x: 356, startPoint y: 341, endPoint x: 613, endPoint y: 344, distance: 257.4
click at [613, 344] on div "Informações do Contato: ID do contato 114069852 Nome [PERSON_NAME] - Endocrinol…" at bounding box center [394, 378] width 496 height 244
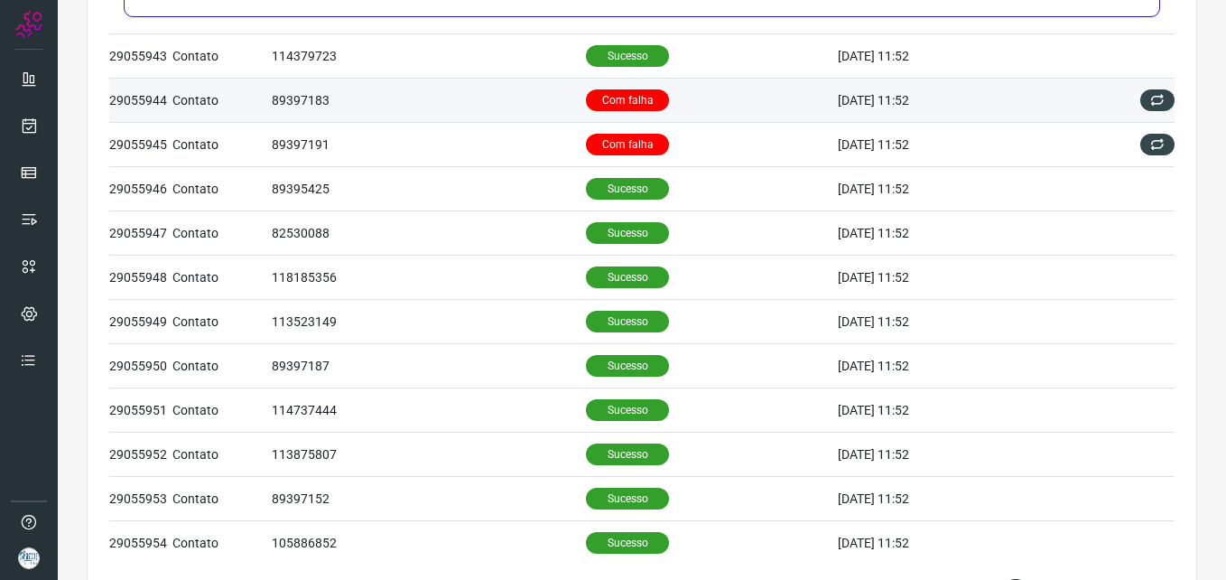
click at [713, 104] on td "Com falha" at bounding box center [712, 100] width 252 height 44
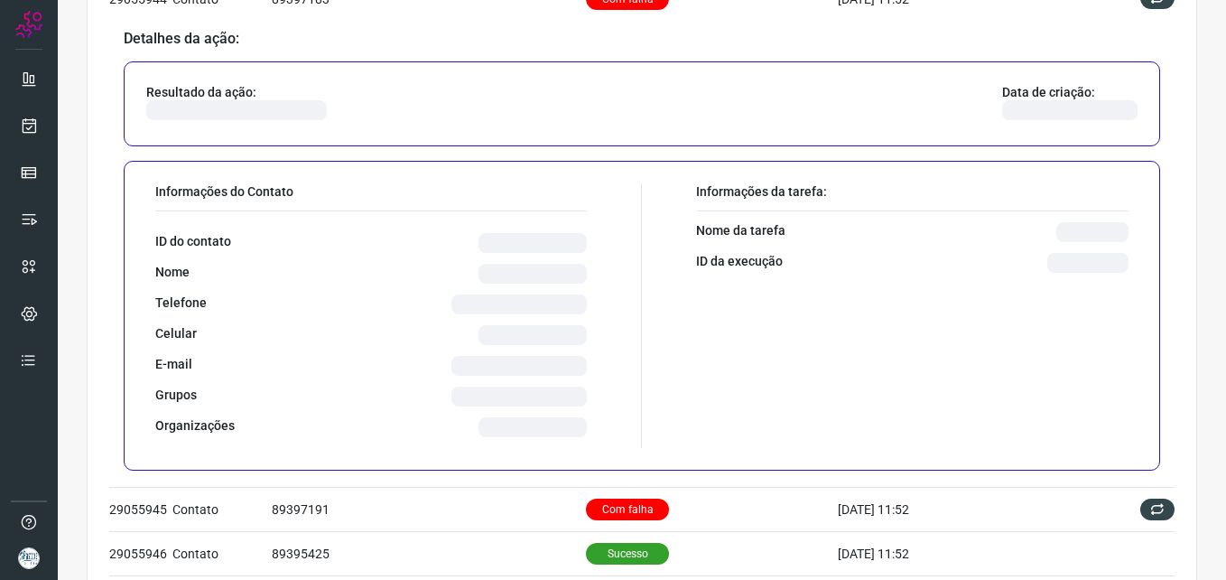
scroll to position [881, 0]
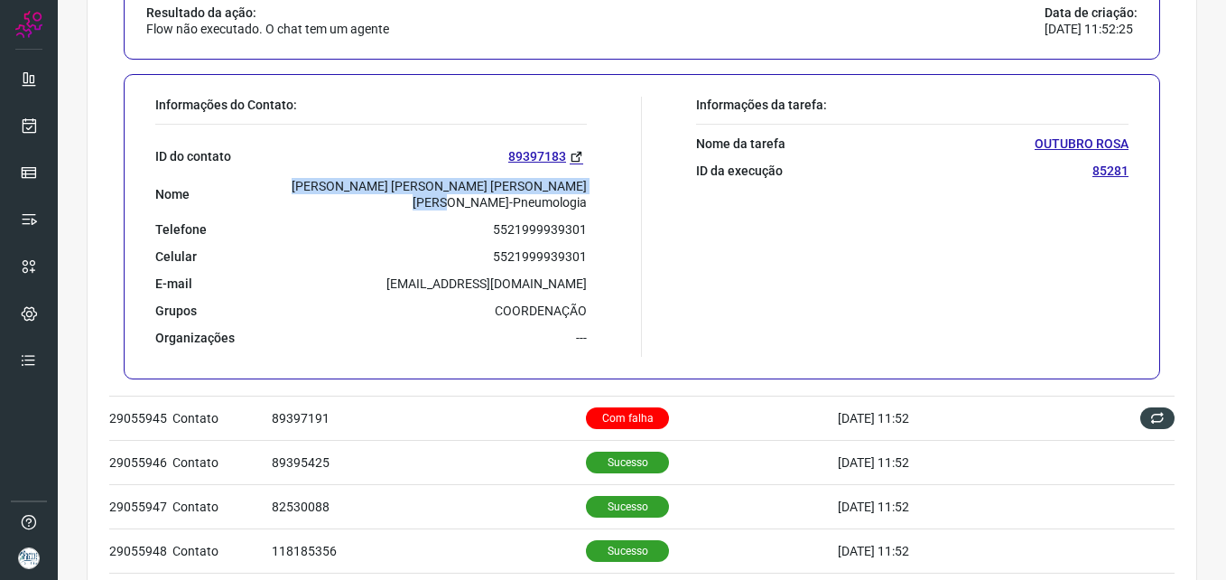
drag, startPoint x: 271, startPoint y: 181, endPoint x: 582, endPoint y: 191, distance: 310.8
click at [582, 191] on div "Informações do Contato: ID do contato 89397183 Nome [PERSON_NAME] [PERSON_NAME]…" at bounding box center [394, 227] width 496 height 260
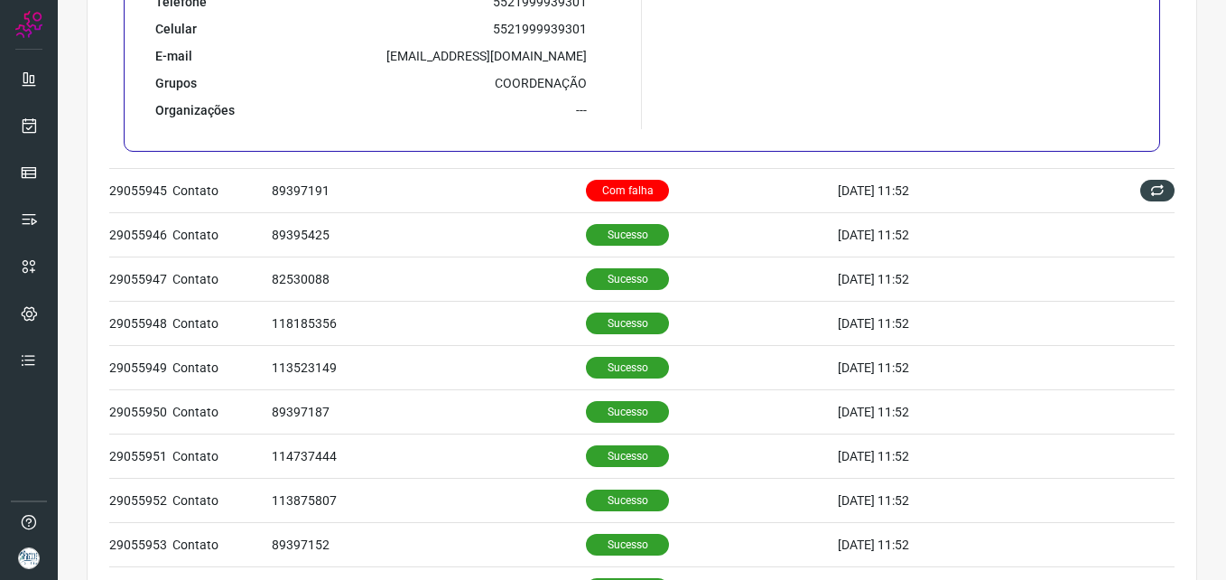
scroll to position [1228, 0]
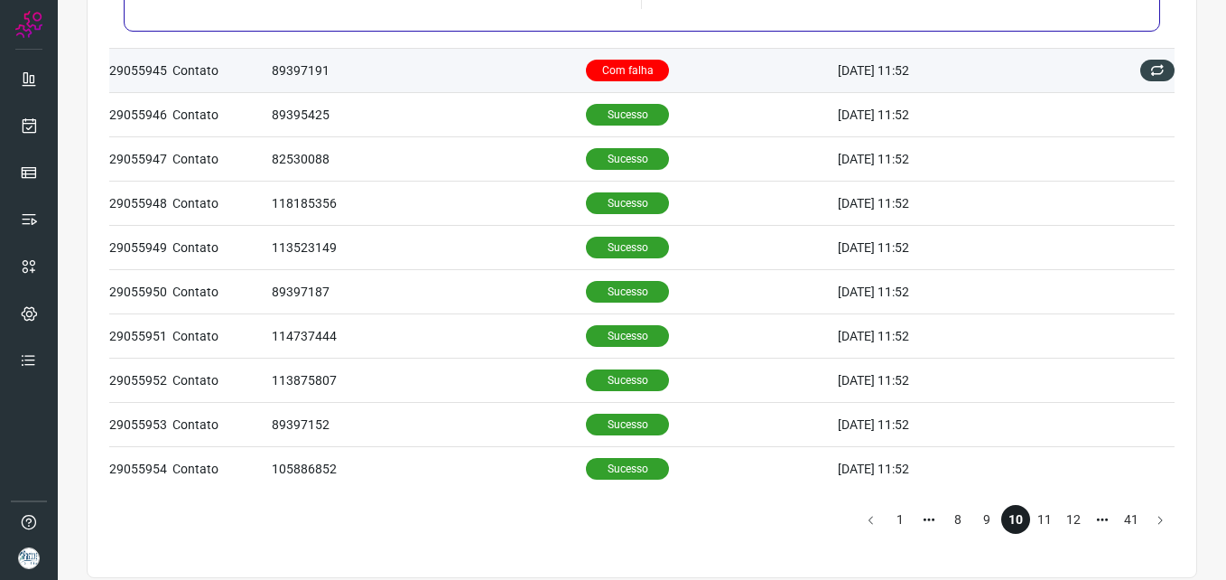
click at [511, 52] on td "89397191" at bounding box center [429, 70] width 314 height 44
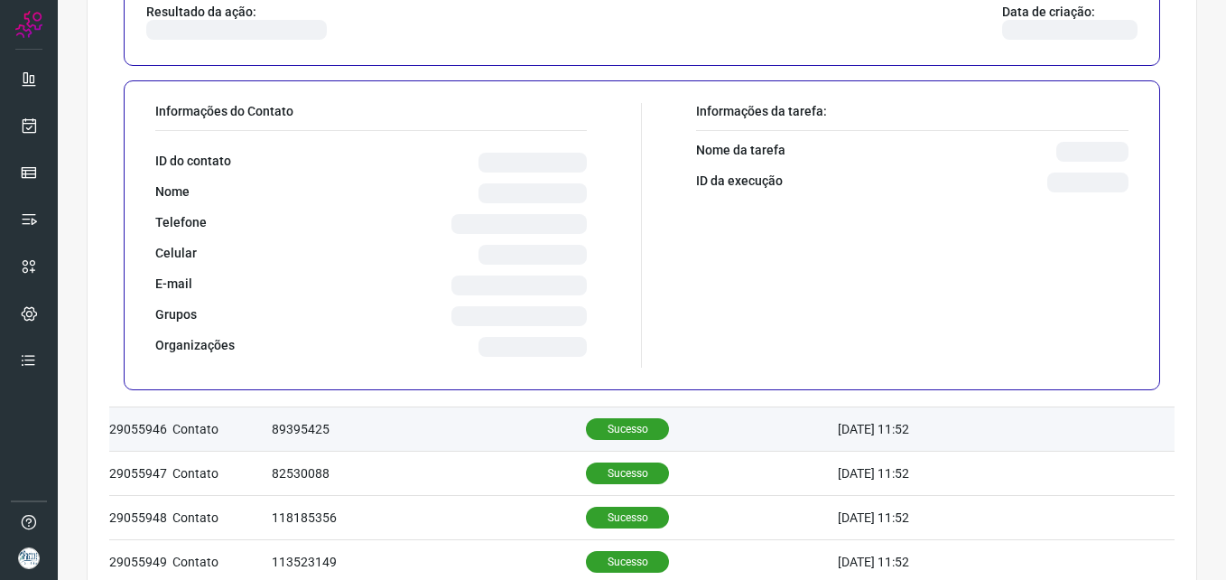
scroll to position [1061, 0]
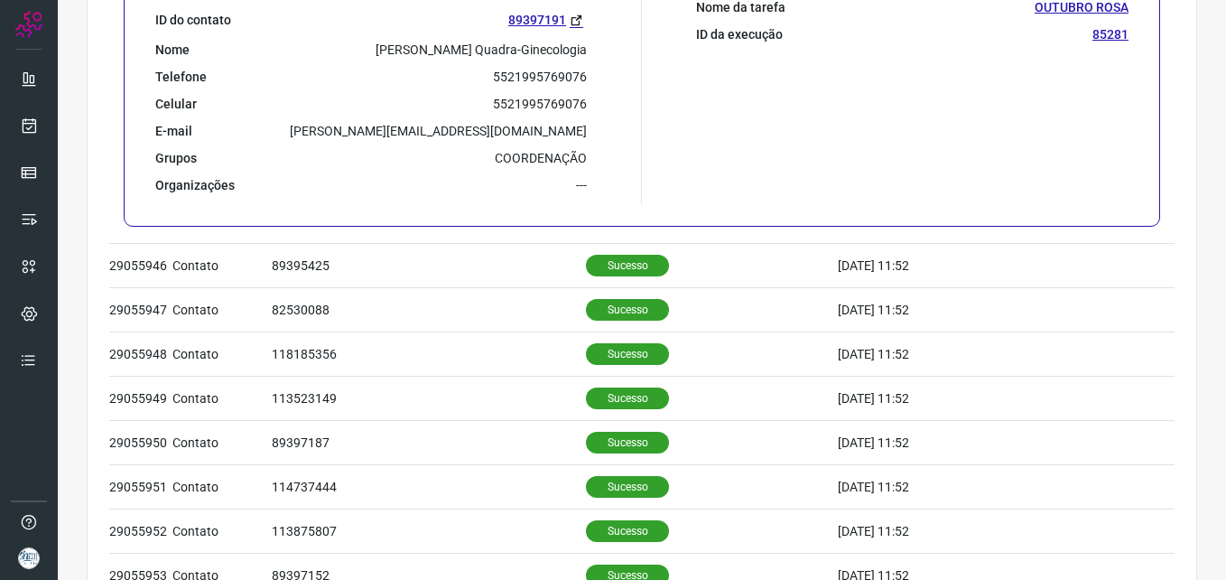
drag, startPoint x: 300, startPoint y: 56, endPoint x: 582, endPoint y: 48, distance: 281.9
click at [582, 48] on div "Informações do Contato: ID do contato 89397191 Nome [PERSON_NAME] Quadra-Gineco…" at bounding box center [394, 82] width 496 height 244
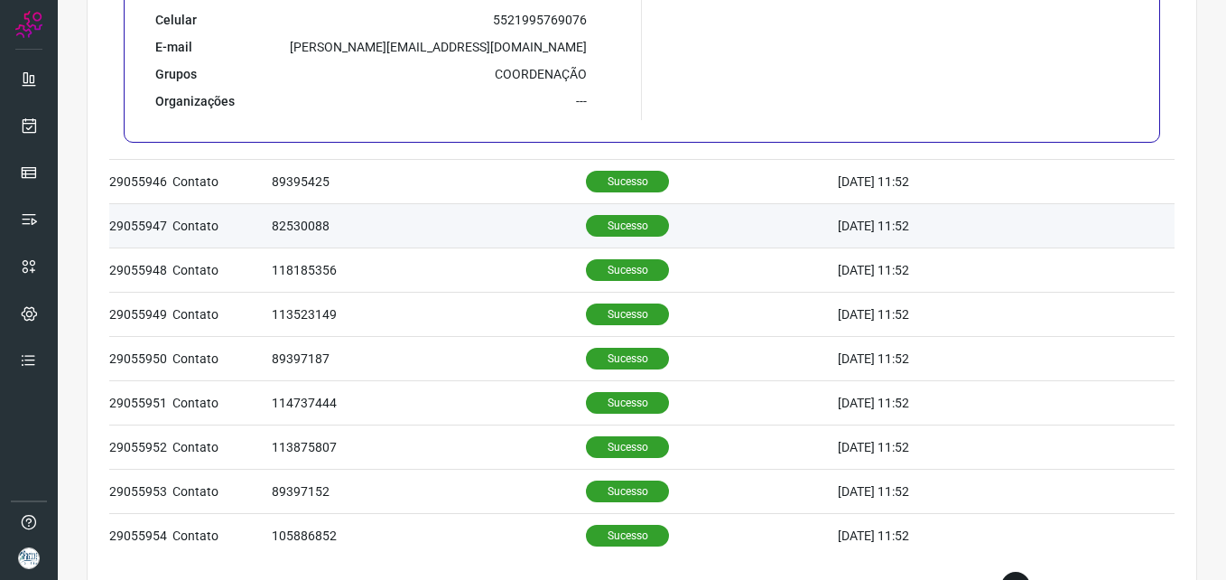
scroll to position [1228, 0]
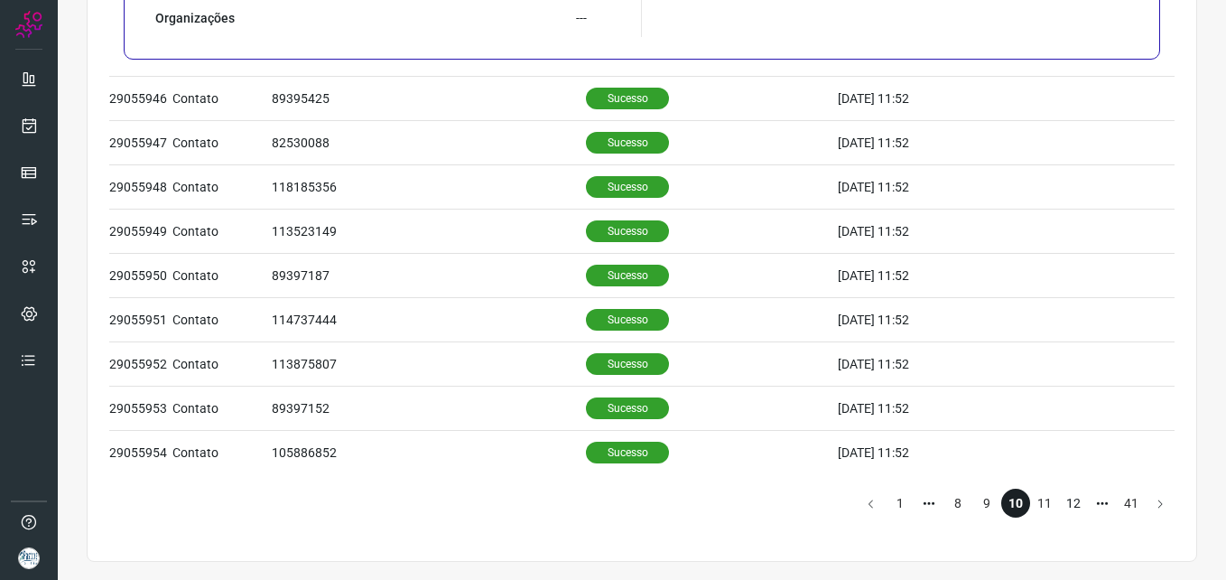
click at [1032, 496] on li "11" at bounding box center [1044, 503] width 29 height 29
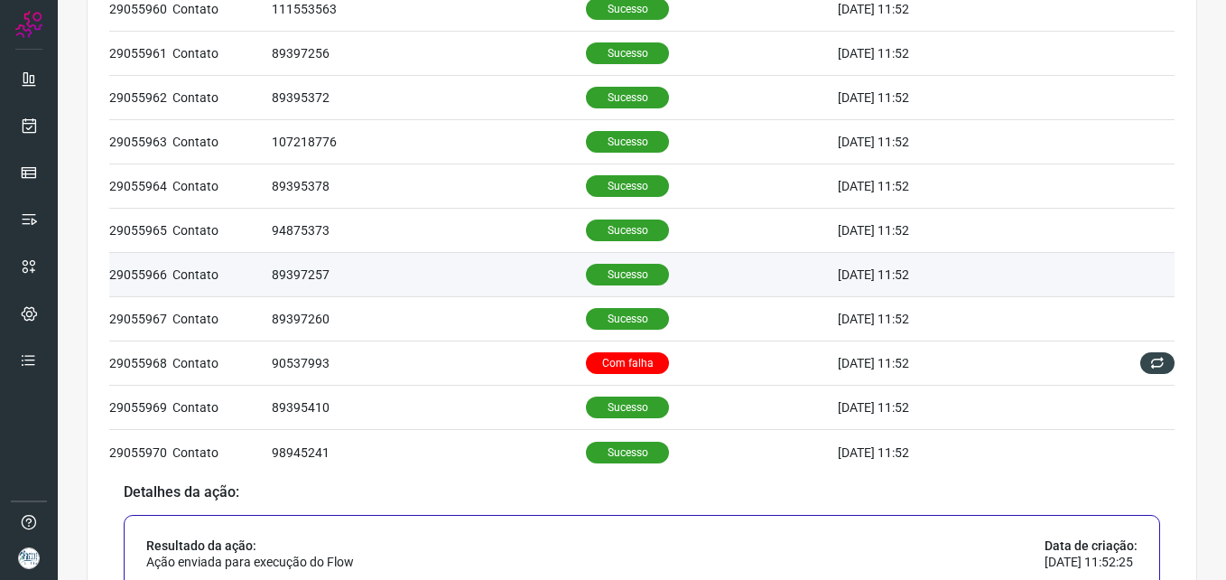
scroll to position [415, 0]
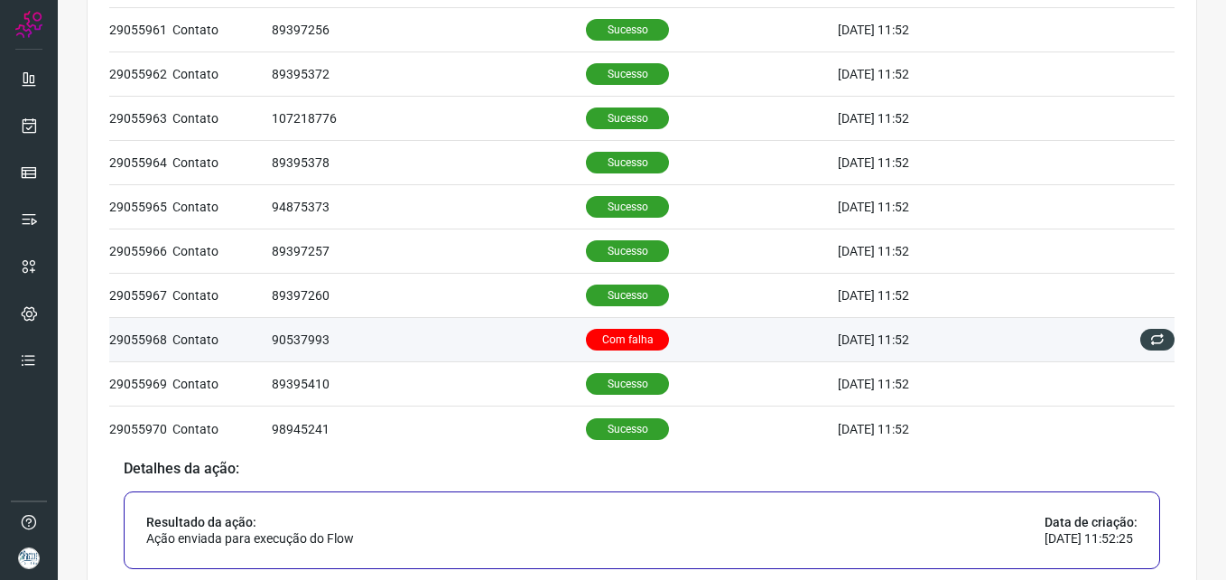
click at [663, 333] on td "Com falha" at bounding box center [712, 340] width 252 height 44
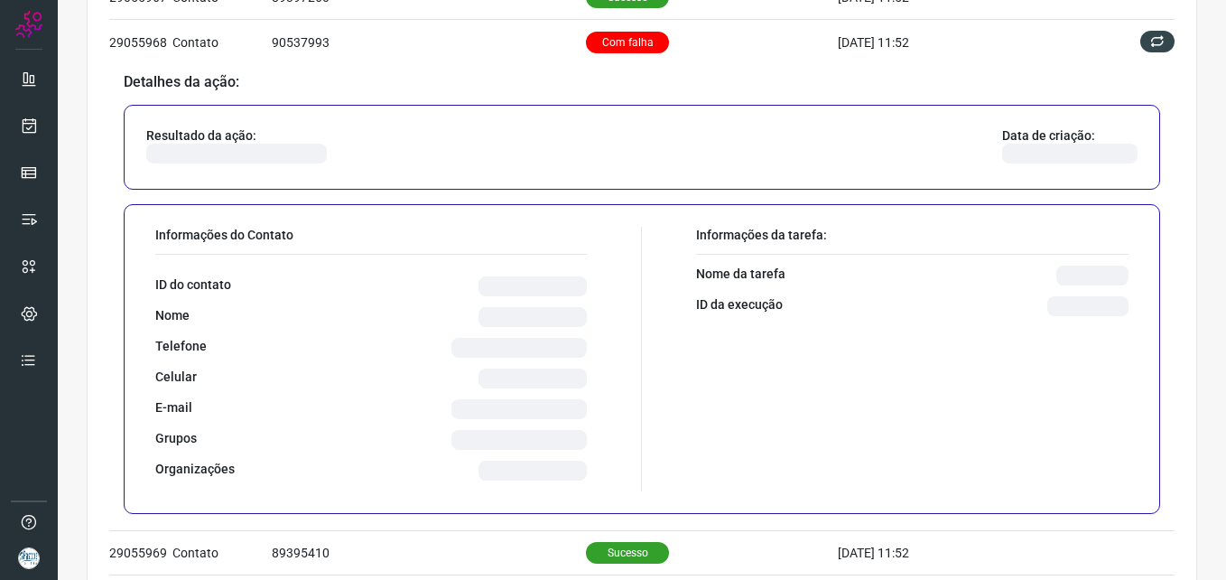
scroll to position [777, 0]
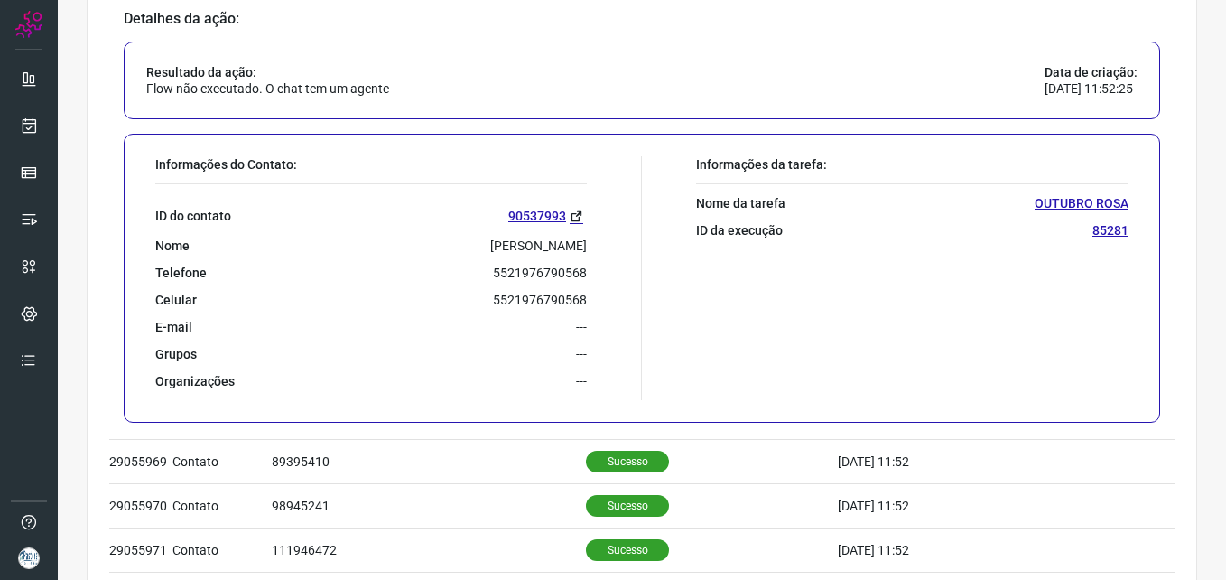
drag, startPoint x: 482, startPoint y: 244, endPoint x: 616, endPoint y: 240, distance: 133.7
click at [616, 240] on div "Informações do Contato: ID do contato 90537993 [GEOGRAPHIC_DATA][PERSON_NAME] T…" at bounding box center [394, 278] width 496 height 244
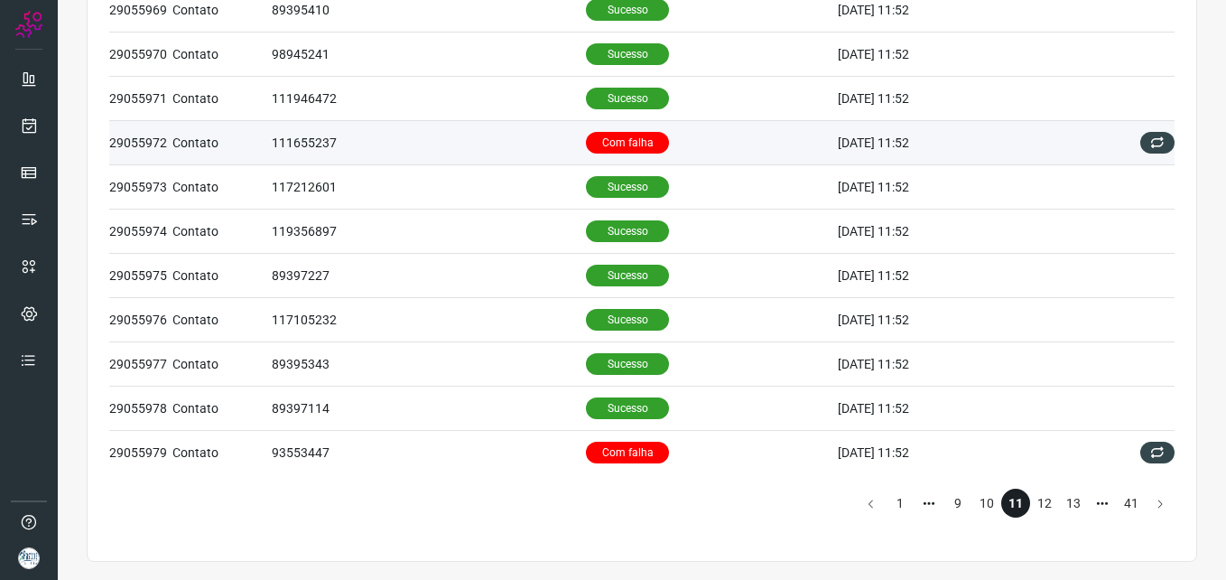
click at [512, 147] on td "111655237" at bounding box center [429, 142] width 314 height 44
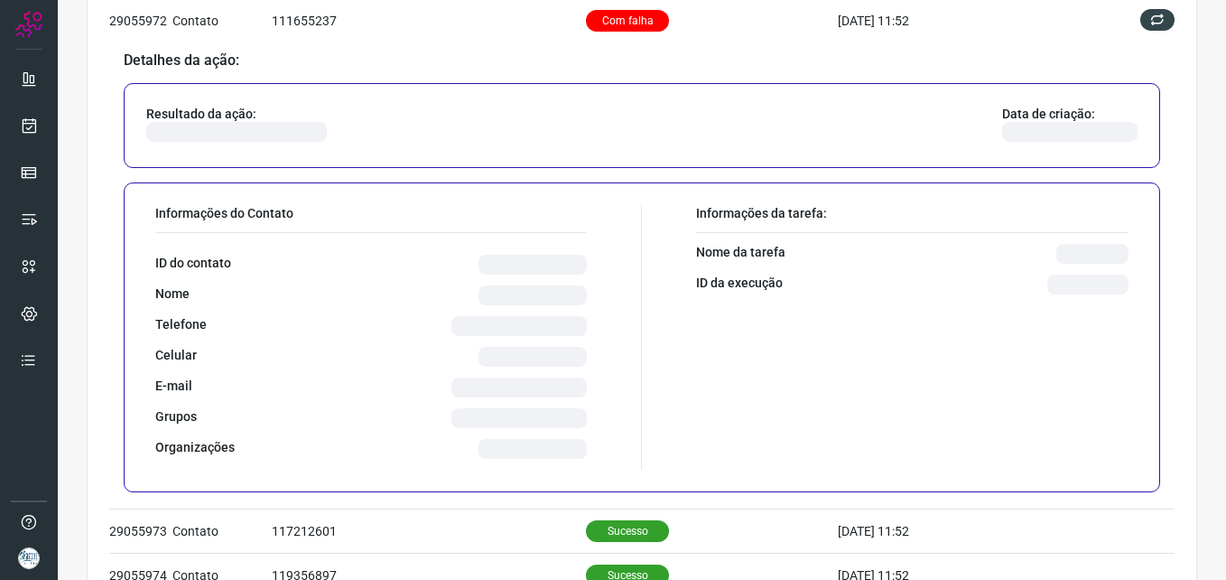
scroll to position [1151, 0]
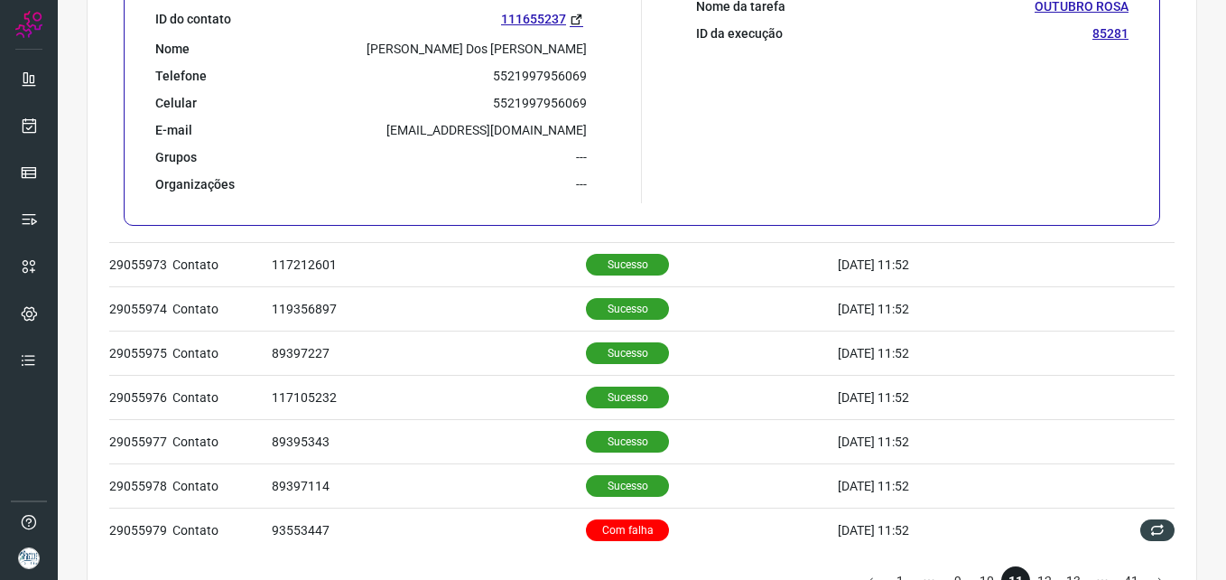
drag, startPoint x: 366, startPoint y: 43, endPoint x: 591, endPoint y: 48, distance: 224.9
click at [591, 48] on div "Informações do Contato: ID do contato 111655237 Nome [PERSON_NAME] Dos [PERSON_…" at bounding box center [394, 81] width 496 height 244
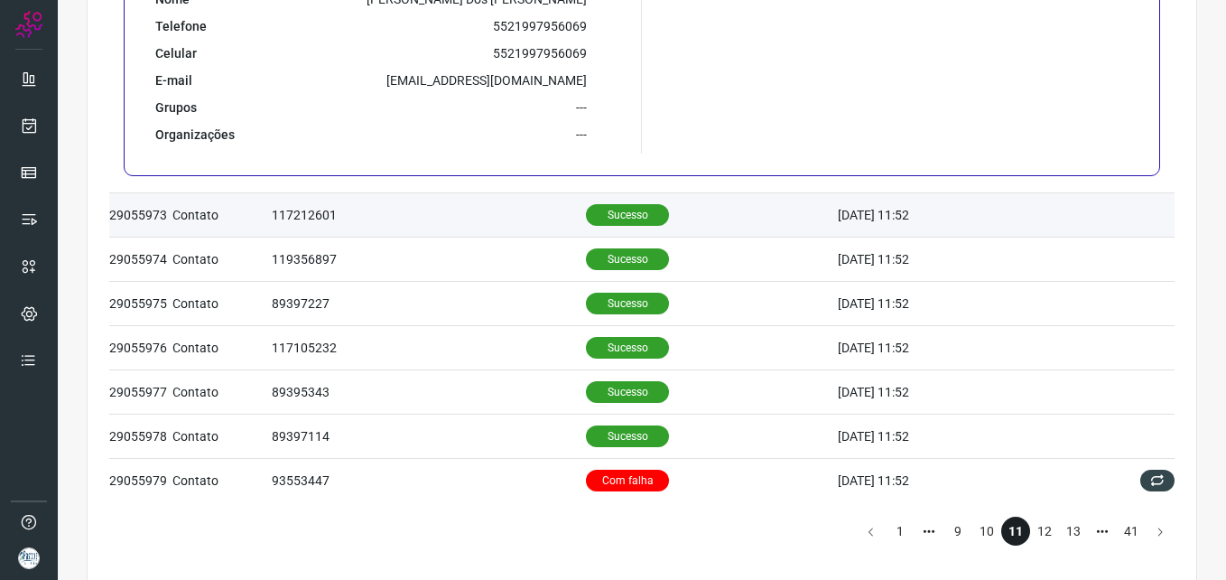
scroll to position [1228, 0]
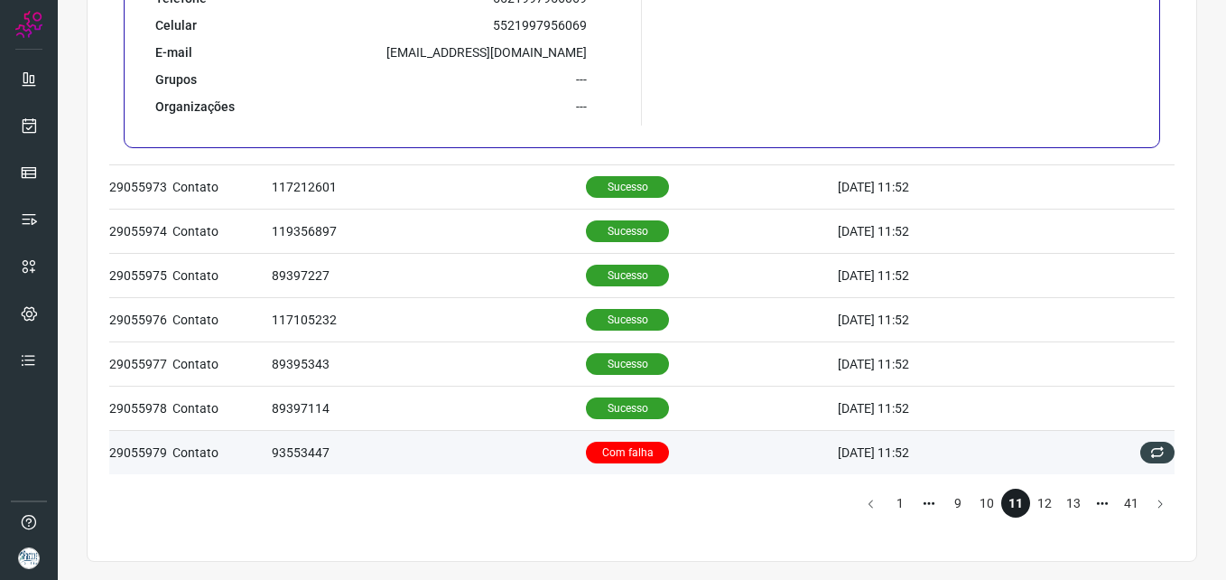
click at [463, 468] on td "93553447" at bounding box center [429, 452] width 314 height 44
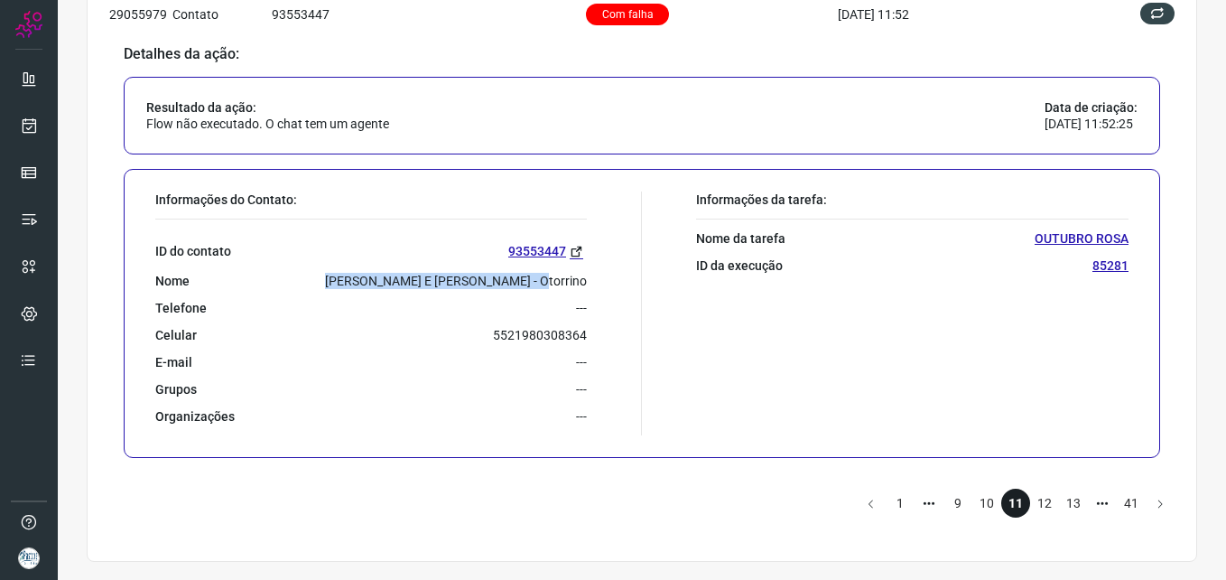
drag, startPoint x: 404, startPoint y: 282, endPoint x: 599, endPoint y: 276, distance: 195.1
click at [599, 276] on div "Informações do Contato: ID do contato 93553447 Nome [PERSON_NAME] E [PERSON_NAM…" at bounding box center [394, 313] width 496 height 244
click at [1038, 505] on li "12" at bounding box center [1044, 503] width 29 height 29
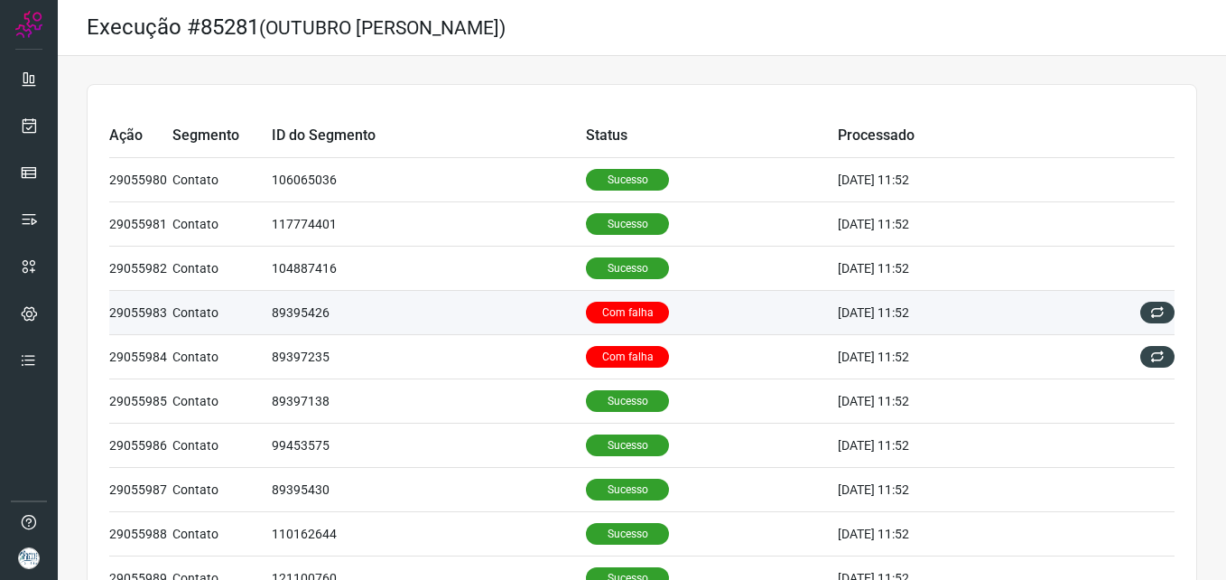
click at [688, 320] on td "Com falha" at bounding box center [712, 313] width 252 height 44
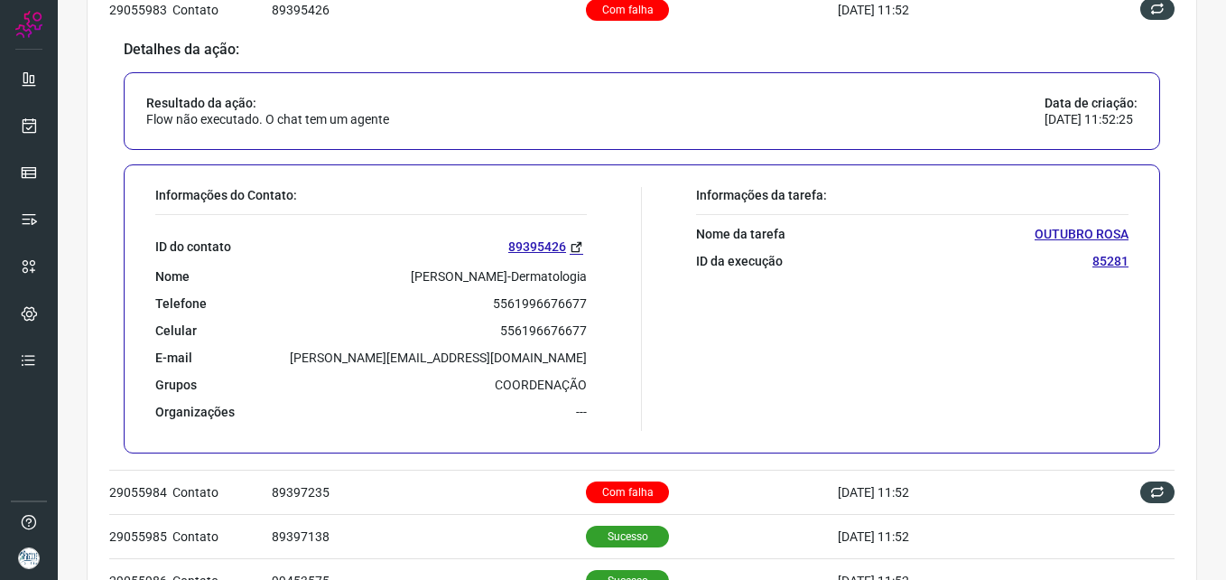
scroll to position [361, 0]
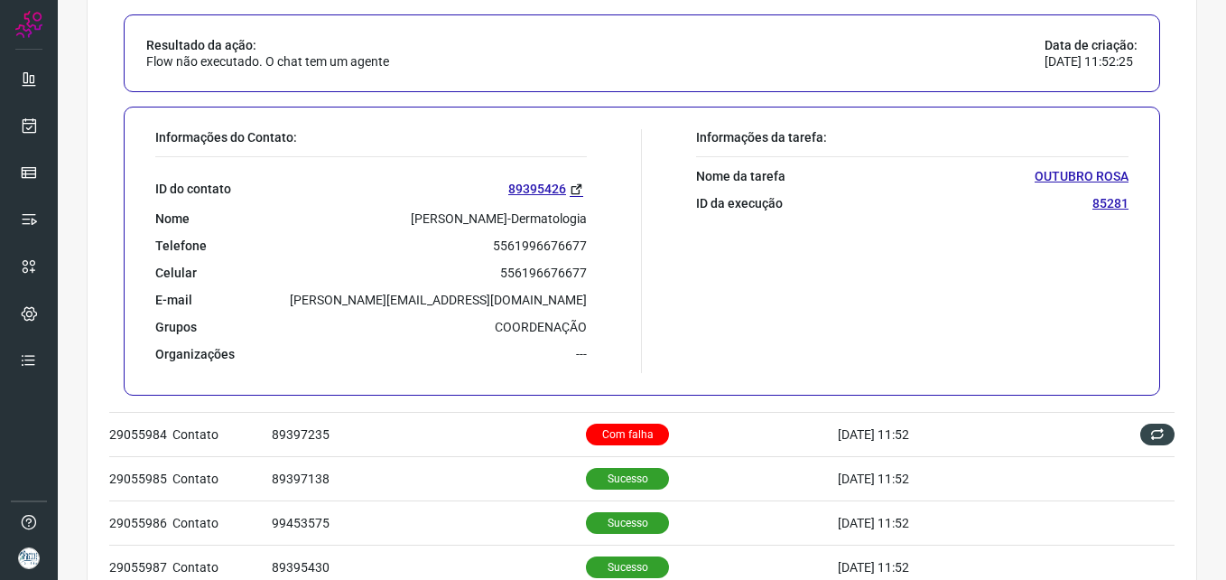
drag, startPoint x: 368, startPoint y: 218, endPoint x: 592, endPoint y: 219, distance: 224.9
click at [592, 219] on div "Informações do Contato: ID do contato 89395426 Nome [PERSON_NAME]-Dermatologia …" at bounding box center [394, 251] width 496 height 244
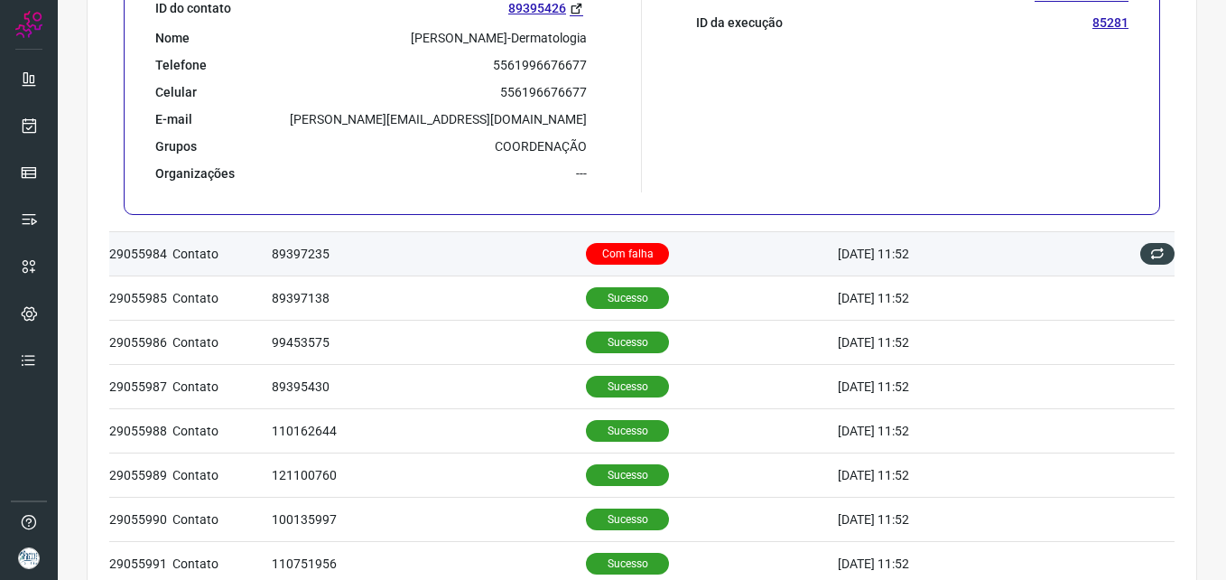
click at [484, 243] on td "89397235" at bounding box center [429, 253] width 314 height 44
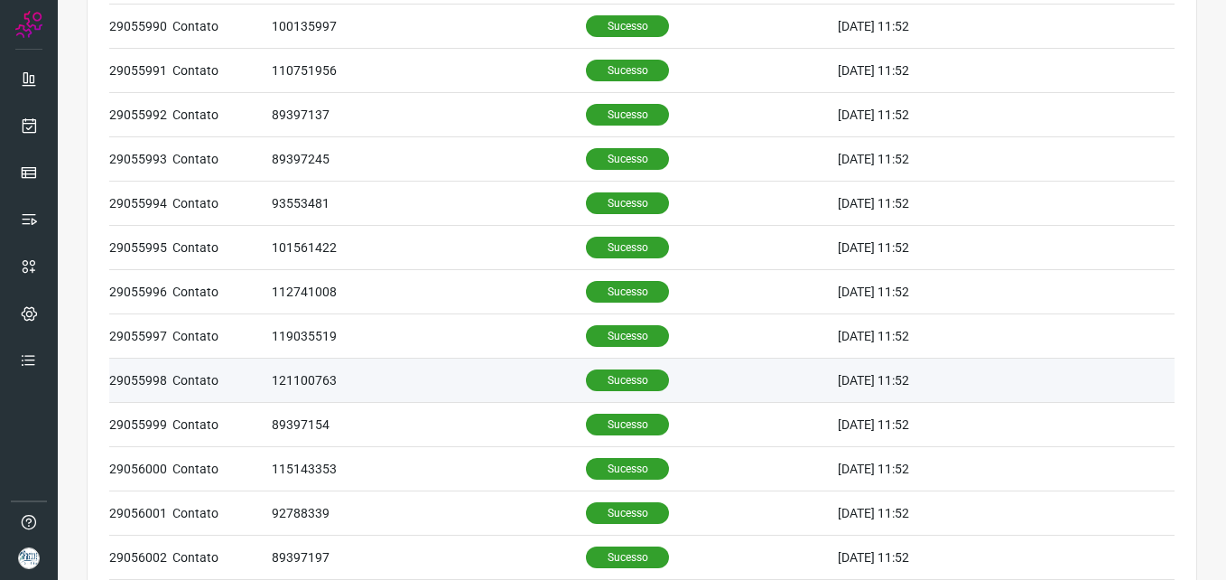
scroll to position [1228, 0]
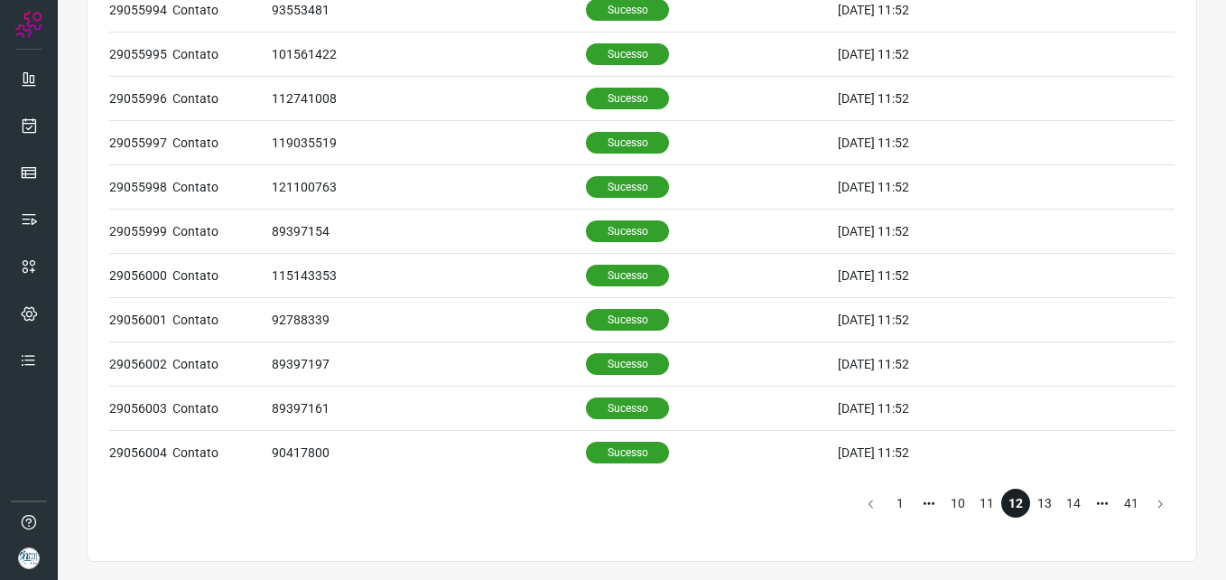
click at [1034, 493] on li "13" at bounding box center [1044, 503] width 29 height 29
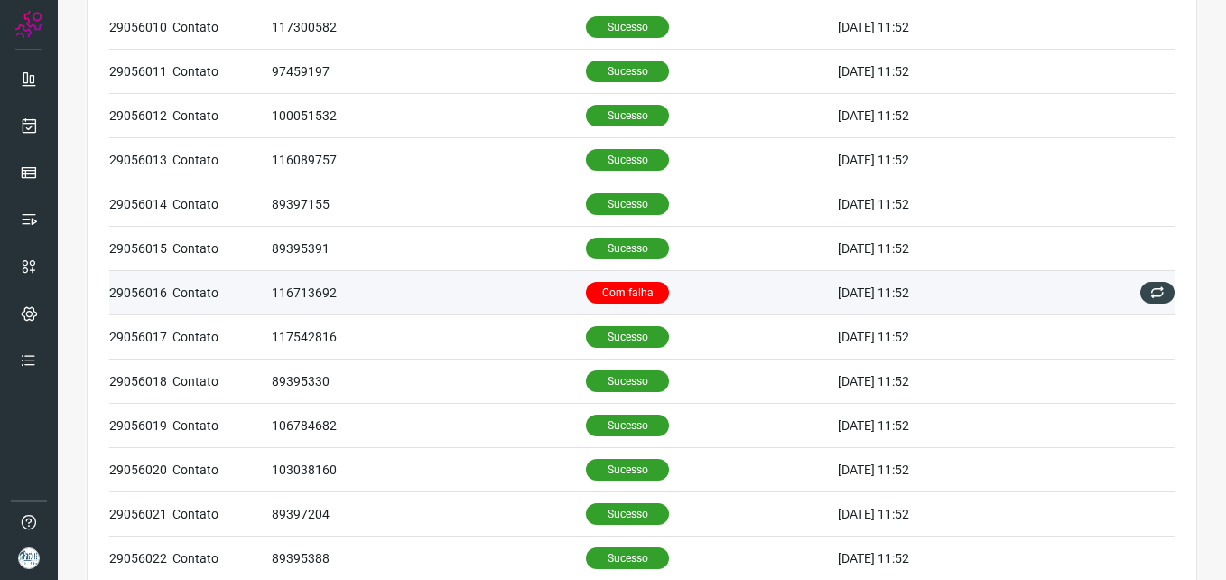
click at [482, 285] on td "116713692" at bounding box center [429, 292] width 314 height 44
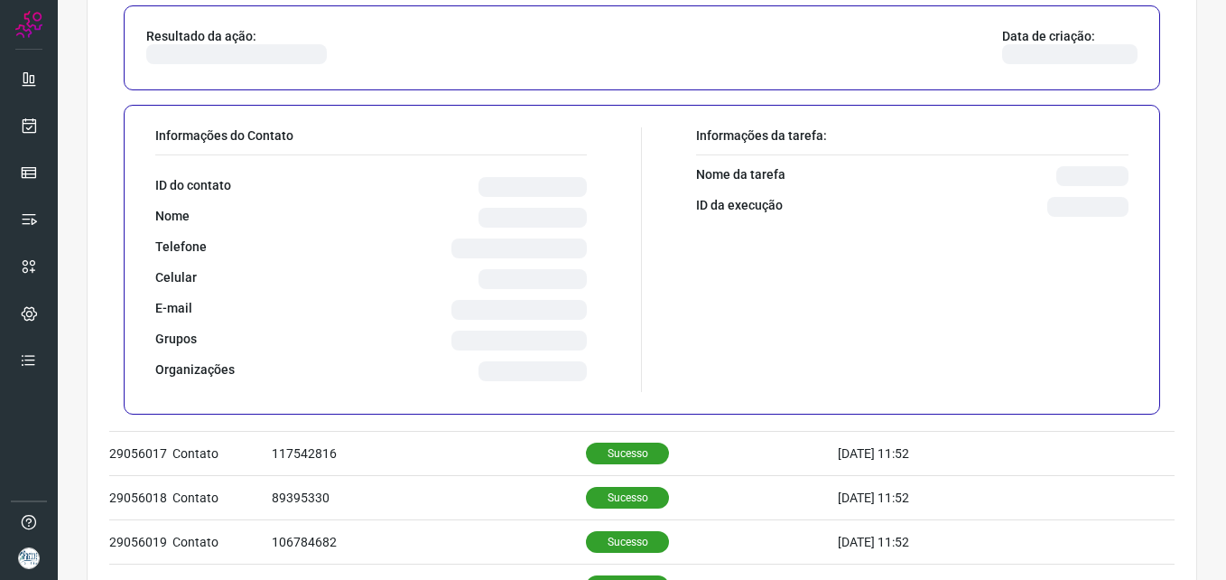
scroll to position [736, 0]
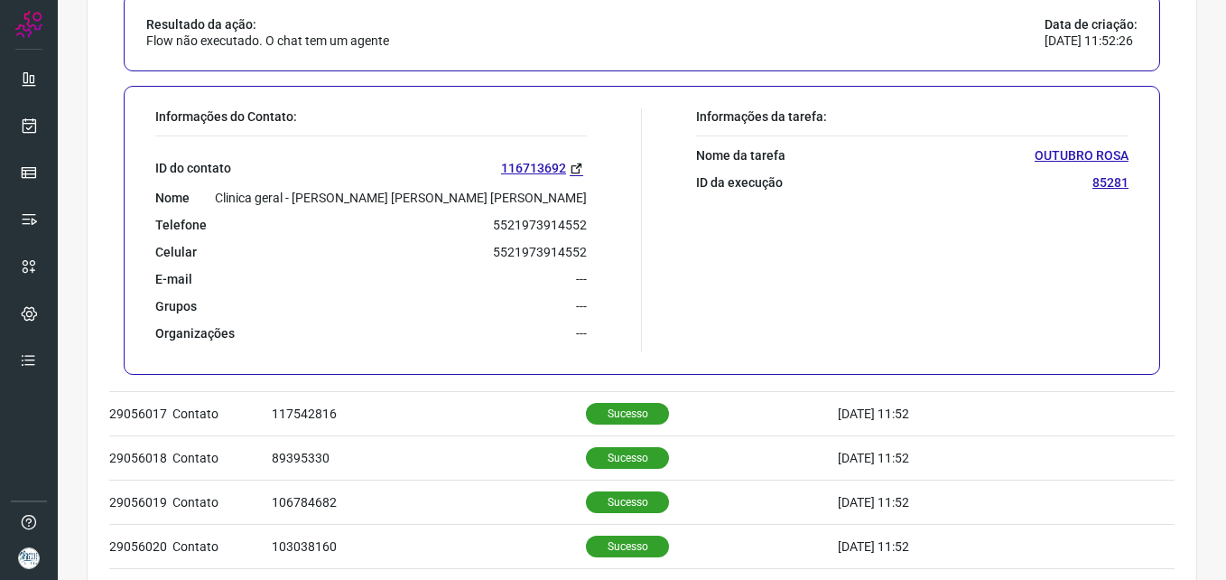
drag, startPoint x: 238, startPoint y: 196, endPoint x: 582, endPoint y: 194, distance: 343.2
click at [582, 194] on div "Informações do Contato: ID do contato 116713692 Nome Clinica geral - [PERSON_NA…" at bounding box center [394, 230] width 496 height 244
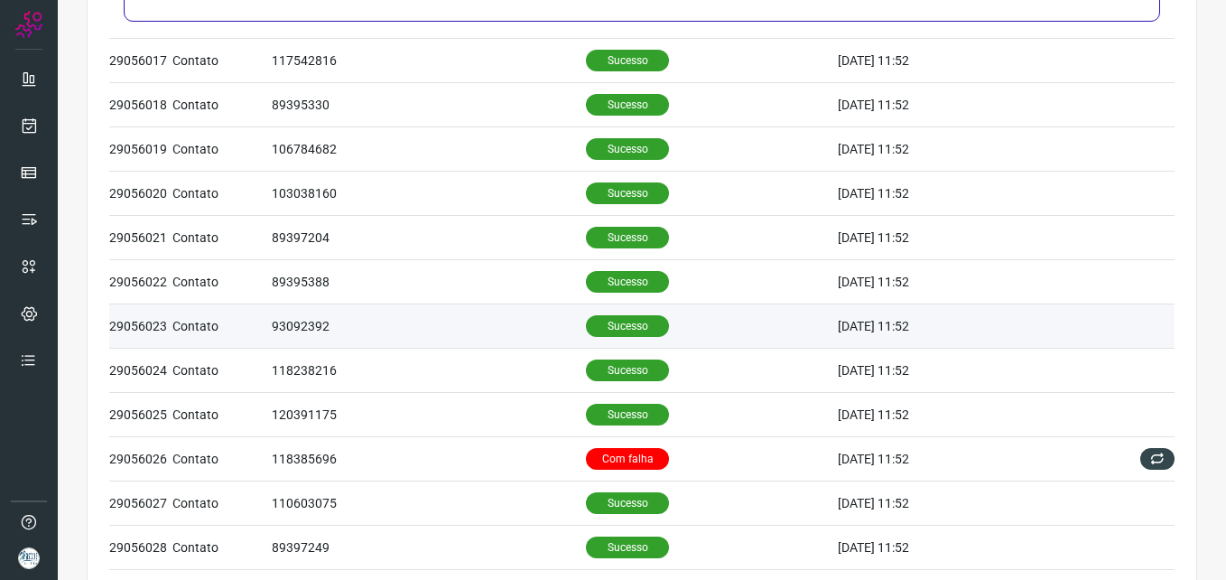
scroll to position [1188, 0]
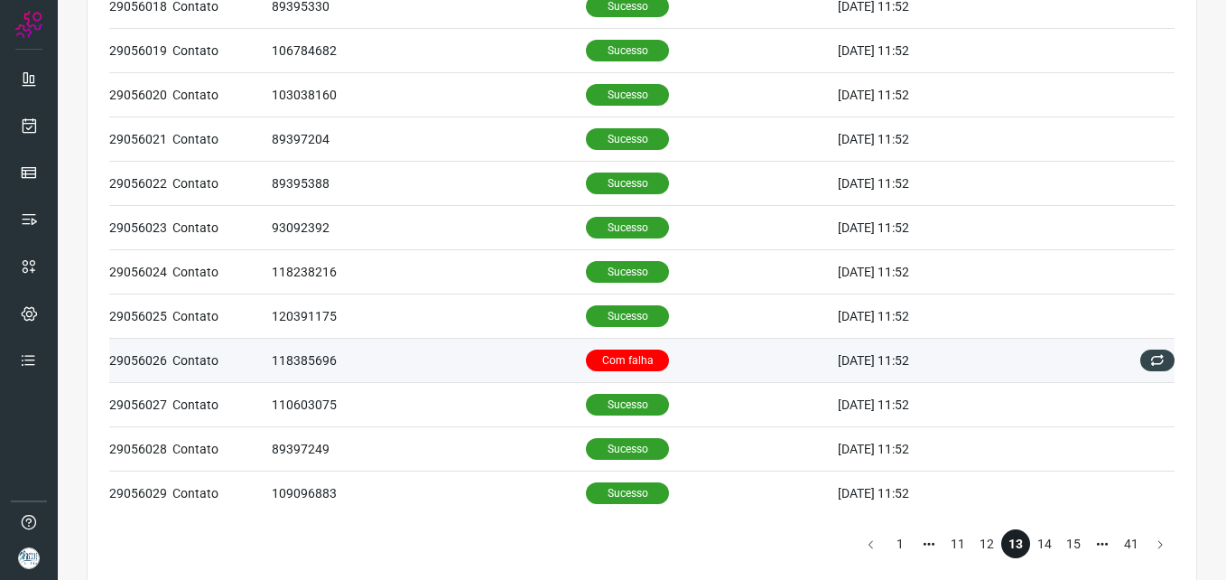
click at [502, 359] on td "118385696" at bounding box center [429, 360] width 314 height 44
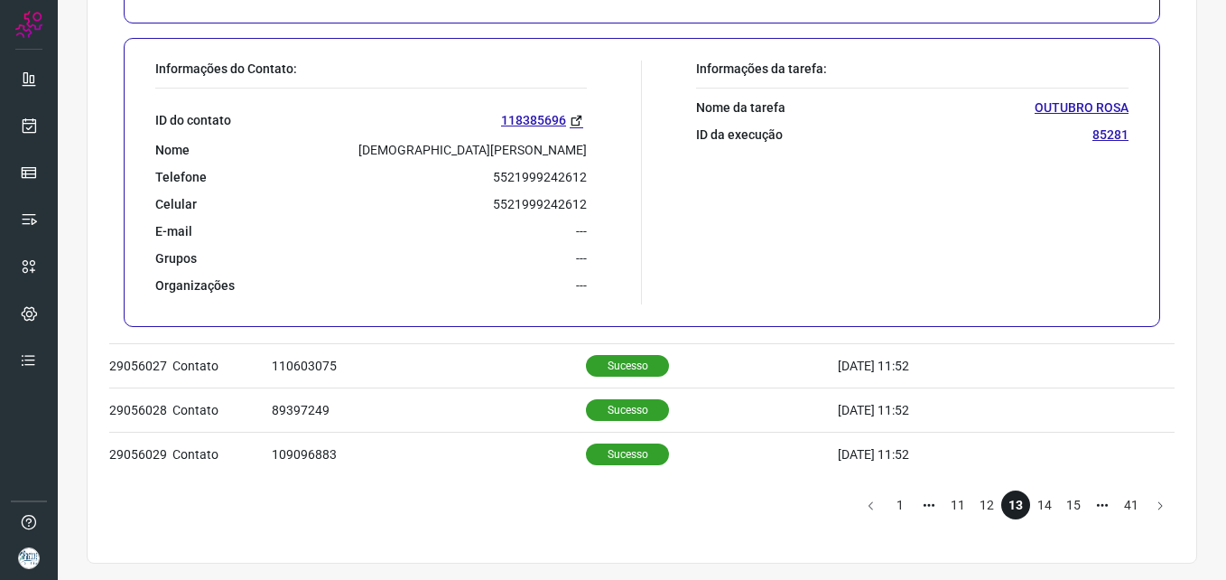
scroll to position [1228, 0]
drag, startPoint x: 371, startPoint y: 143, endPoint x: 594, endPoint y: 140, distance: 223.1
click at [594, 140] on div "Informações do Contato: ID do contato 118385696 Nome [DEMOGRAPHIC_DATA][PERSON_…" at bounding box center [394, 181] width 496 height 244
click at [1030, 503] on li "14" at bounding box center [1044, 503] width 29 height 29
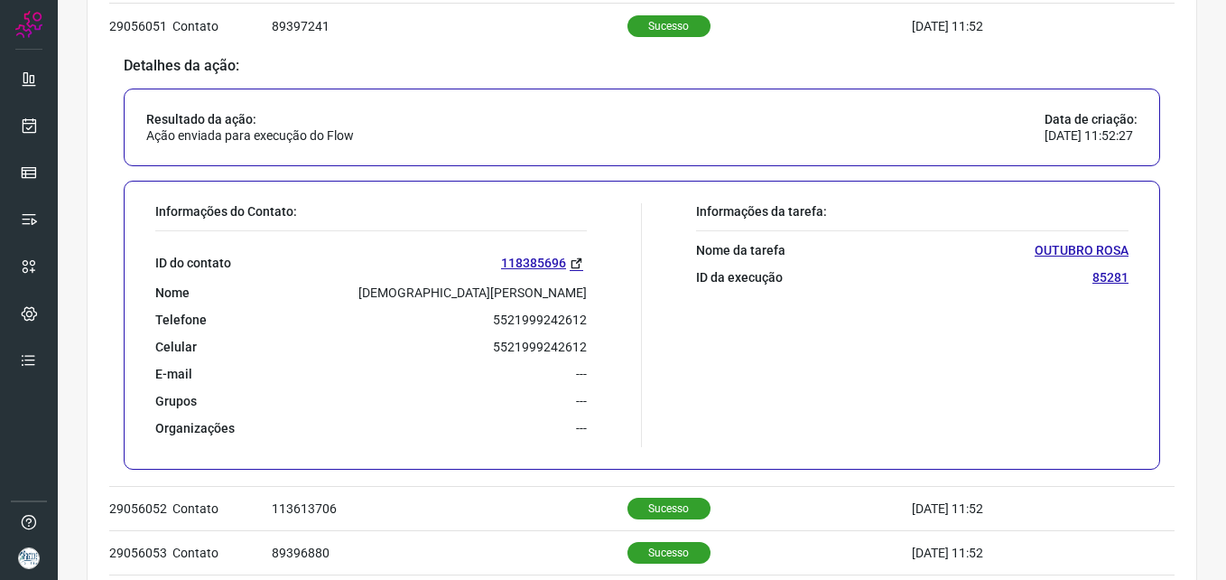
scroll to position [1228, 0]
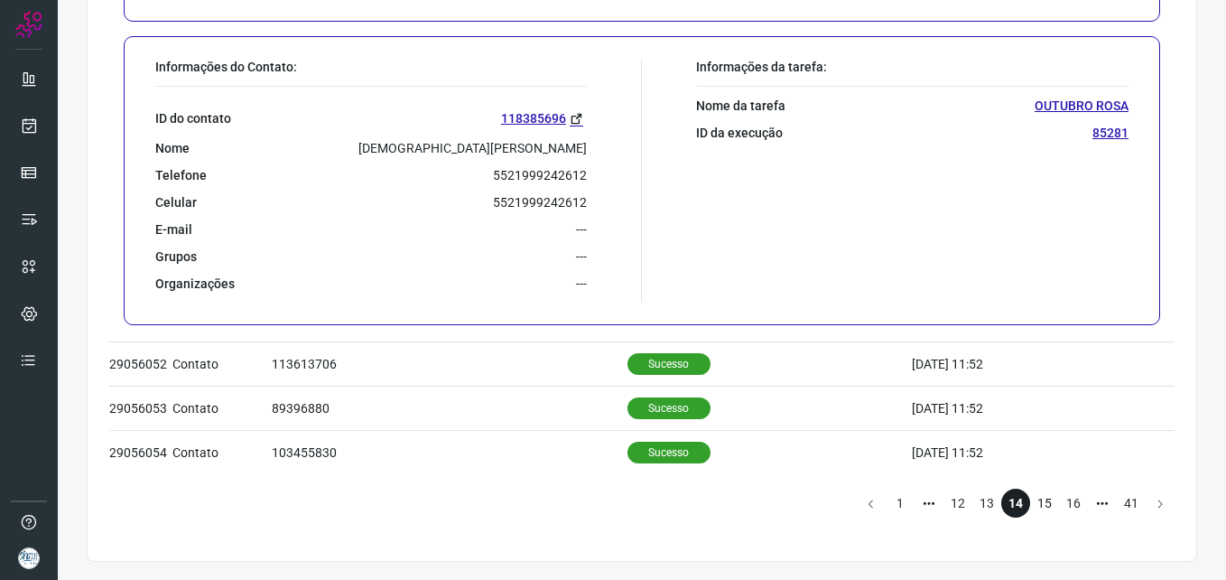
click at [1030, 504] on li "15" at bounding box center [1044, 503] width 29 height 29
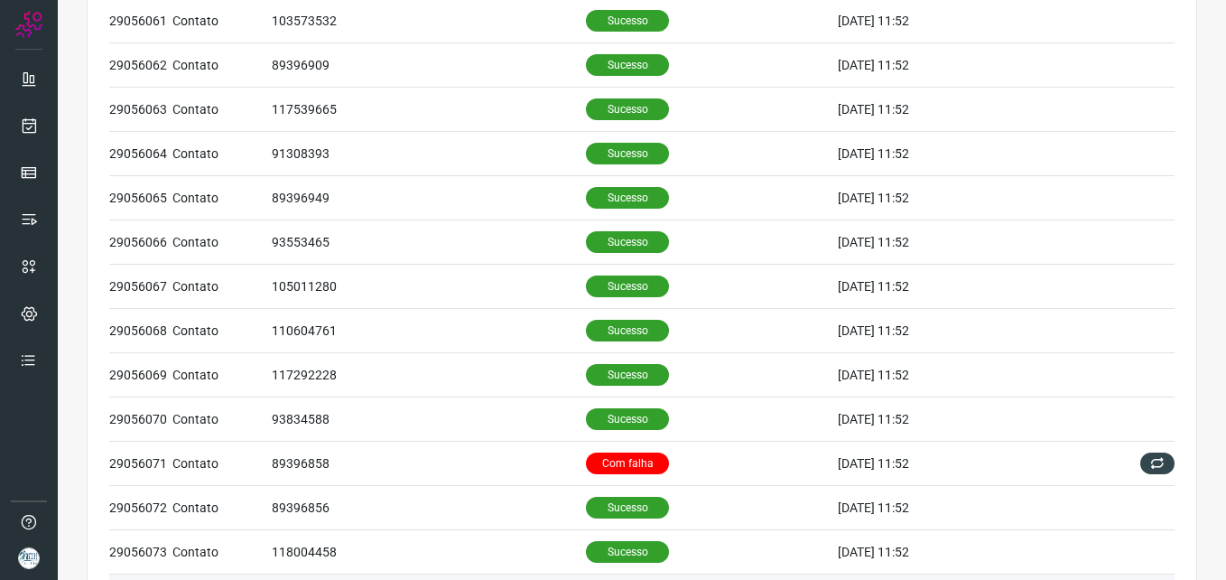
scroll to position [632, 0]
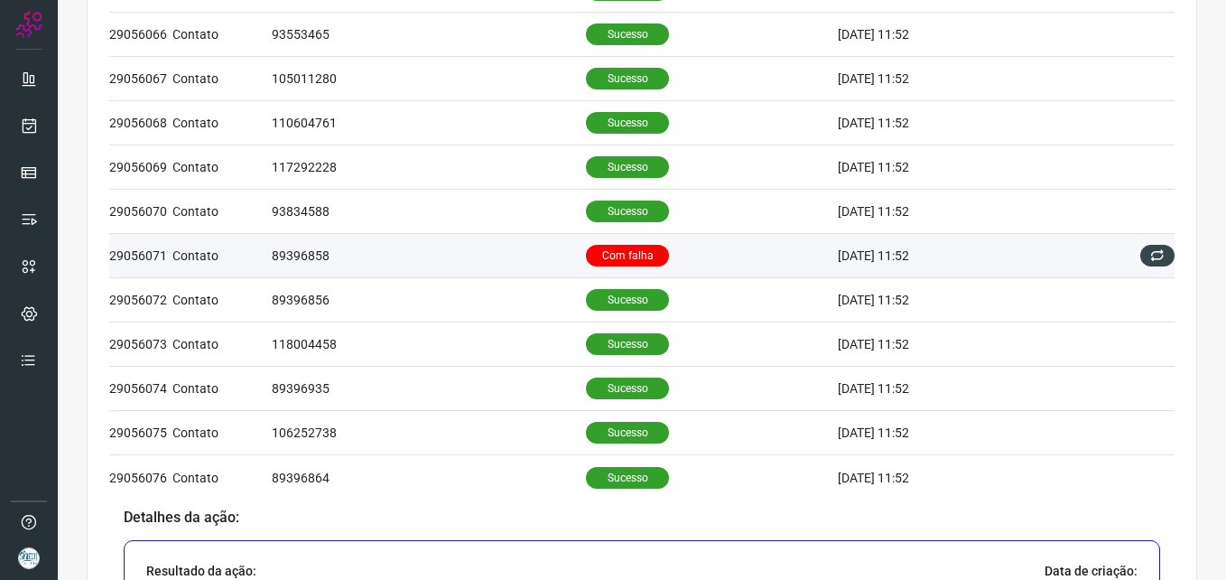
click at [506, 263] on td "89396858" at bounding box center [429, 256] width 314 height 44
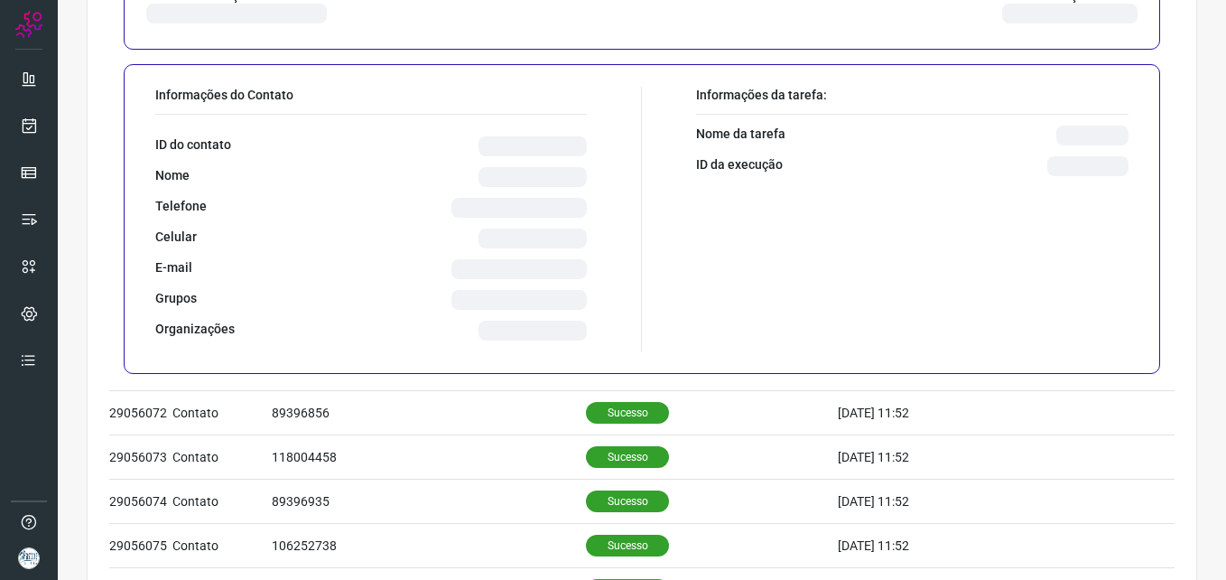
scroll to position [993, 0]
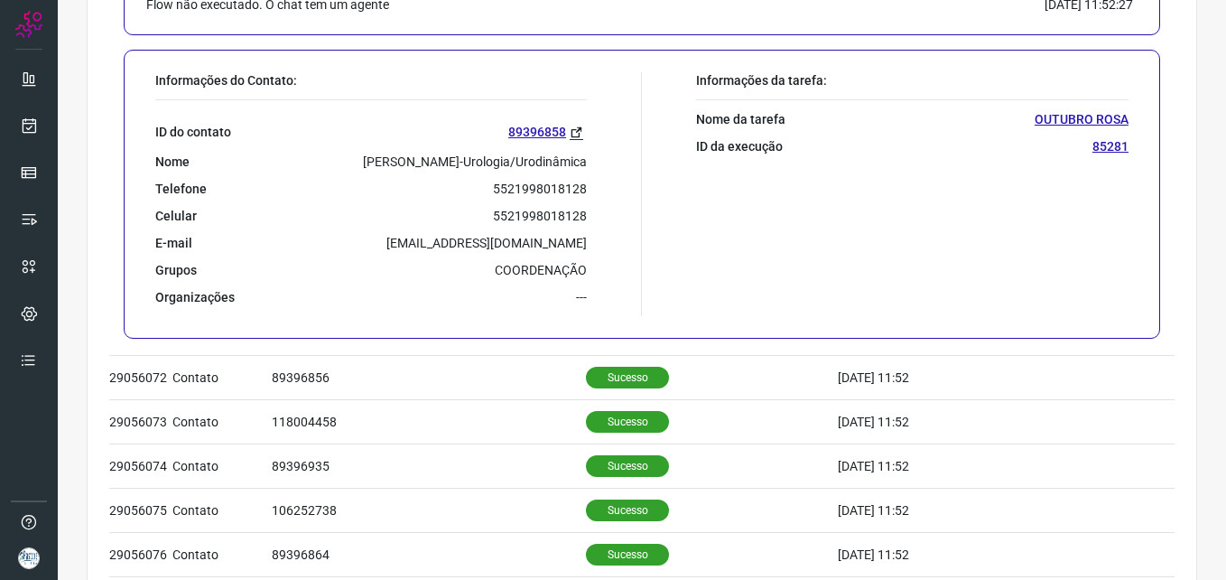
drag, startPoint x: 298, startPoint y: 156, endPoint x: 580, endPoint y: 154, distance: 281.8
click at [580, 154] on div "Nome [PERSON_NAME]-Urologia/Urodinâmica" at bounding box center [371, 162] width 432 height 16
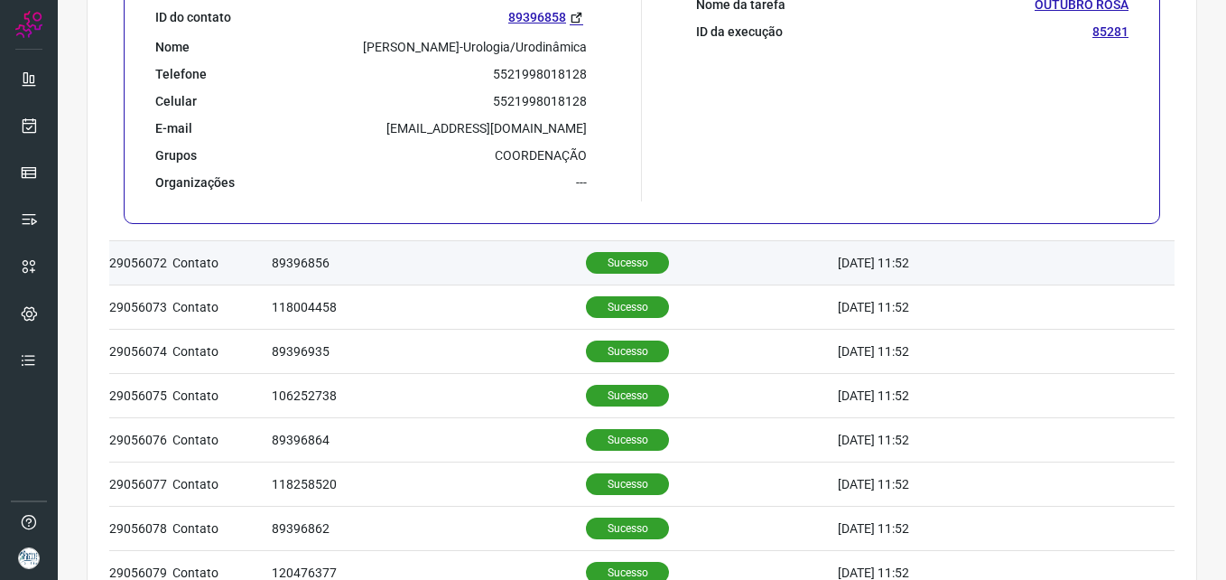
scroll to position [1228, 0]
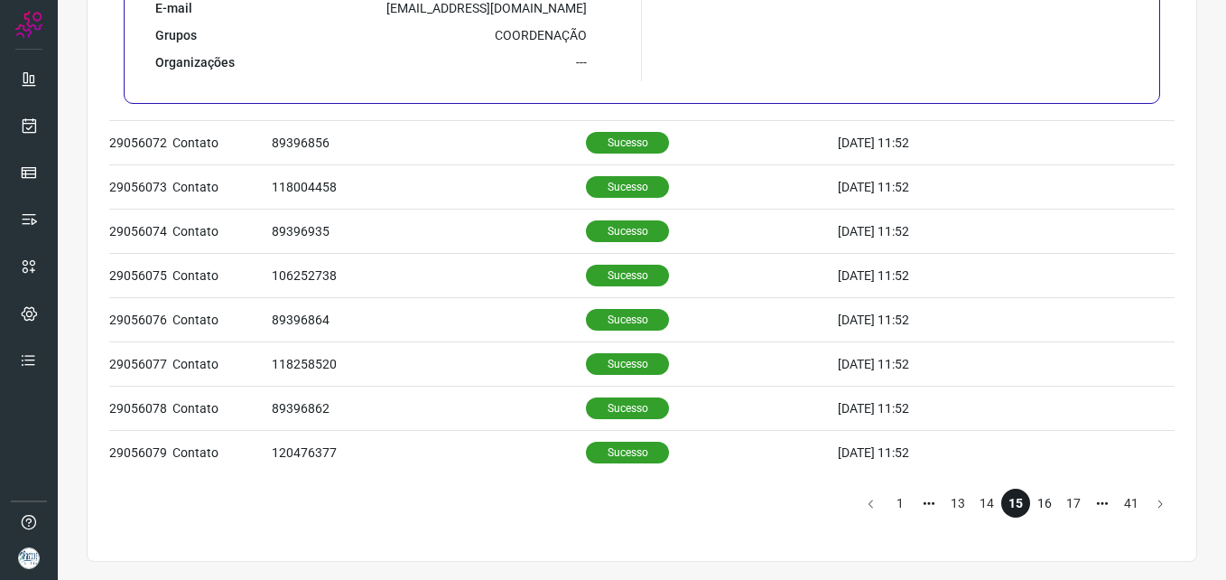
click at [1040, 502] on li "16" at bounding box center [1044, 503] width 29 height 29
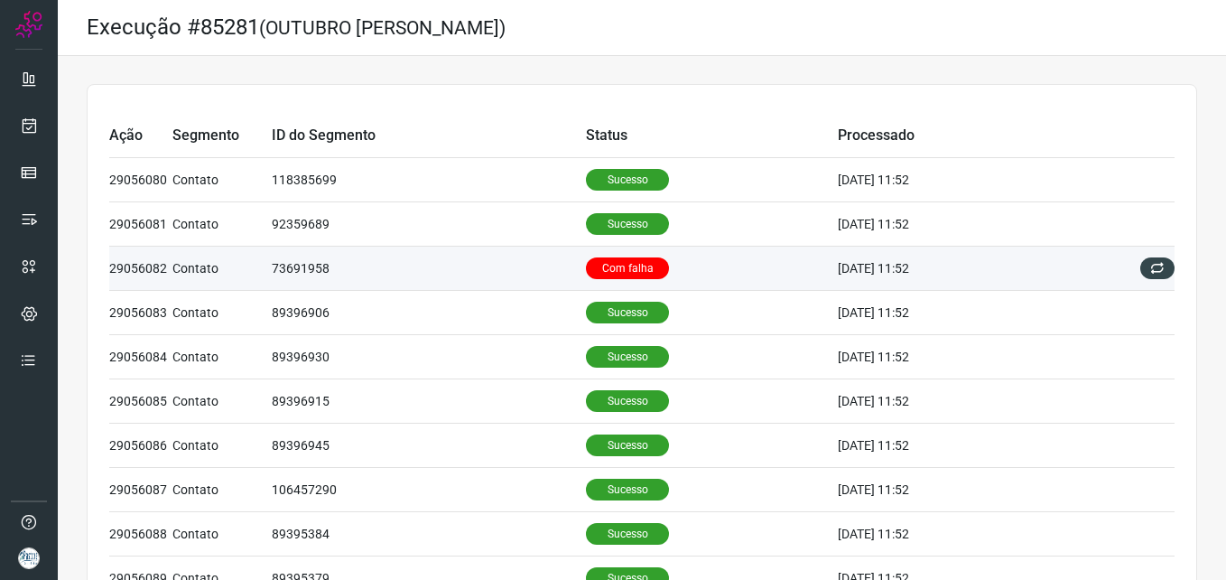
click at [704, 262] on td "Com falha" at bounding box center [712, 269] width 252 height 44
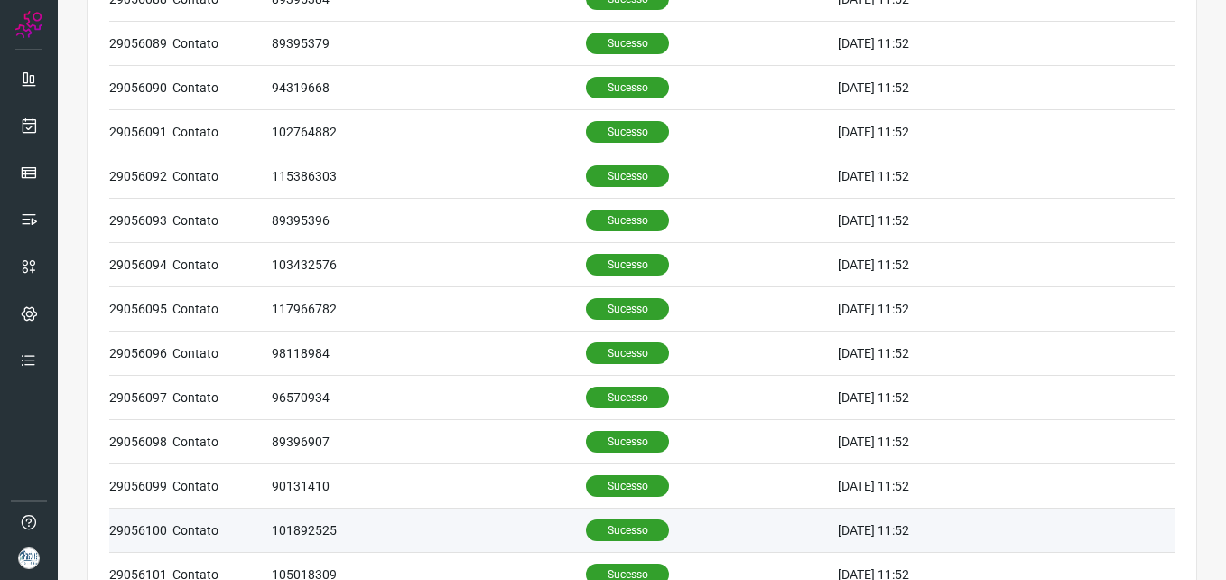
scroll to position [1228, 0]
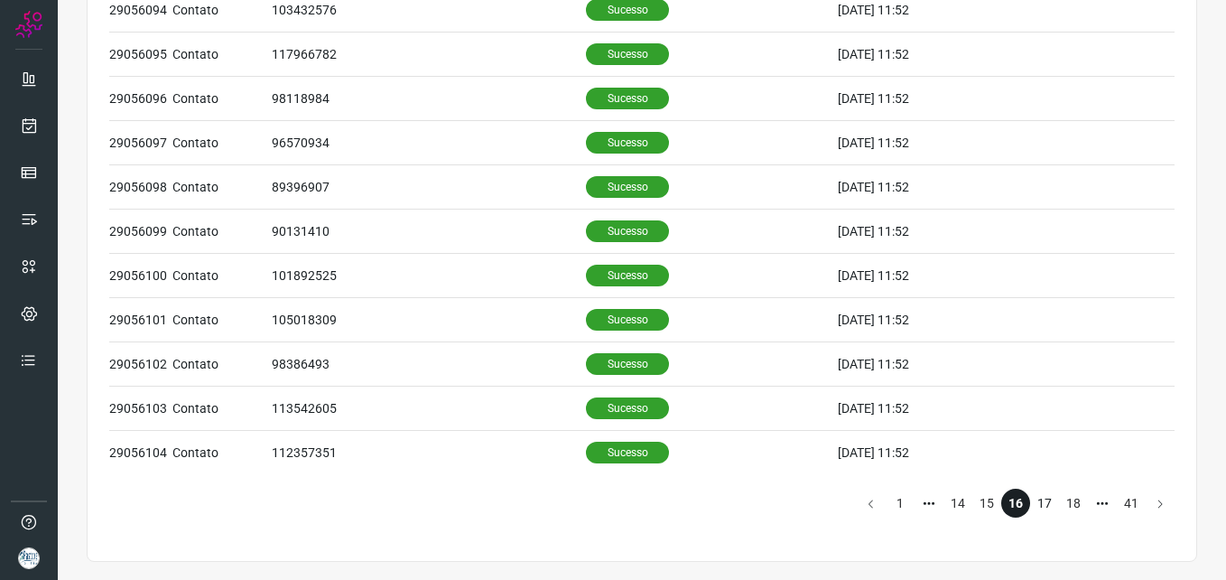
click at [1030, 492] on li "17" at bounding box center [1044, 503] width 29 height 29
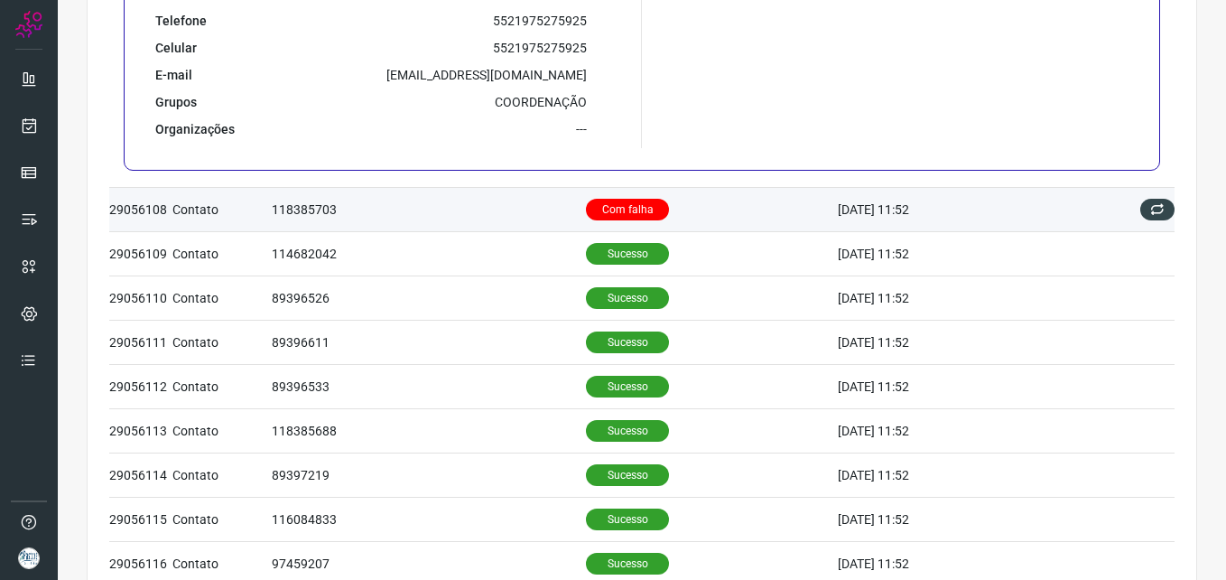
click at [493, 197] on td "118385703" at bounding box center [429, 209] width 314 height 44
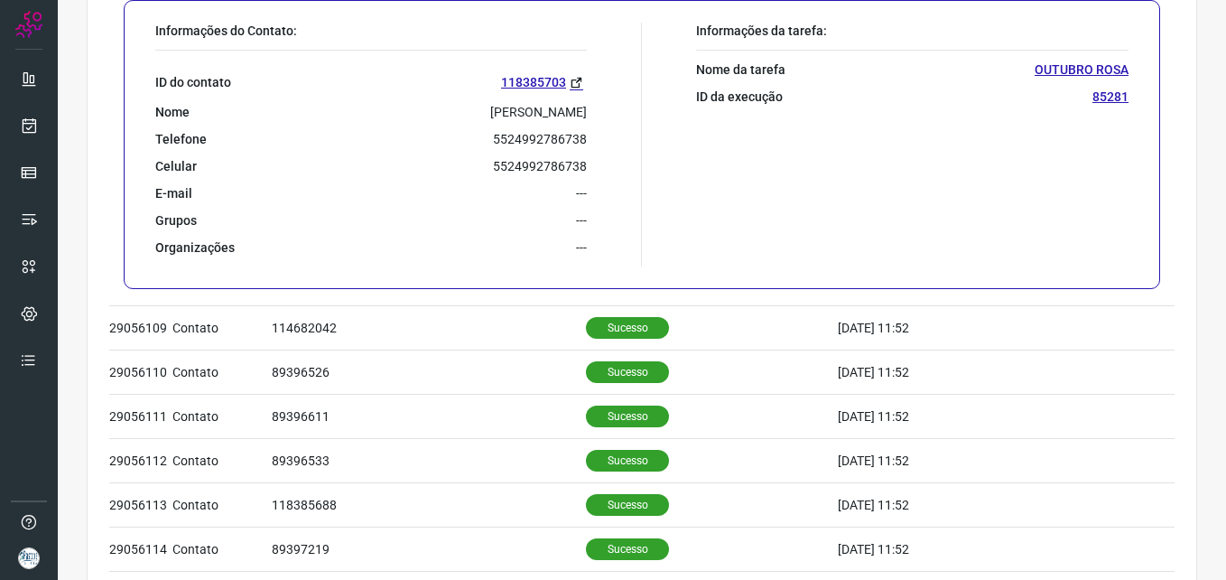
scroll to position [465, 0]
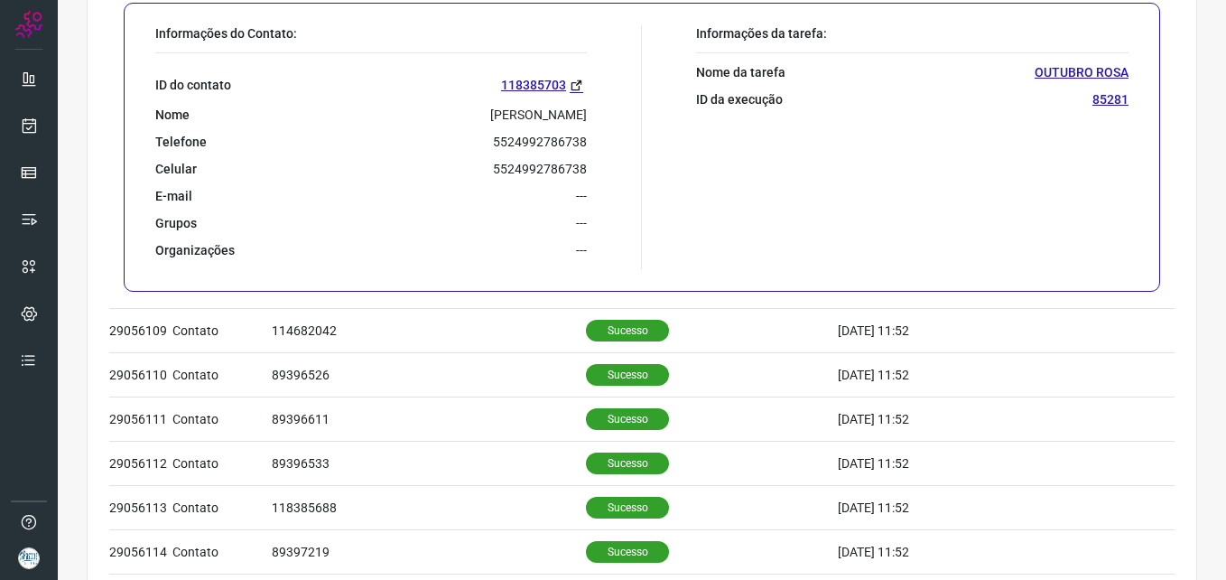
drag, startPoint x: 324, startPoint y: 109, endPoint x: 592, endPoint y: 108, distance: 267.3
click at [592, 108] on div "Informações do Contato: ID do contato 118385703 Nome Alergista-[PERSON_NAME] So…" at bounding box center [394, 147] width 496 height 244
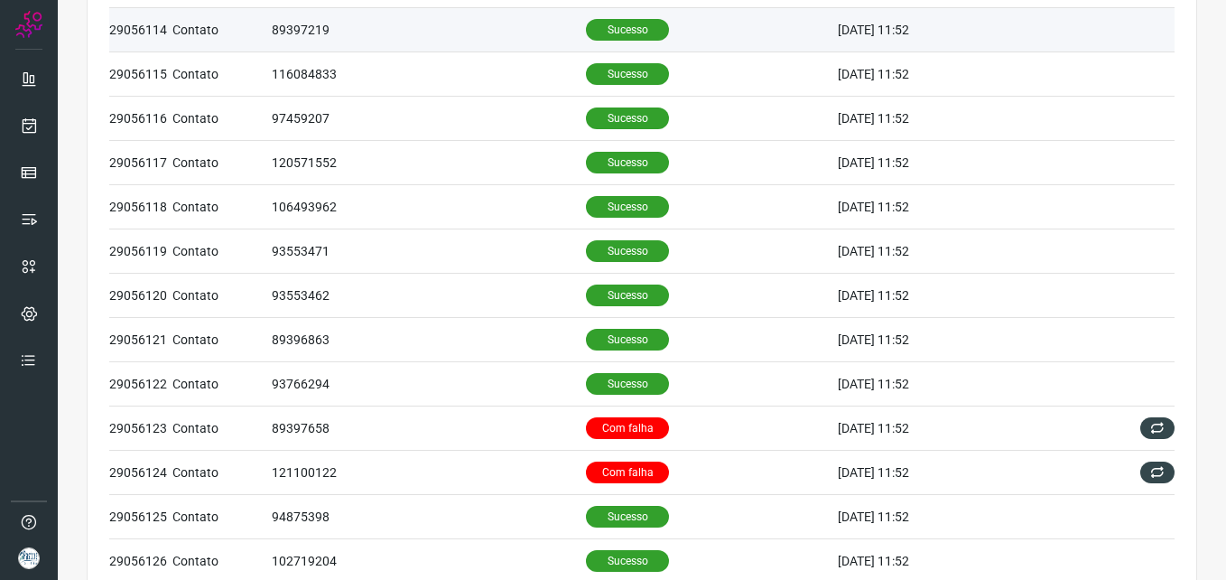
scroll to position [1007, 0]
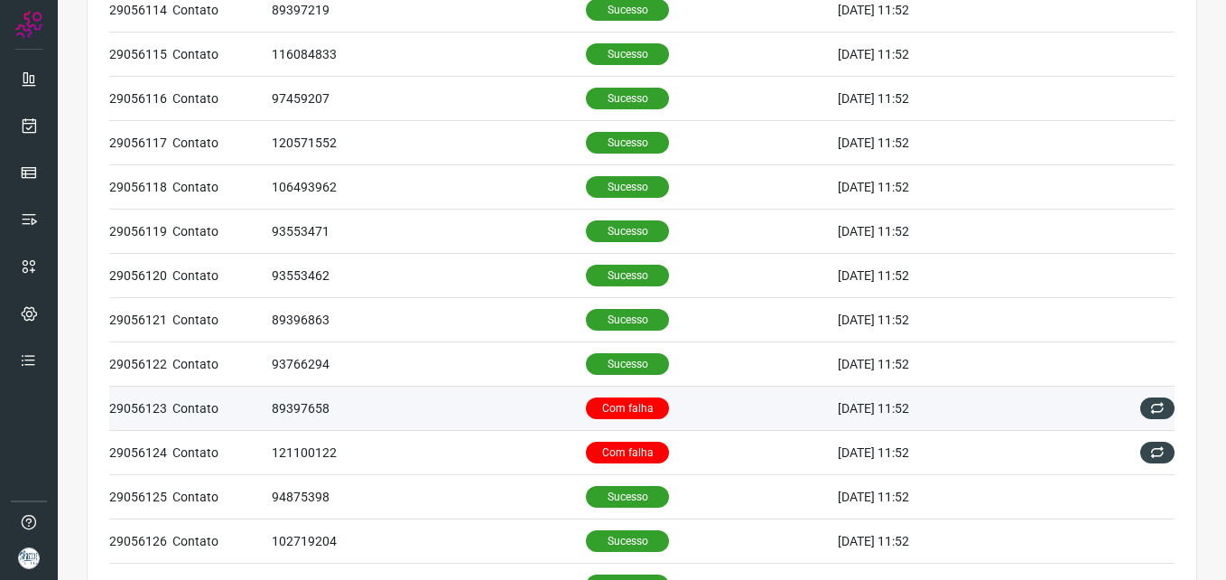
click at [509, 407] on td "89397658" at bounding box center [429, 408] width 314 height 44
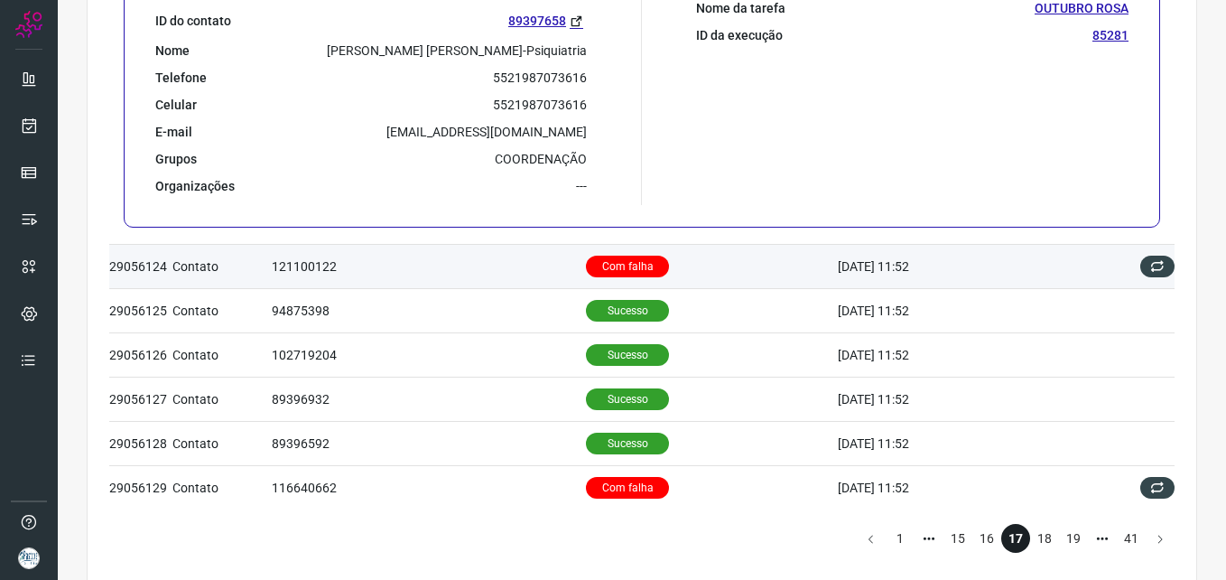
scroll to position [1200, 0]
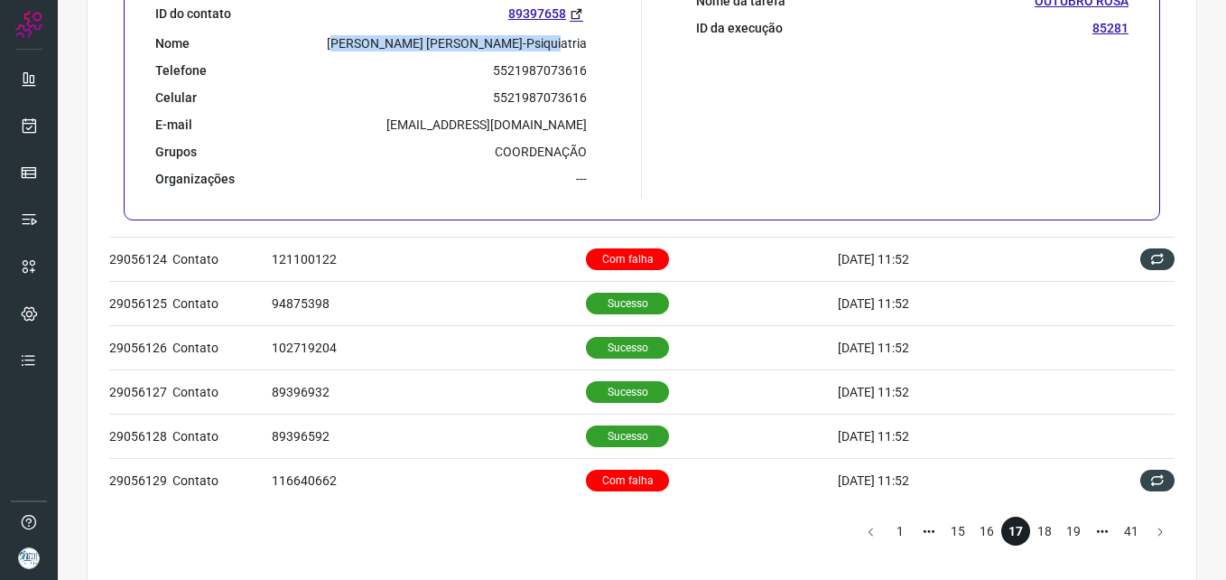
drag, startPoint x: 383, startPoint y: 41, endPoint x: 593, endPoint y: 37, distance: 210.5
click at [593, 37] on div "Informações do Contato: ID do contato 89397658 Nome [PERSON_NAME] [PERSON_NAME]…" at bounding box center [394, 76] width 496 height 244
drag, startPoint x: 593, startPoint y: 37, endPoint x: 584, endPoint y: 42, distance: 10.5
click at [584, 42] on div "Informações do Contato: ID do contato 89397658 Nome [PERSON_NAME] [PERSON_NAME]…" at bounding box center [394, 76] width 496 height 244
drag, startPoint x: 368, startPoint y: 43, endPoint x: 582, endPoint y: 50, distance: 213.2
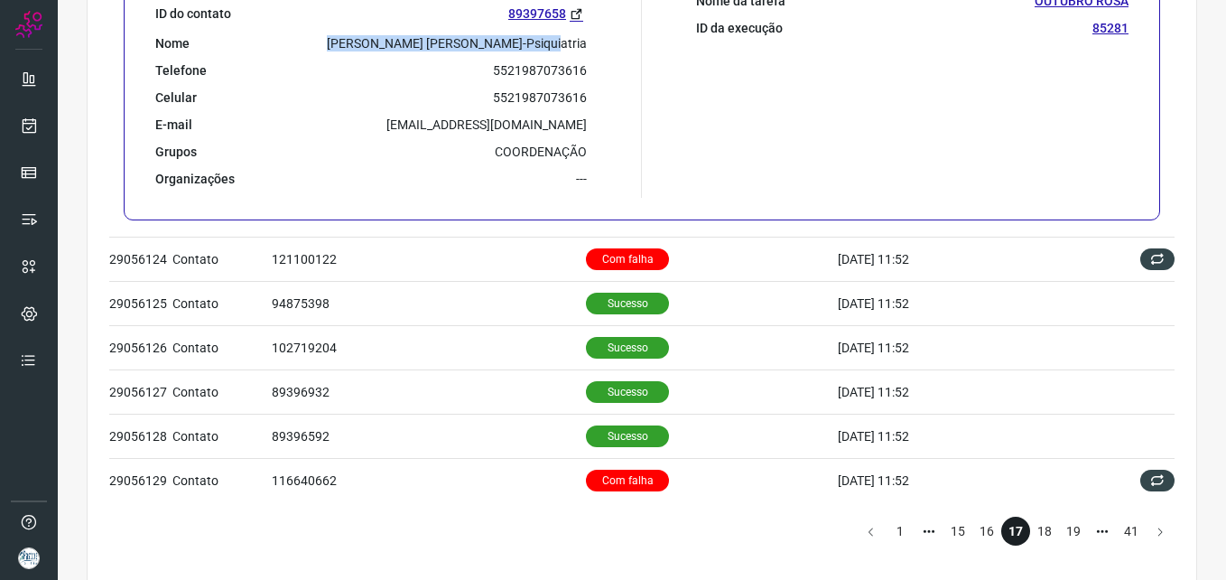
click at [582, 50] on div "Informações do Contato: ID do contato 89397658 Nome [PERSON_NAME] [PERSON_NAME]…" at bounding box center [394, 76] width 496 height 244
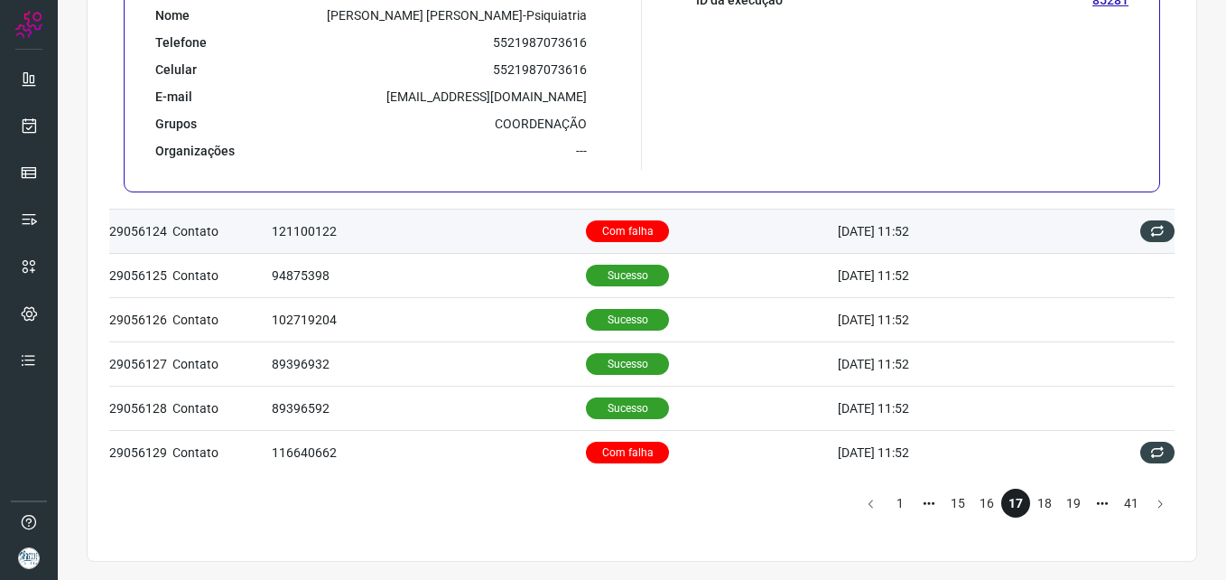
click at [732, 228] on td "Com falha" at bounding box center [712, 231] width 252 height 44
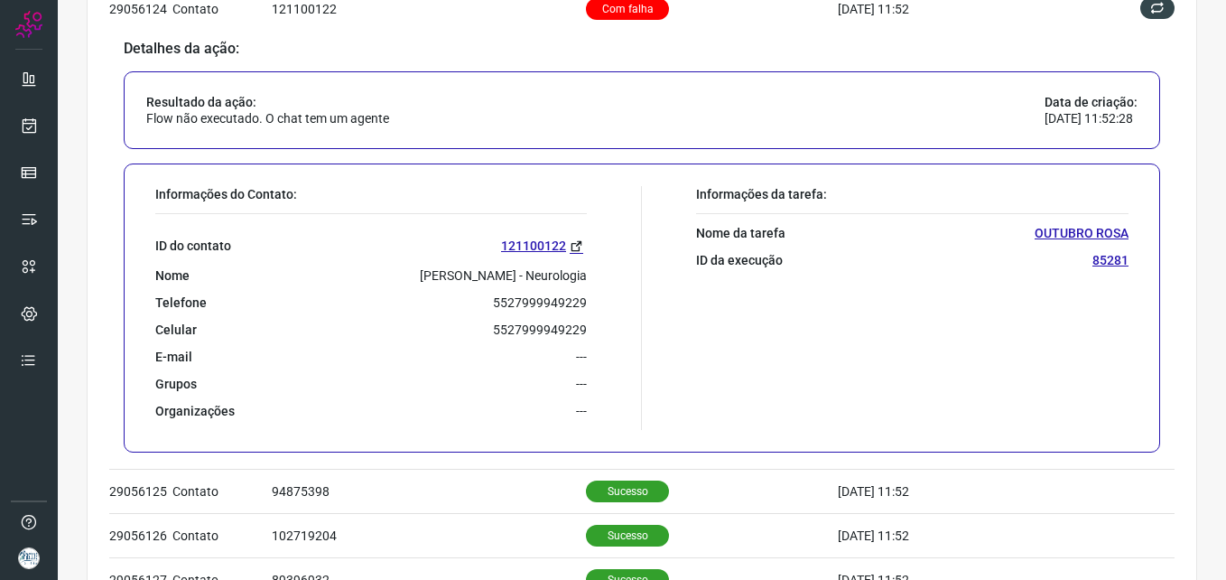
scroll to position [971, 0]
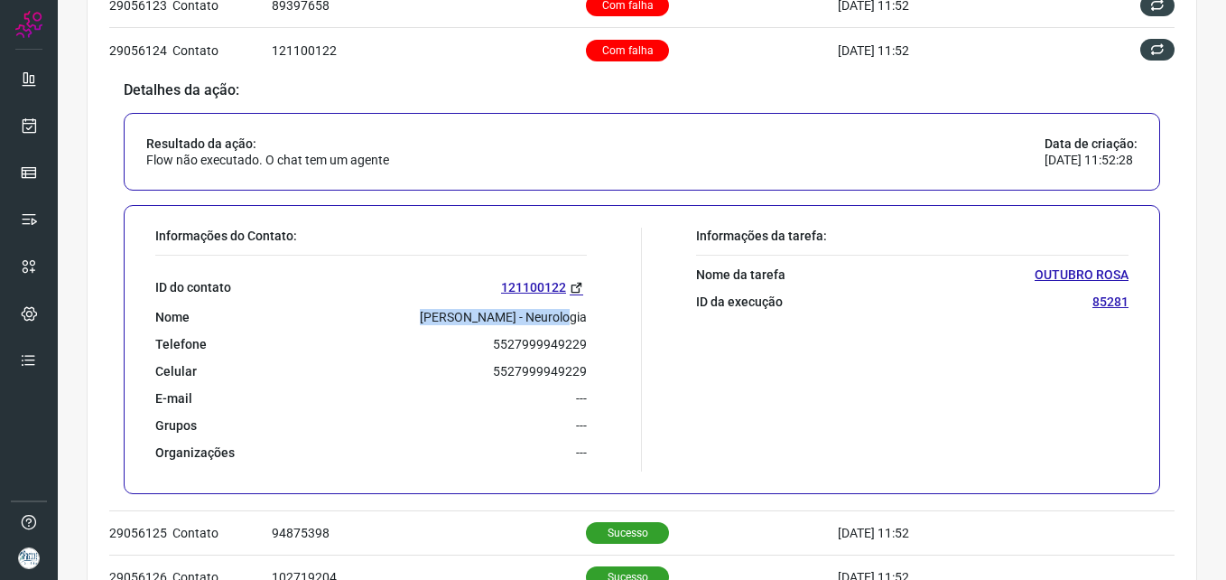
drag, startPoint x: 445, startPoint y: 313, endPoint x: 610, endPoint y: 313, distance: 165.3
click at [610, 313] on div "Informações do Contato: ID do contato 121100122 Nome [PERSON_NAME] - Neurologia…" at bounding box center [394, 350] width 496 height 244
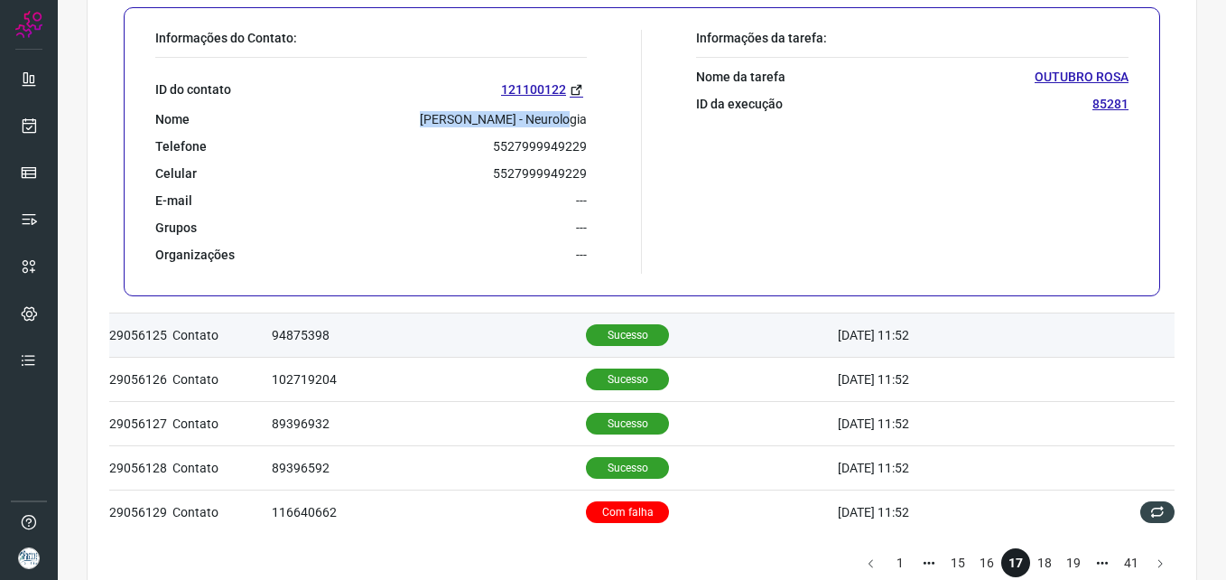
scroll to position [1228, 0]
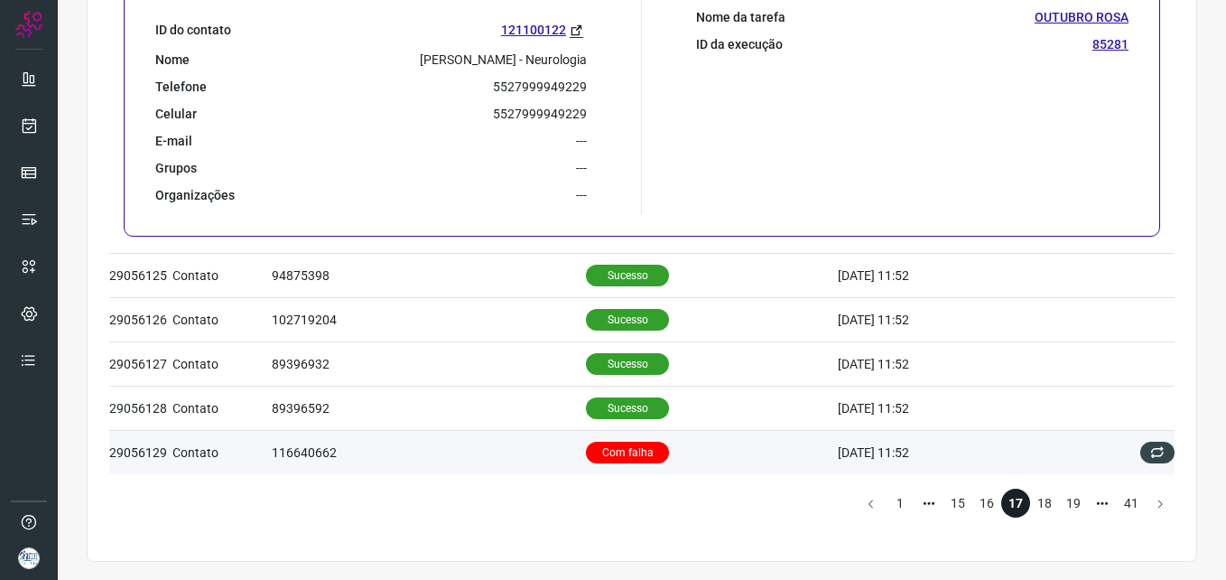
click at [685, 463] on td "Com falha" at bounding box center [712, 452] width 252 height 44
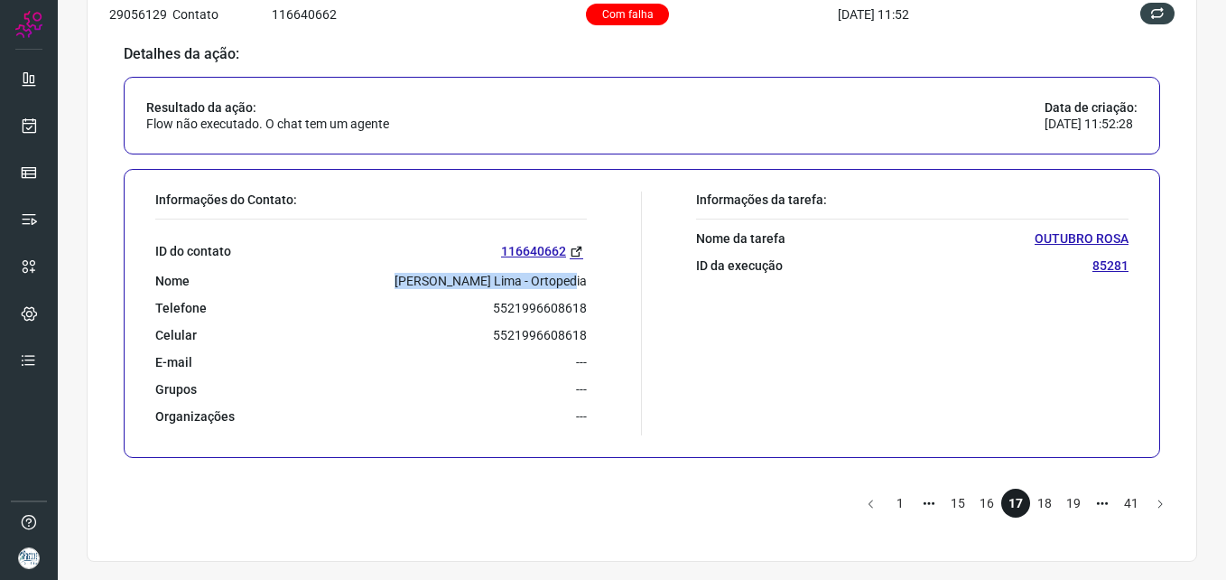
drag, startPoint x: 416, startPoint y: 273, endPoint x: 584, endPoint y: 275, distance: 168.0
click at [584, 275] on div "Informações do Contato: ID do contato 116640662 Nome [PERSON_NAME] - Ortopedia …" at bounding box center [394, 313] width 496 height 244
click at [1030, 497] on li "18" at bounding box center [1044, 503] width 29 height 29
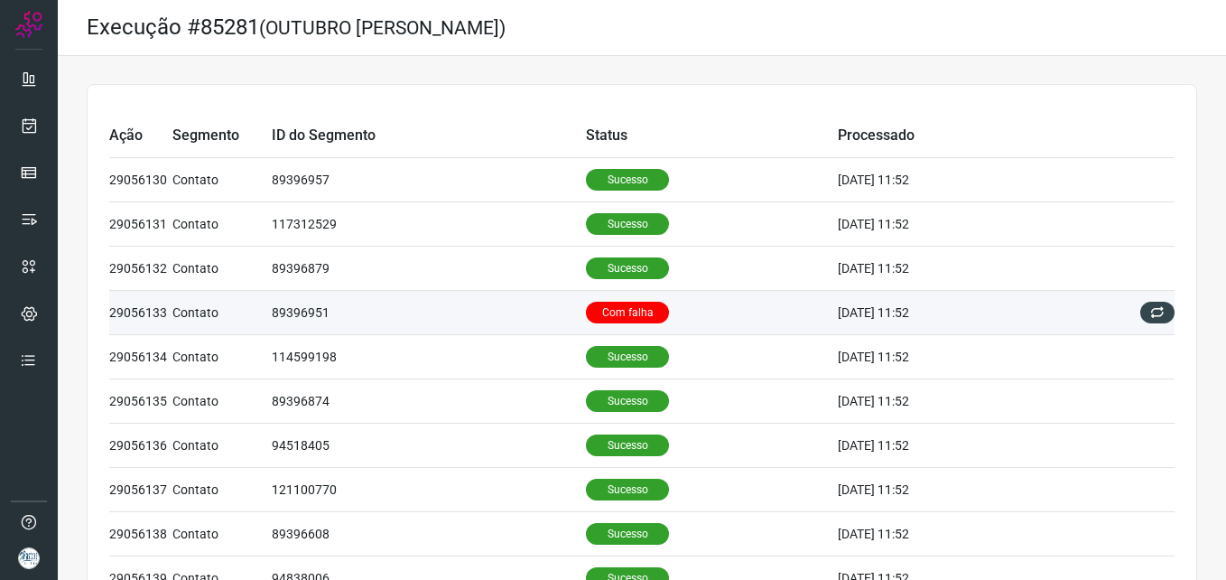
click at [710, 312] on td "Com falha" at bounding box center [712, 313] width 252 height 44
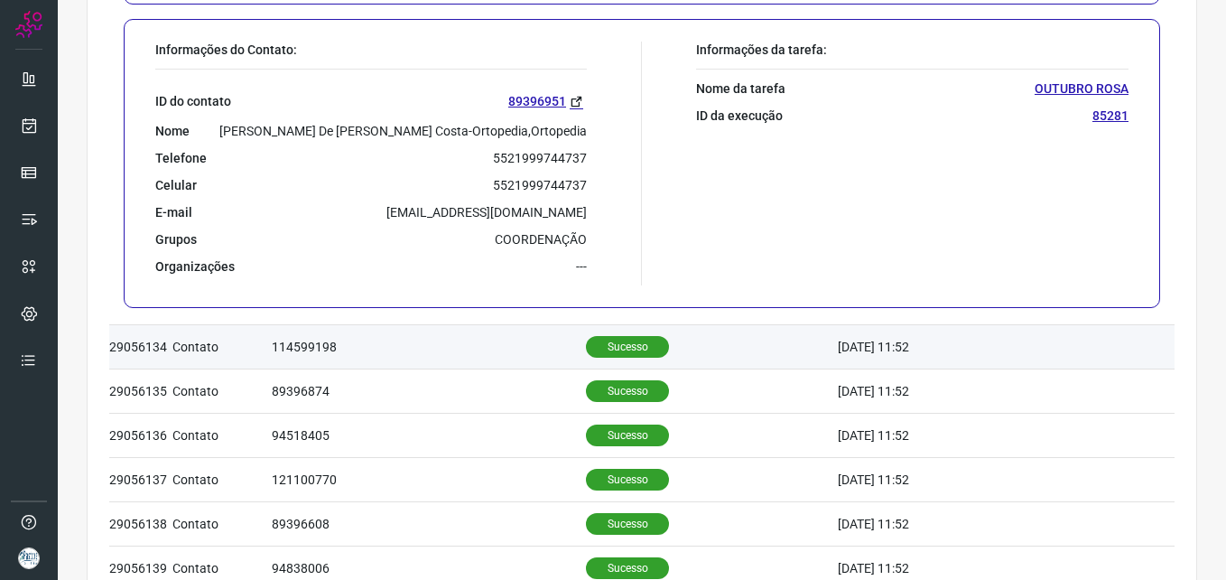
scroll to position [452, 0]
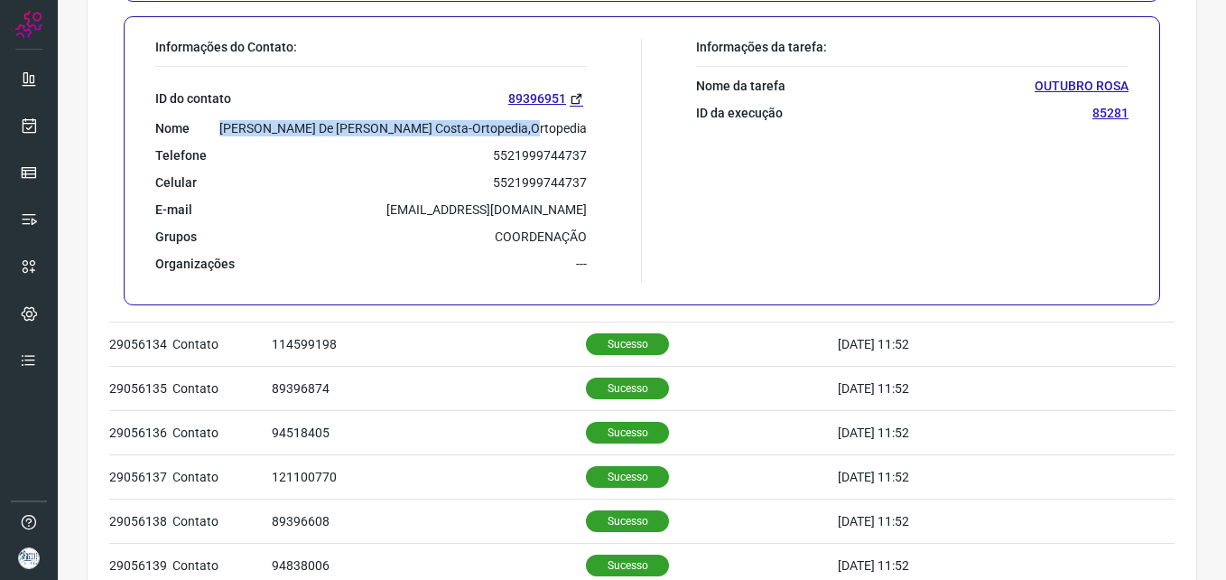
drag, startPoint x: 294, startPoint y: 126, endPoint x: 587, endPoint y: 122, distance: 293.5
click at [587, 122] on div "Informações do Contato: ID do contato 89396951 Nome [PERSON_NAME] De [PERSON_NA…" at bounding box center [394, 161] width 496 height 244
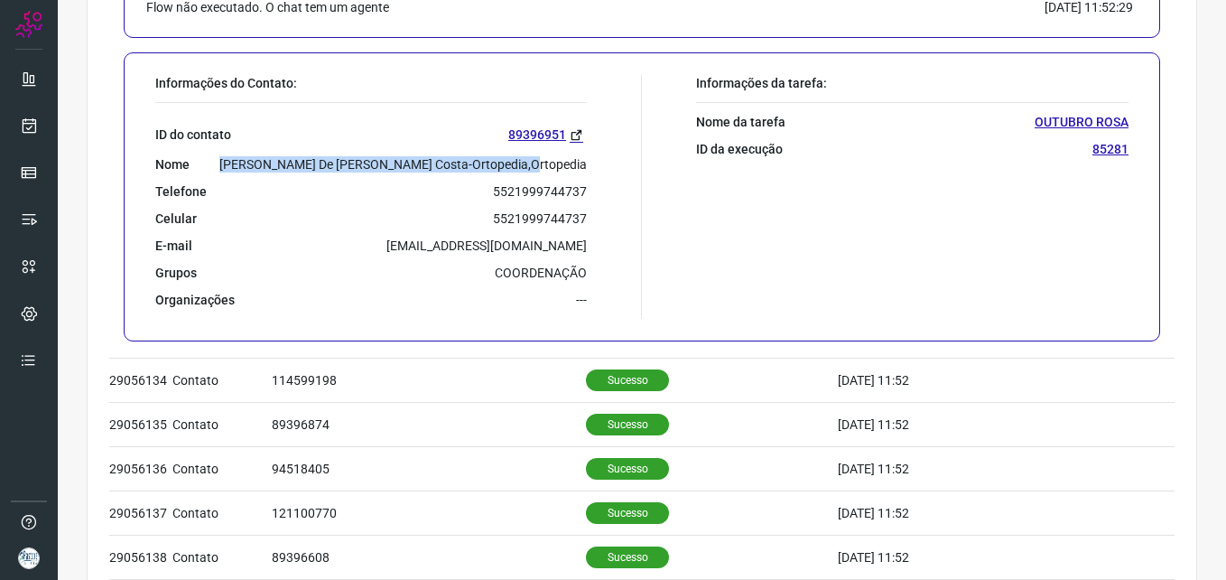
scroll to position [0, 0]
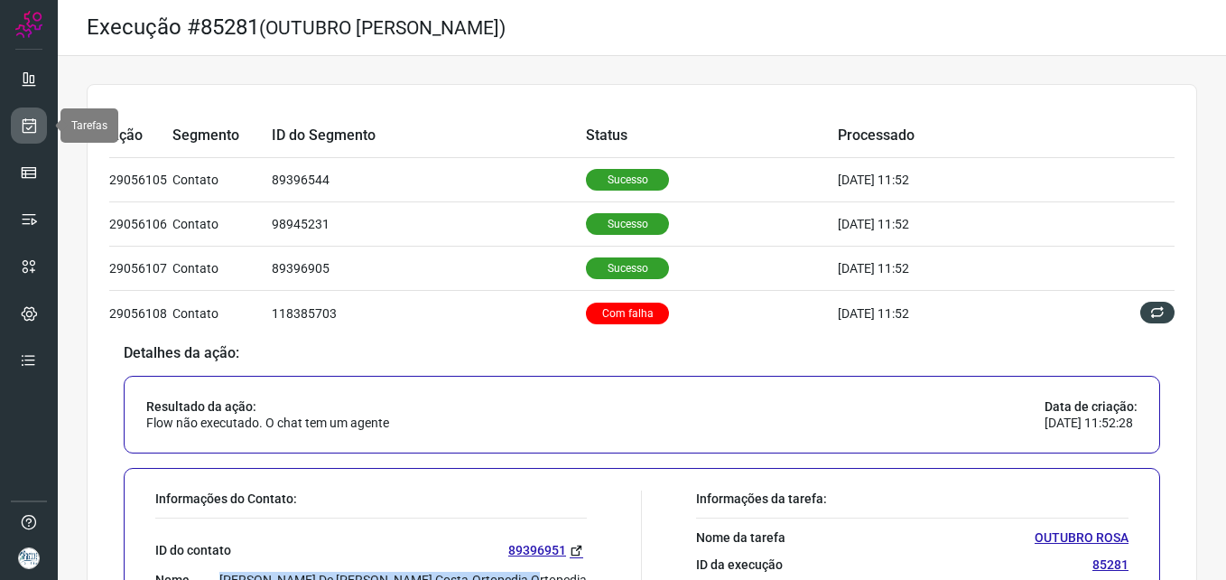
click at [14, 127] on link at bounding box center [29, 125] width 36 height 36
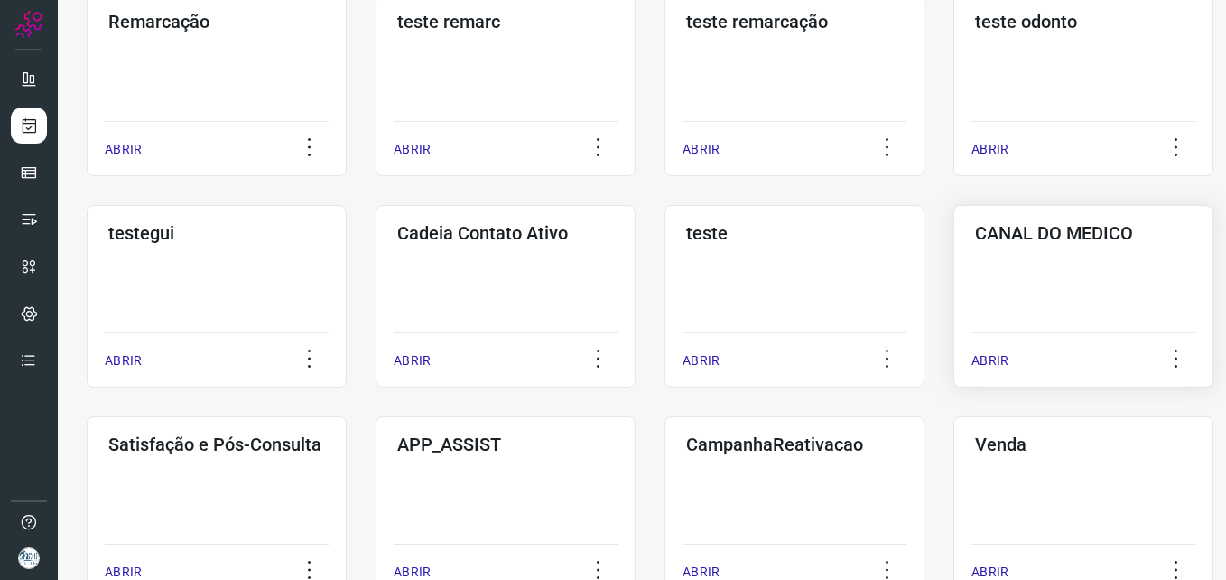
click at [1021, 243] on h3 "CANAL DO MEDICO" at bounding box center [1083, 233] width 217 height 22
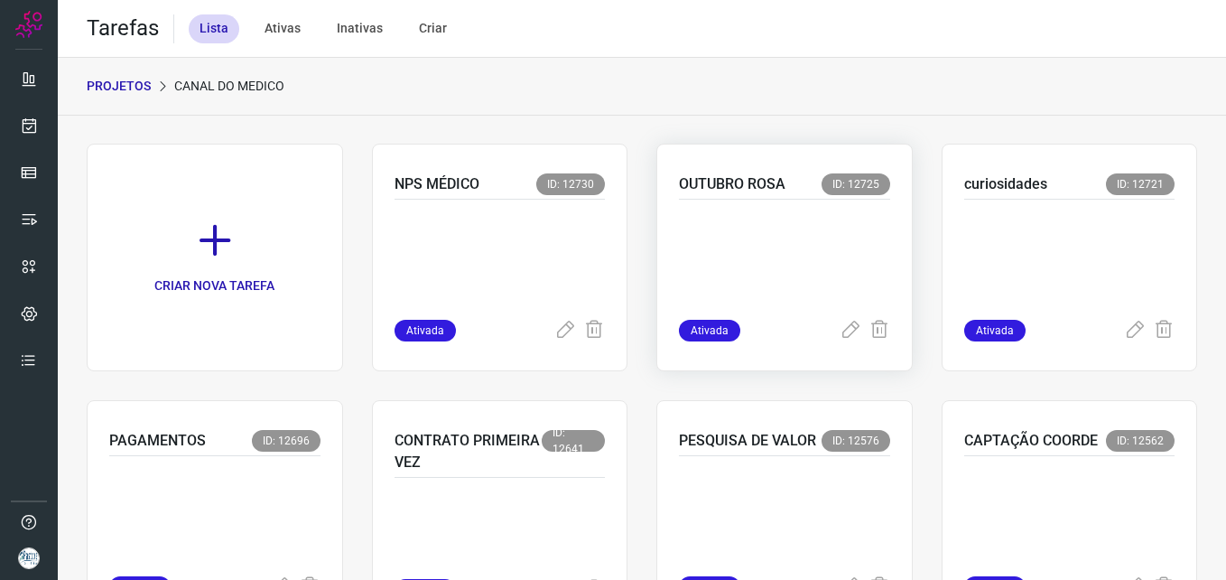
click at [822, 189] on span "ID: 12725" at bounding box center [856, 184] width 69 height 22
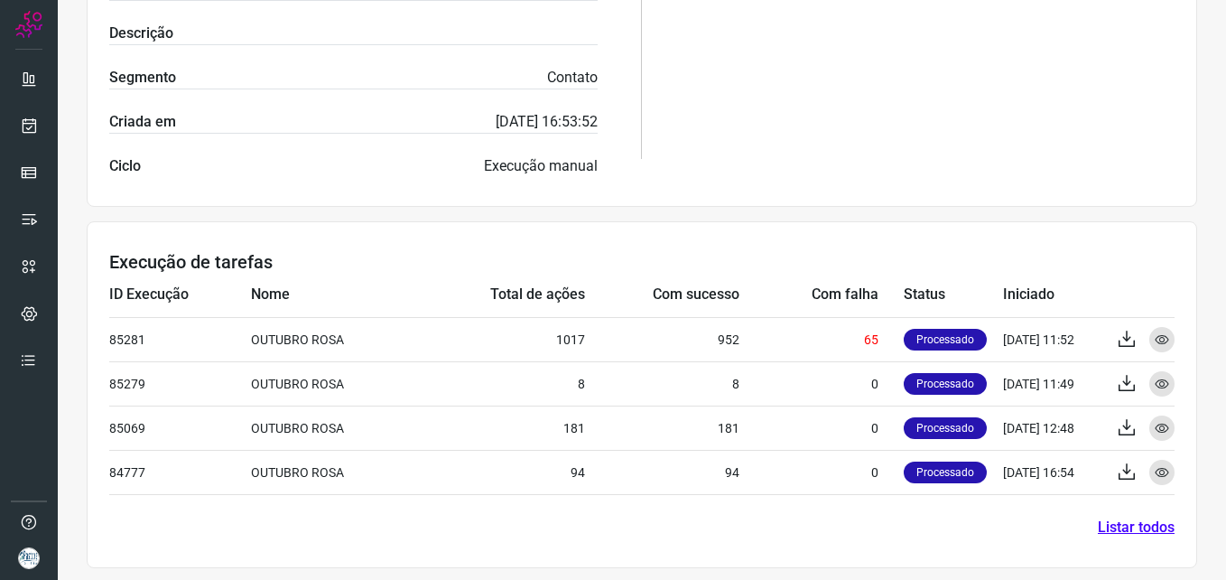
scroll to position [486, 0]
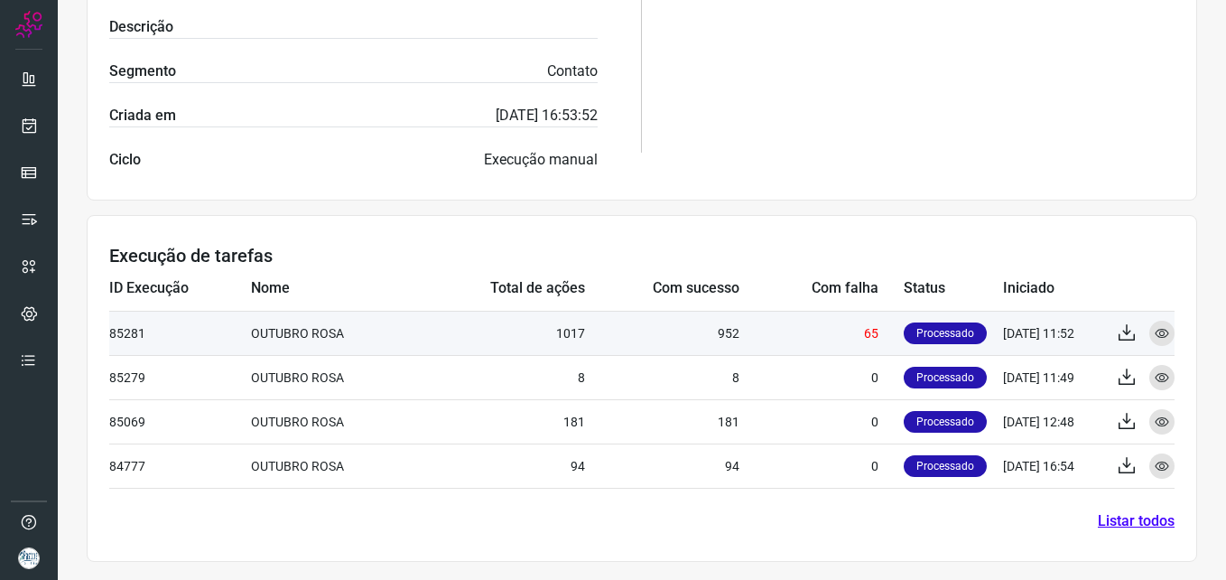
click at [856, 331] on td "65" at bounding box center [822, 333] width 164 height 44
click at [1116, 330] on icon at bounding box center [1127, 333] width 22 height 22
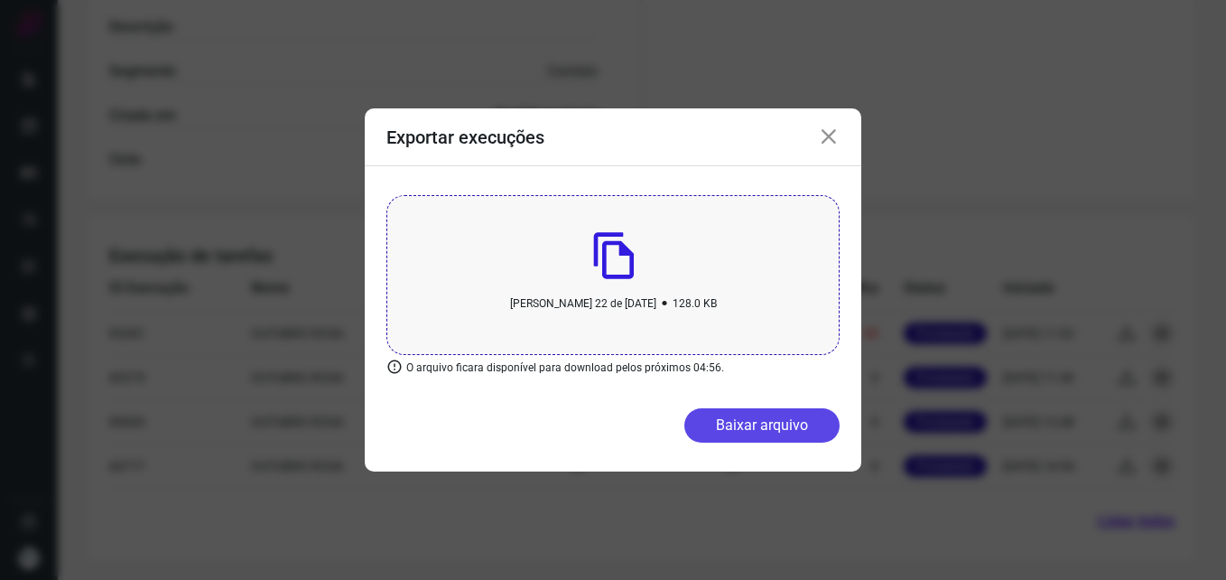
click at [791, 419] on button "Baixar arquivo" at bounding box center [762, 425] width 155 height 34
